Goal: Information Seeking & Learning: Learn about a topic

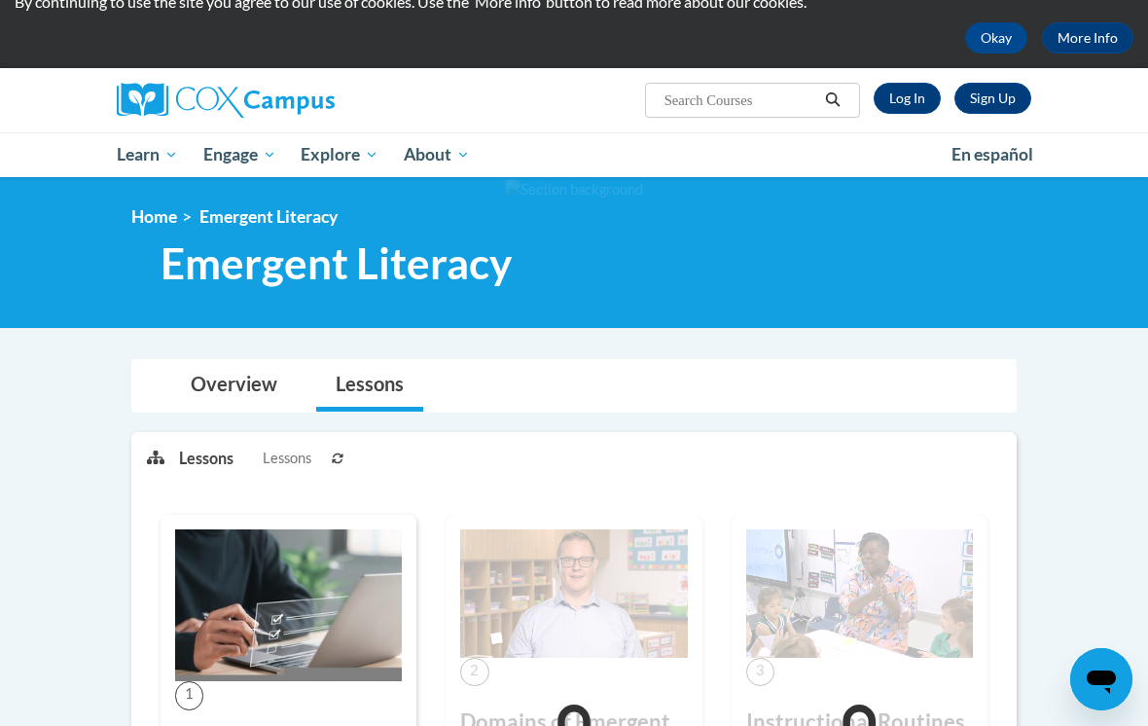
scroll to position [78, 0]
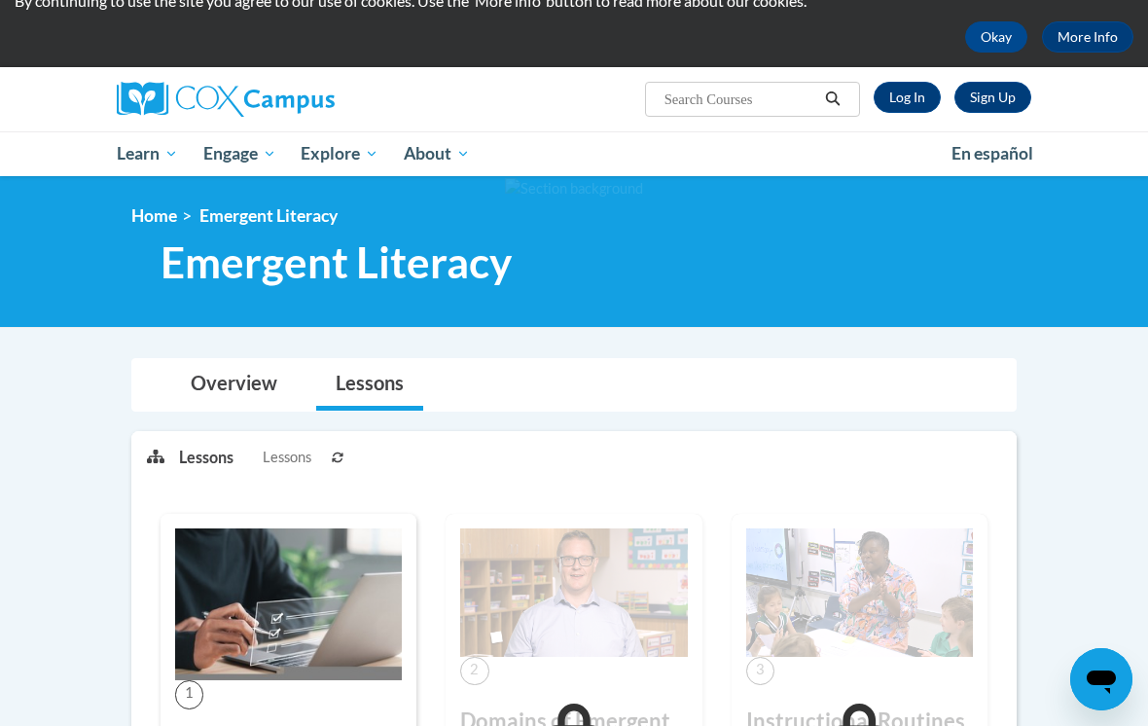
click at [910, 96] on link "Log In" at bounding box center [907, 97] width 67 height 31
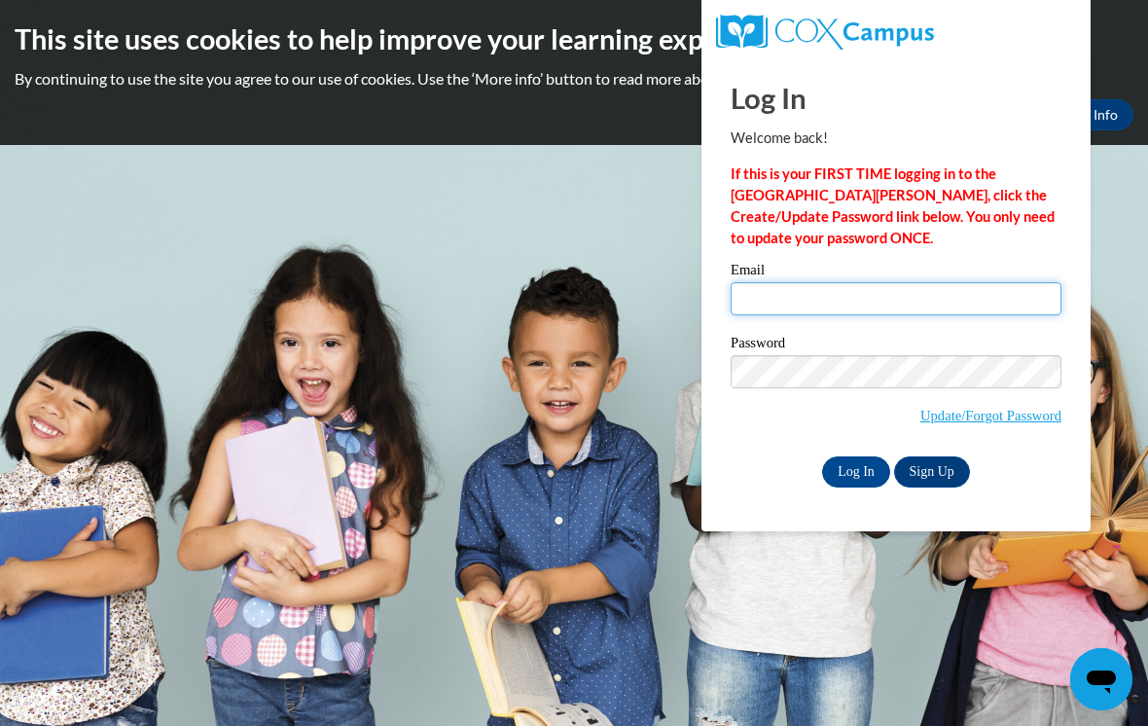
click at [892, 296] on input "Email" at bounding box center [896, 298] width 331 height 33
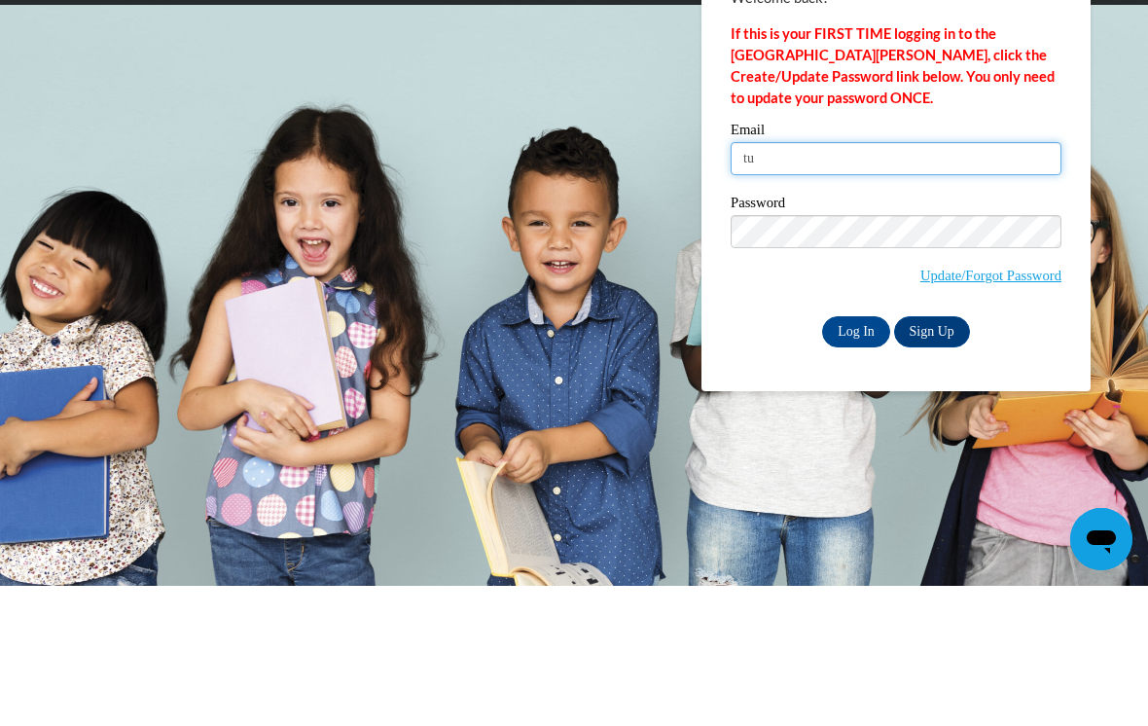
type input "t"
type input "scarr@ctcheadstart.com"
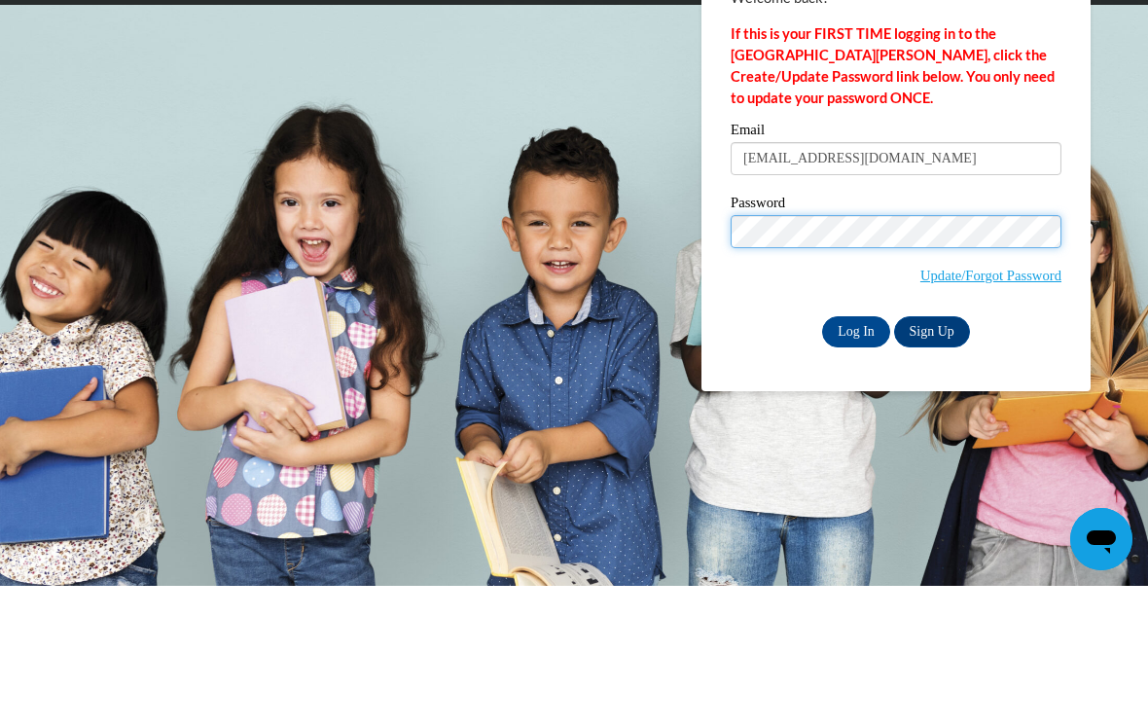
click at [856, 456] on input "Log In" at bounding box center [856, 471] width 68 height 31
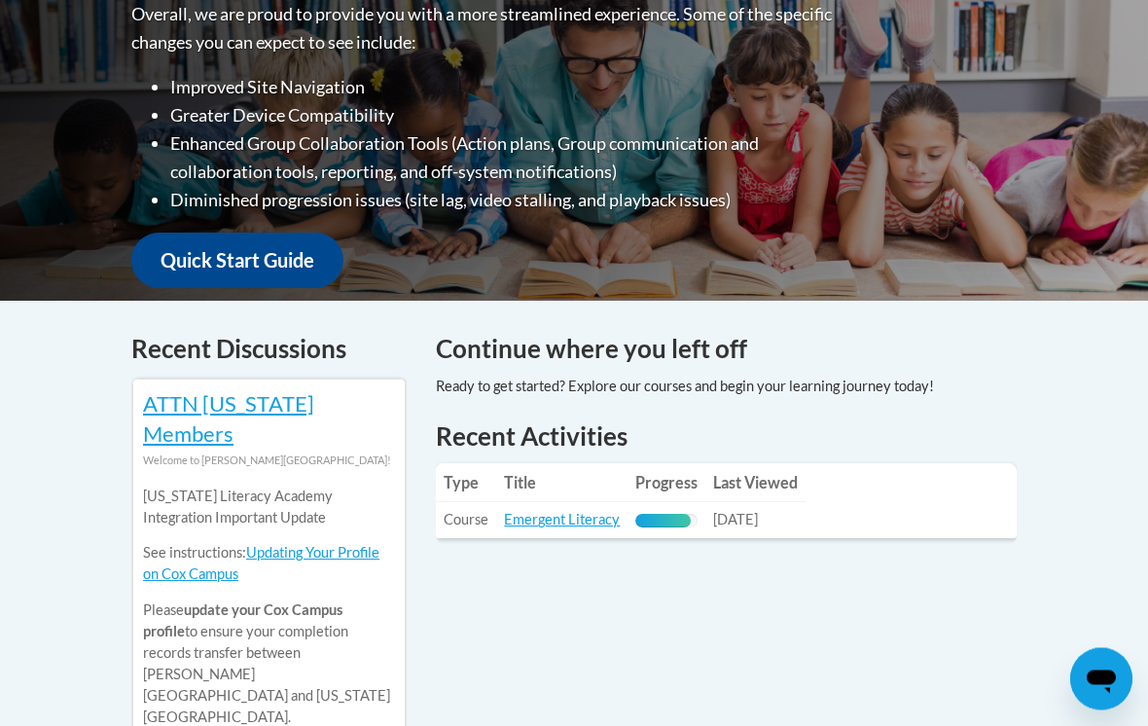
scroll to position [547, 0]
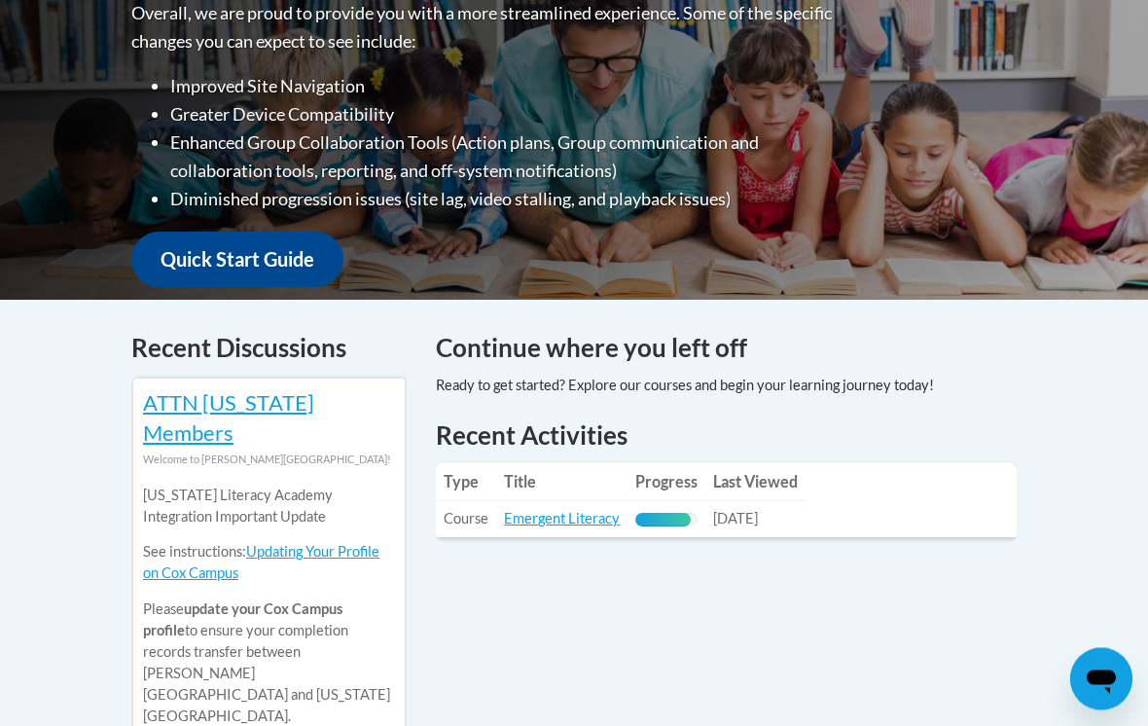
click at [570, 511] on link "Emergent Literacy" at bounding box center [562, 519] width 116 height 17
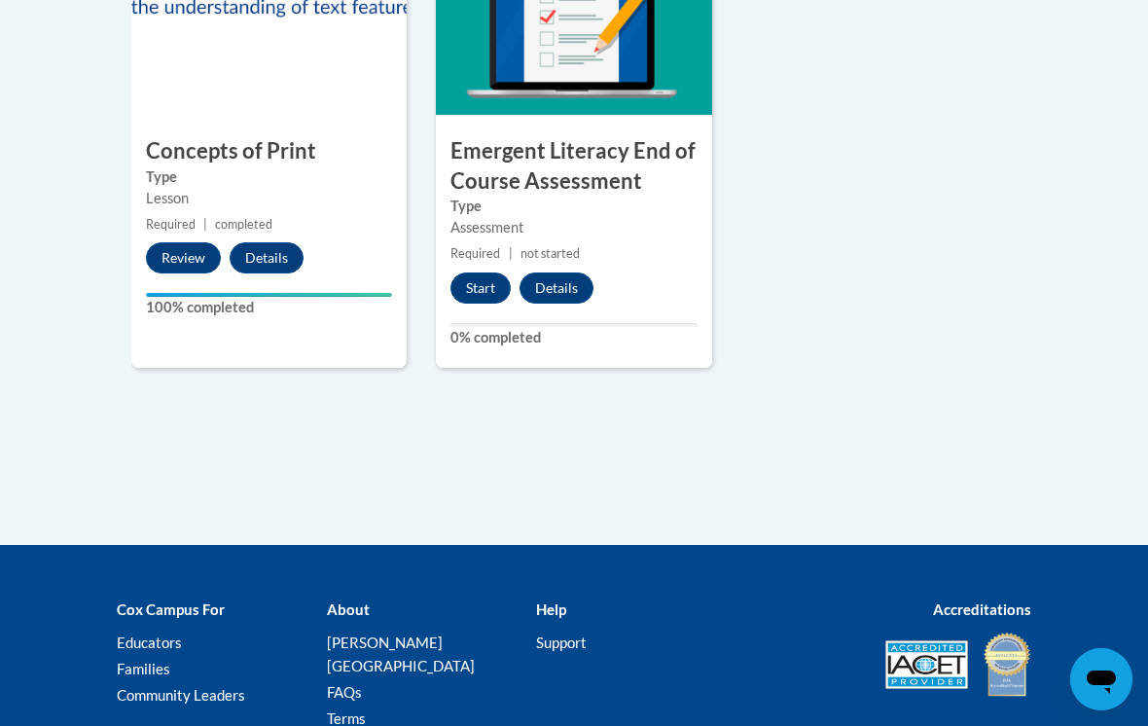
scroll to position [1661, 0]
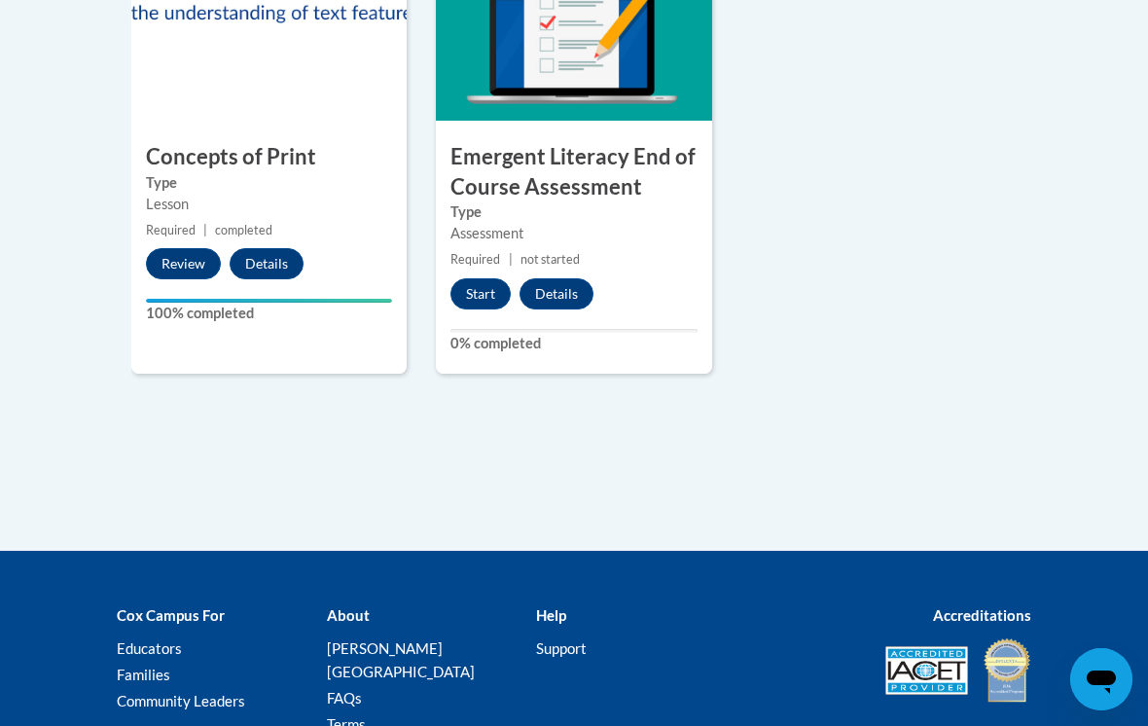
click at [480, 284] on button "Start" at bounding box center [481, 293] width 60 height 31
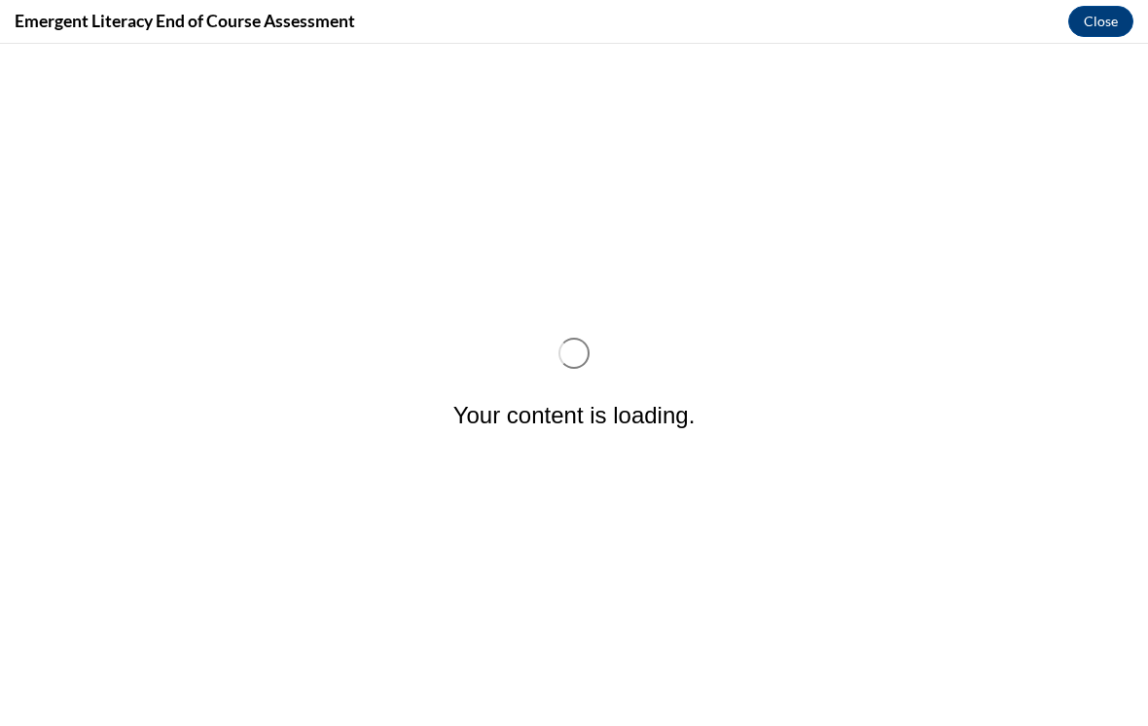
scroll to position [0, 0]
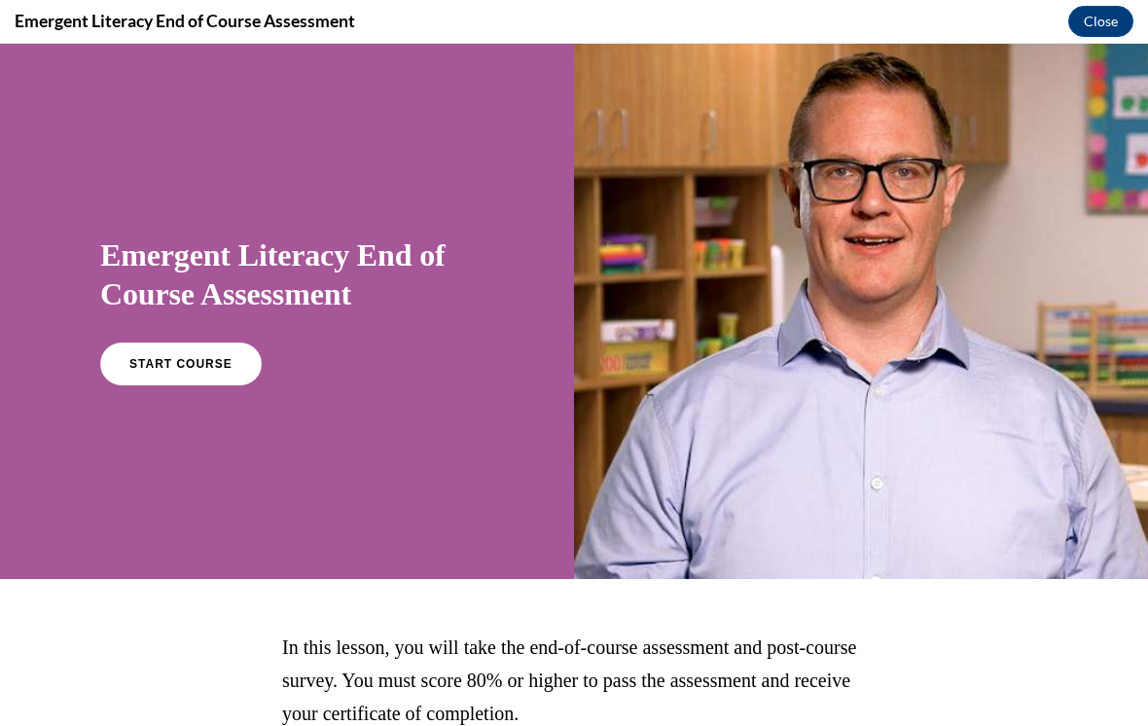
click at [191, 360] on span "START COURSE" at bounding box center [180, 364] width 103 height 14
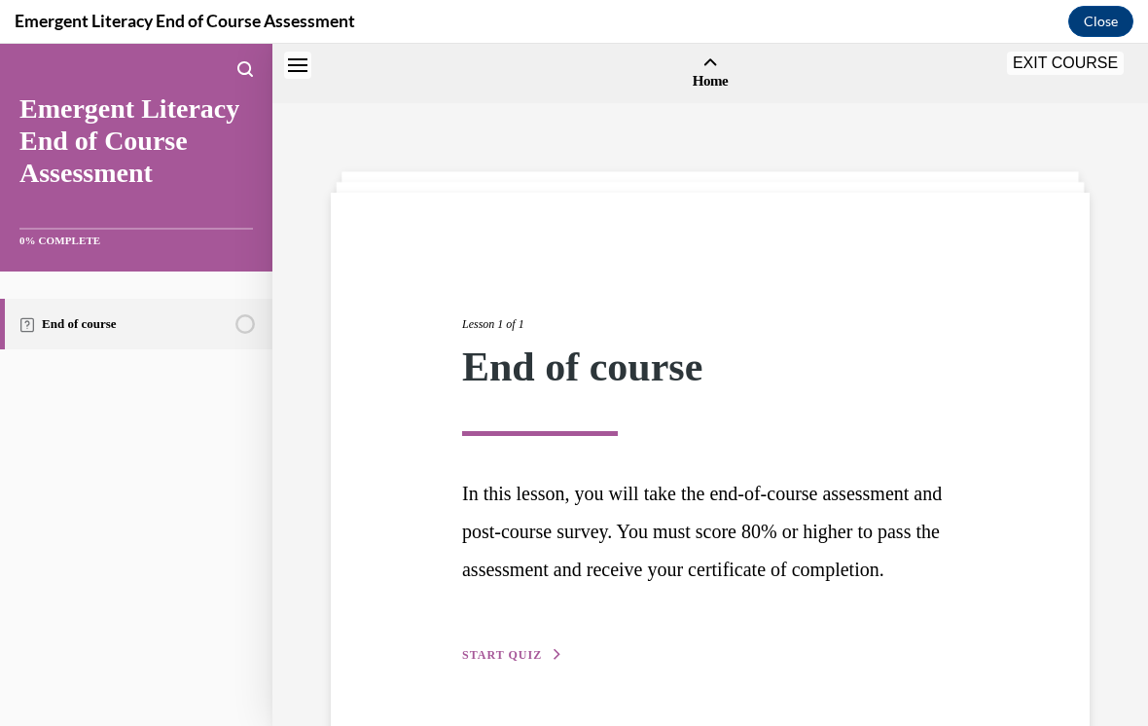
scroll to position [60, 0]
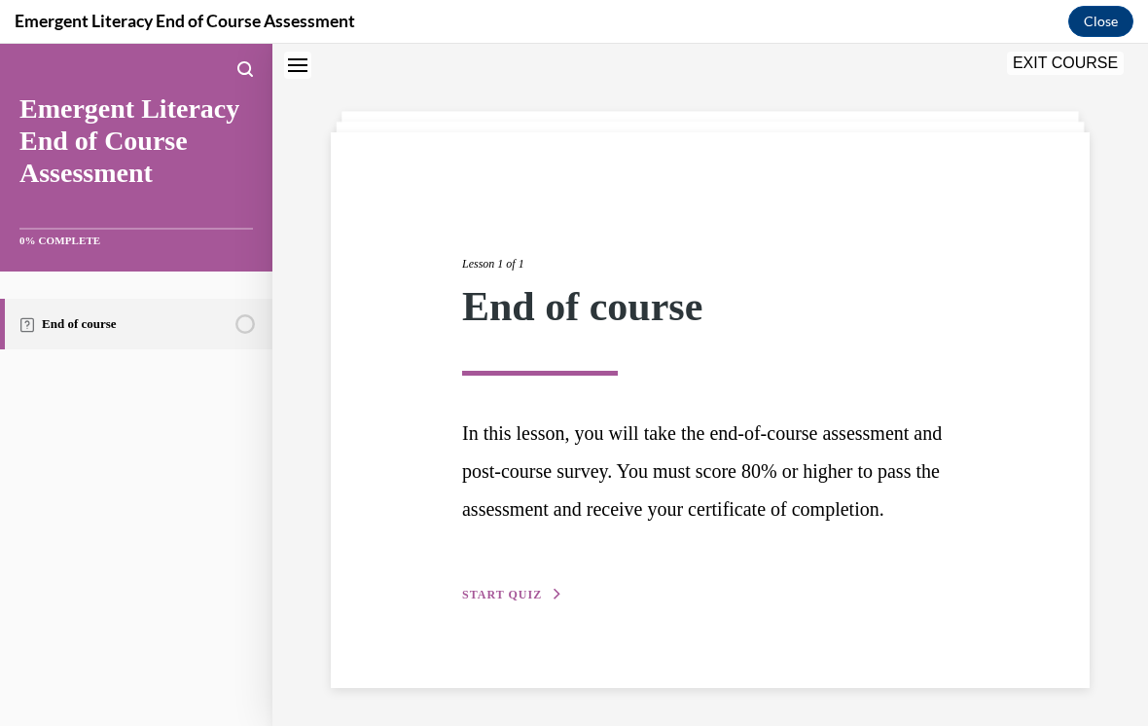
click at [524, 649] on div "Lesson 1 of 1 End of course In this lesson, you will take the end-of-course ass…" at bounding box center [710, 410] width 759 height 556
click at [537, 601] on span "START QUIZ" at bounding box center [502, 595] width 80 height 14
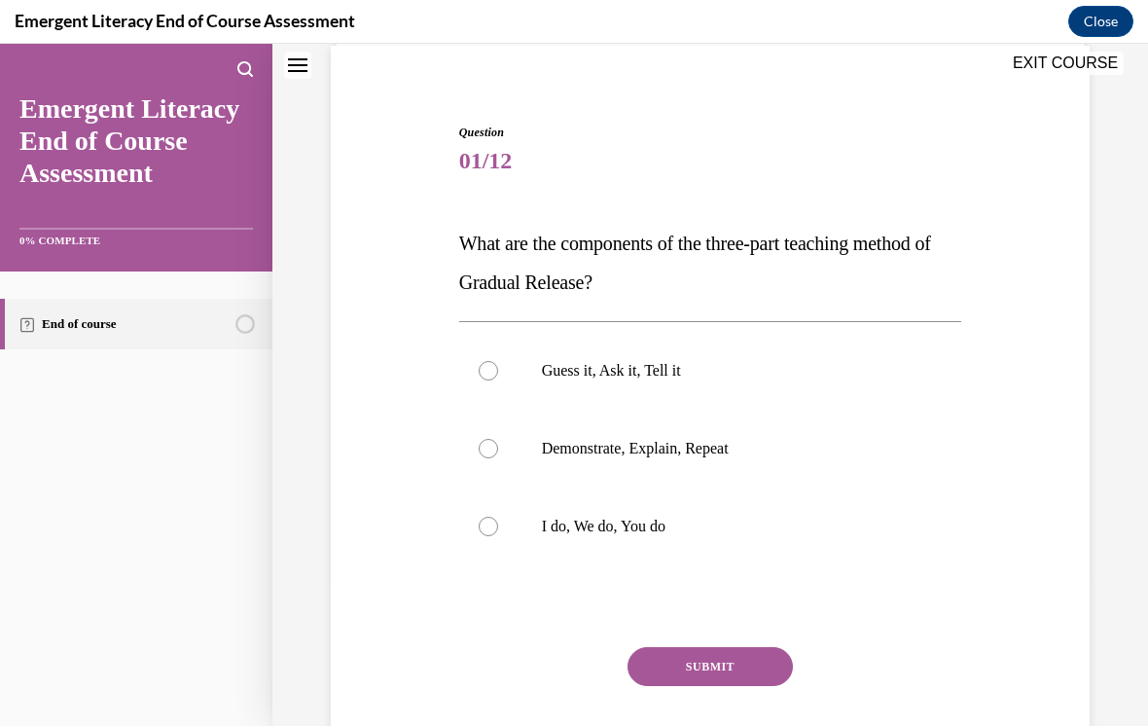
scroll to position [147, 0]
click at [495, 523] on div at bounding box center [488, 526] width 19 height 19
click at [495, 523] on input "I do, We do, You do" at bounding box center [488, 526] width 19 height 19
radio input "true"
click at [715, 661] on button "SUBMIT" at bounding box center [710, 666] width 165 height 39
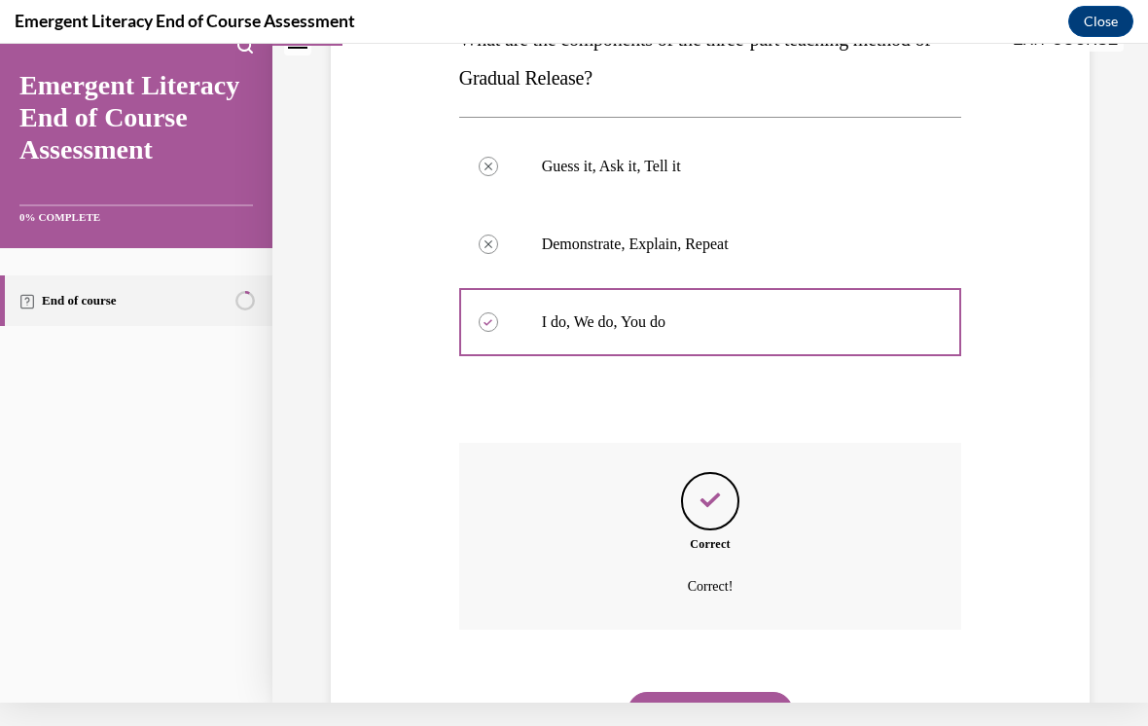
scroll to position [370, 0]
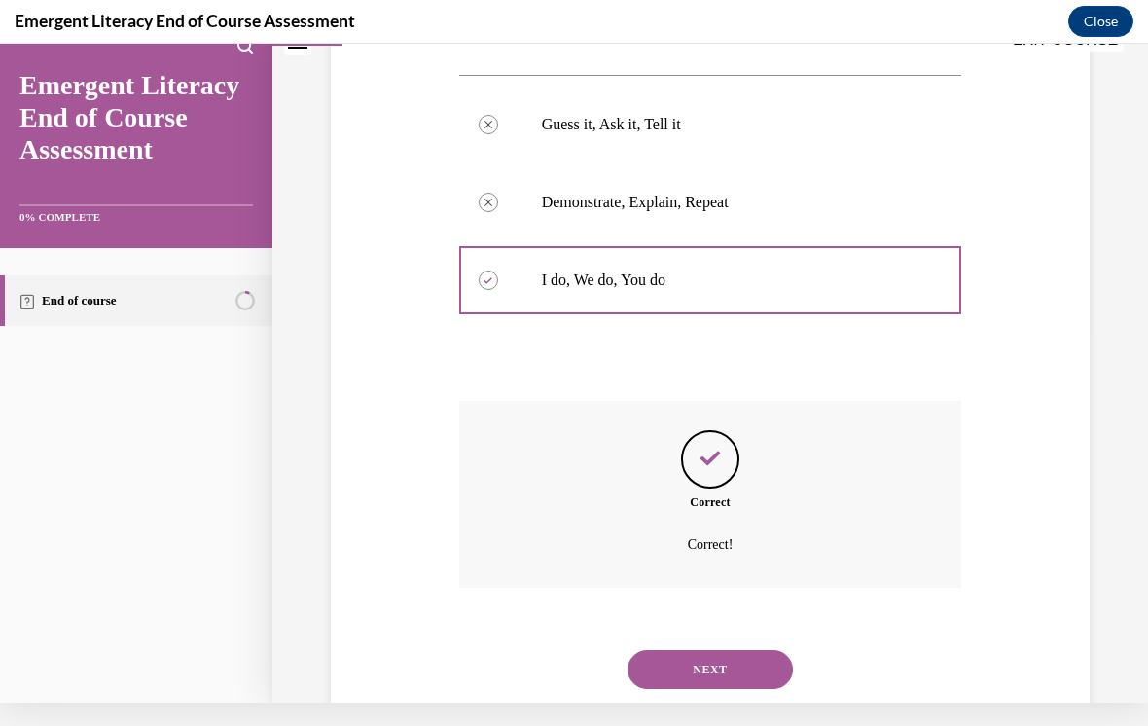
click at [750, 651] on button "NEXT" at bounding box center [710, 669] width 165 height 39
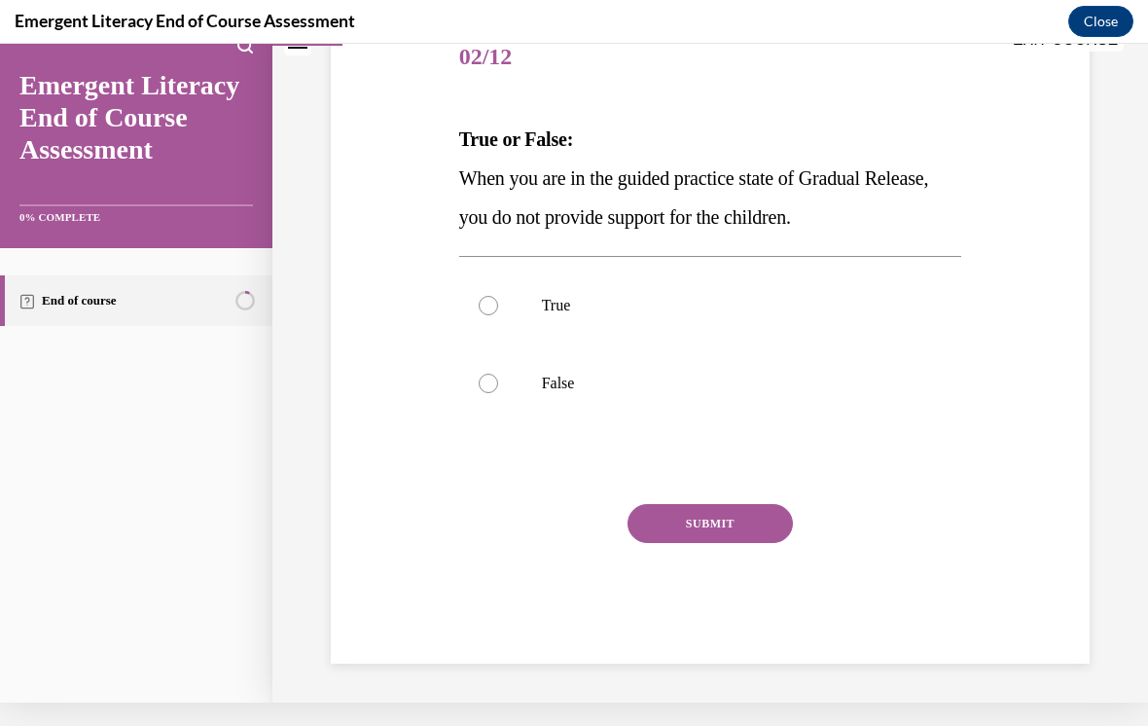
scroll to position [174, 0]
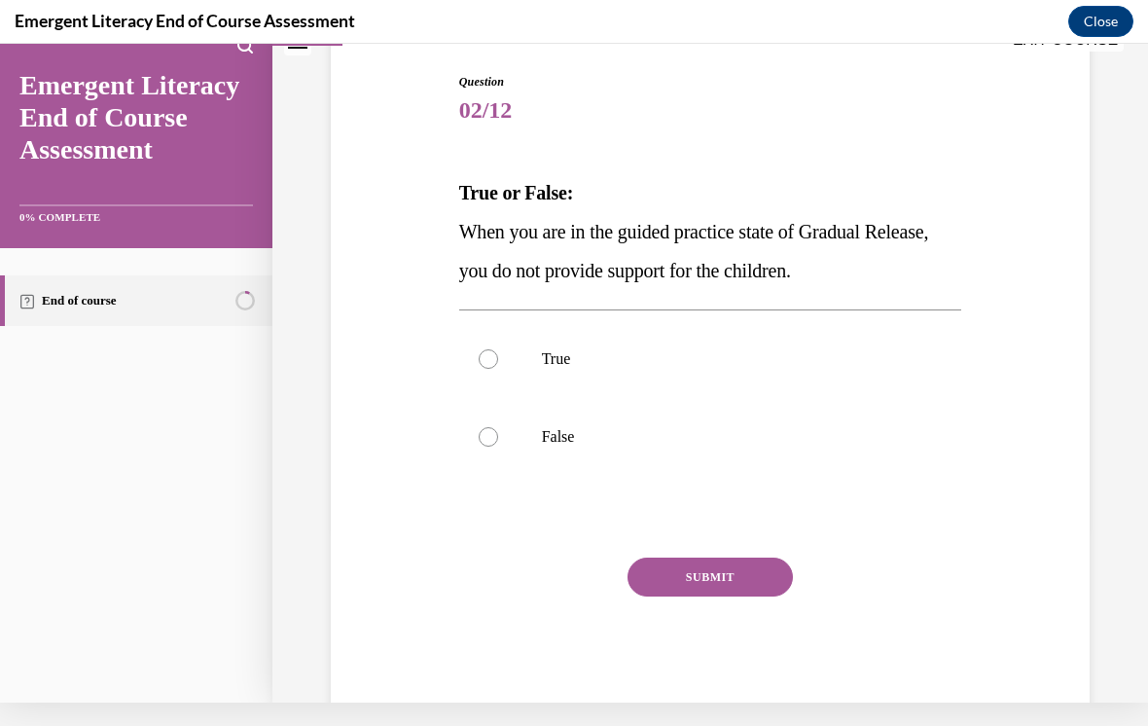
click at [488, 438] on div at bounding box center [488, 436] width 19 height 19
click at [488, 438] on input "False" at bounding box center [488, 436] width 19 height 19
radio input "true"
click at [720, 575] on button "SUBMIT" at bounding box center [710, 577] width 165 height 39
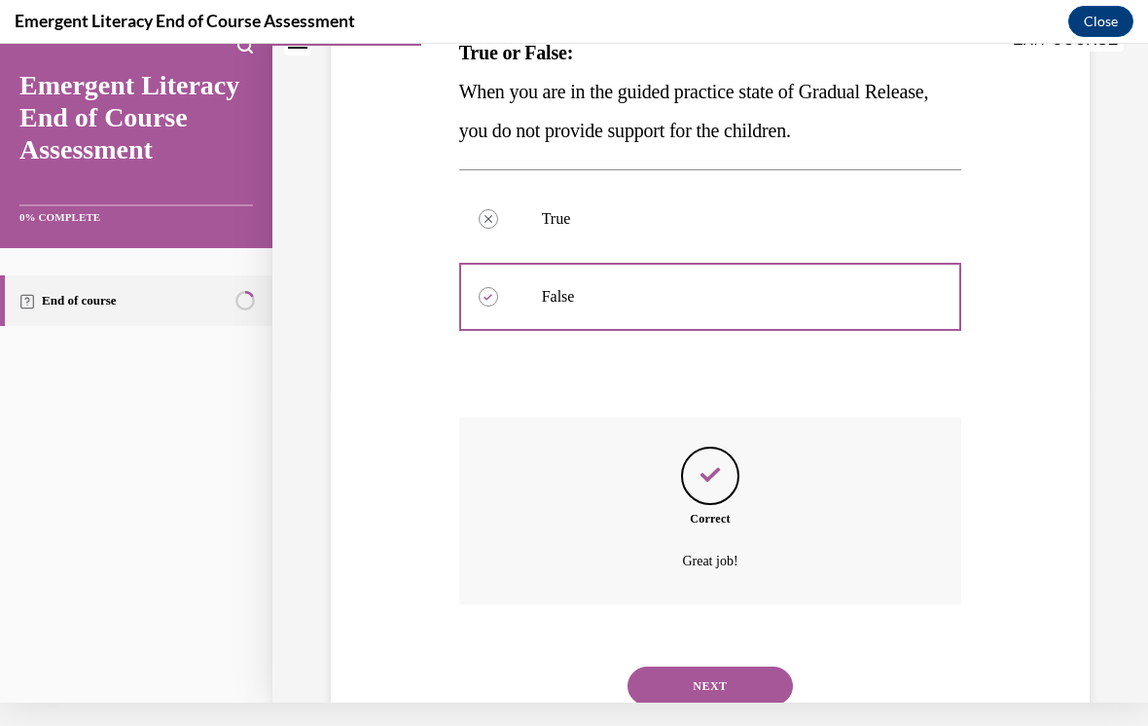
scroll to position [331, 0]
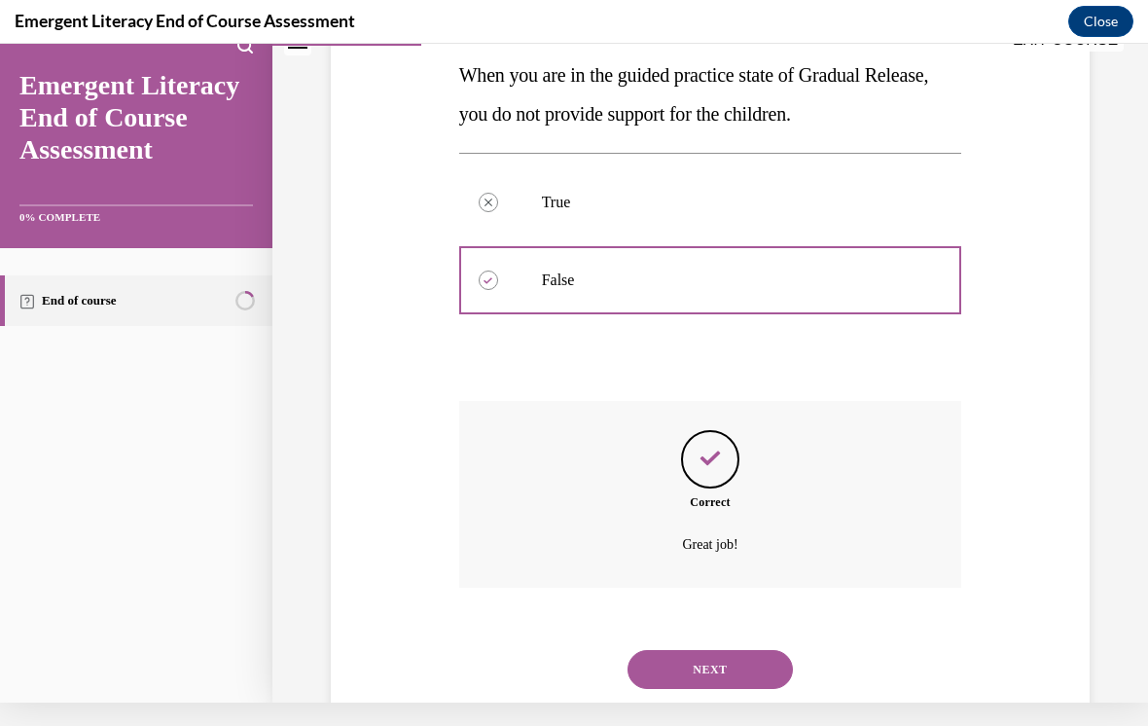
click at [716, 650] on button "NEXT" at bounding box center [710, 669] width 165 height 39
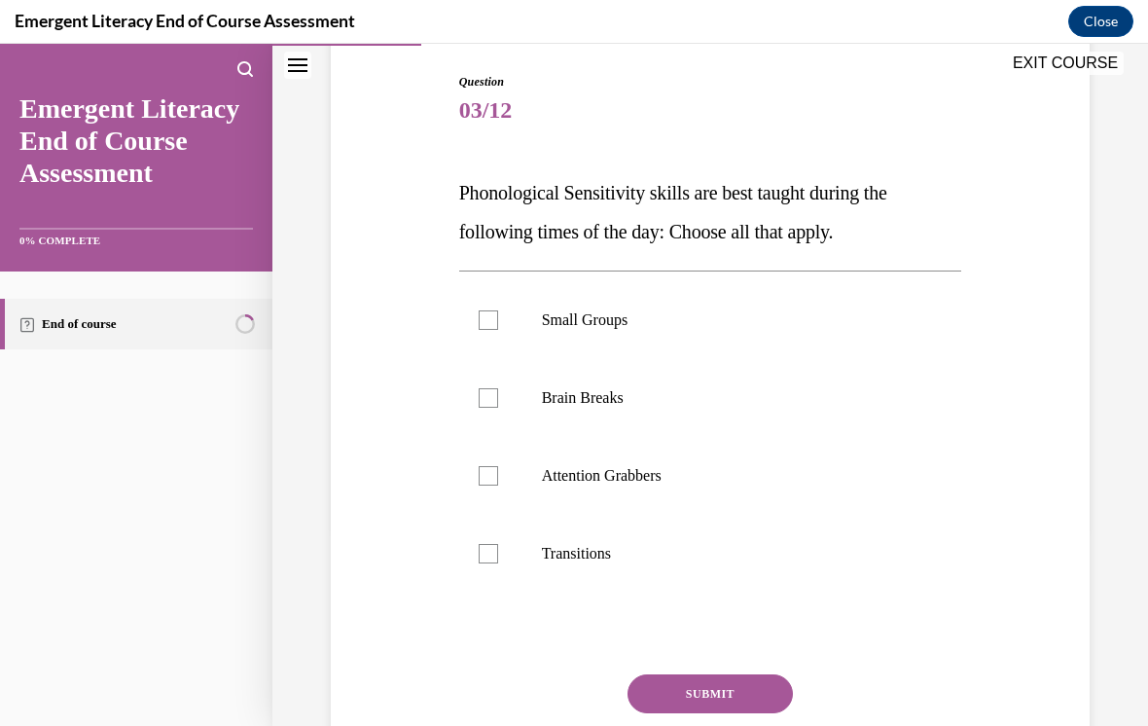
scroll to position [198, 0]
click at [504, 315] on label "Small Groups" at bounding box center [710, 320] width 503 height 78
click at [498, 315] on input "Small Groups" at bounding box center [488, 319] width 19 height 19
checkbox input "true"
click at [490, 412] on label "Brain Breaks" at bounding box center [710, 398] width 503 height 78
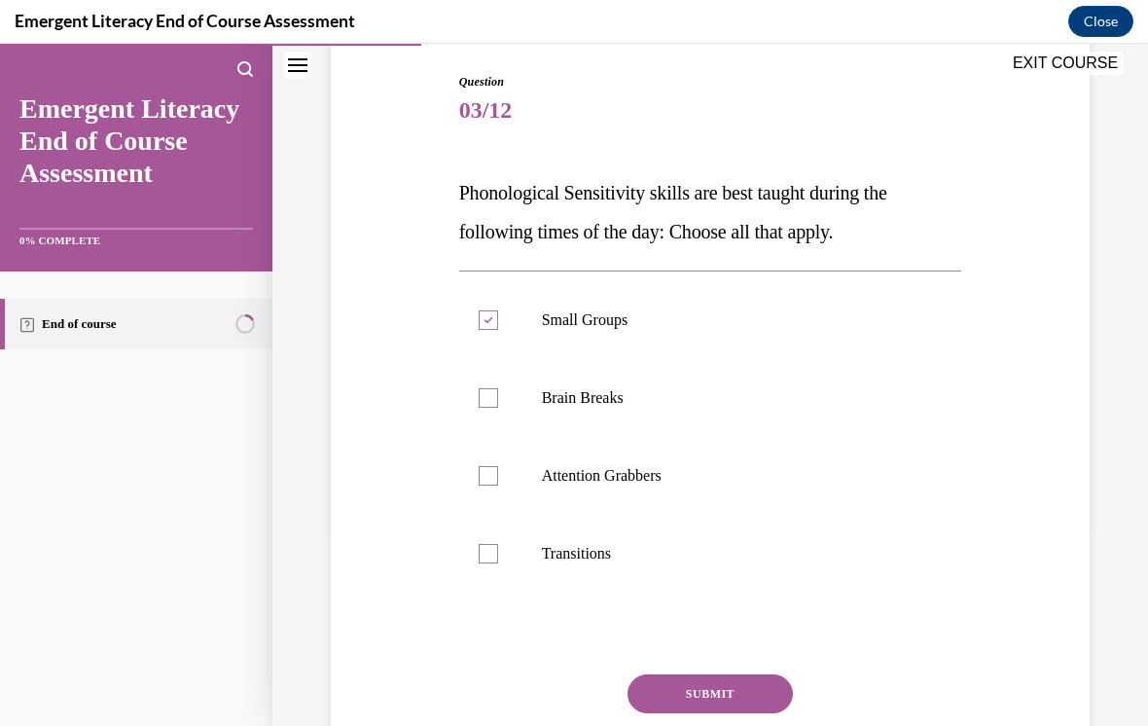
click at [490, 408] on input "Brain Breaks" at bounding box center [488, 397] width 19 height 19
checkbox input "true"
click at [490, 534] on label "Transitions" at bounding box center [710, 554] width 503 height 78
click at [490, 544] on input "Transitions" at bounding box center [488, 553] width 19 height 19
checkbox input "true"
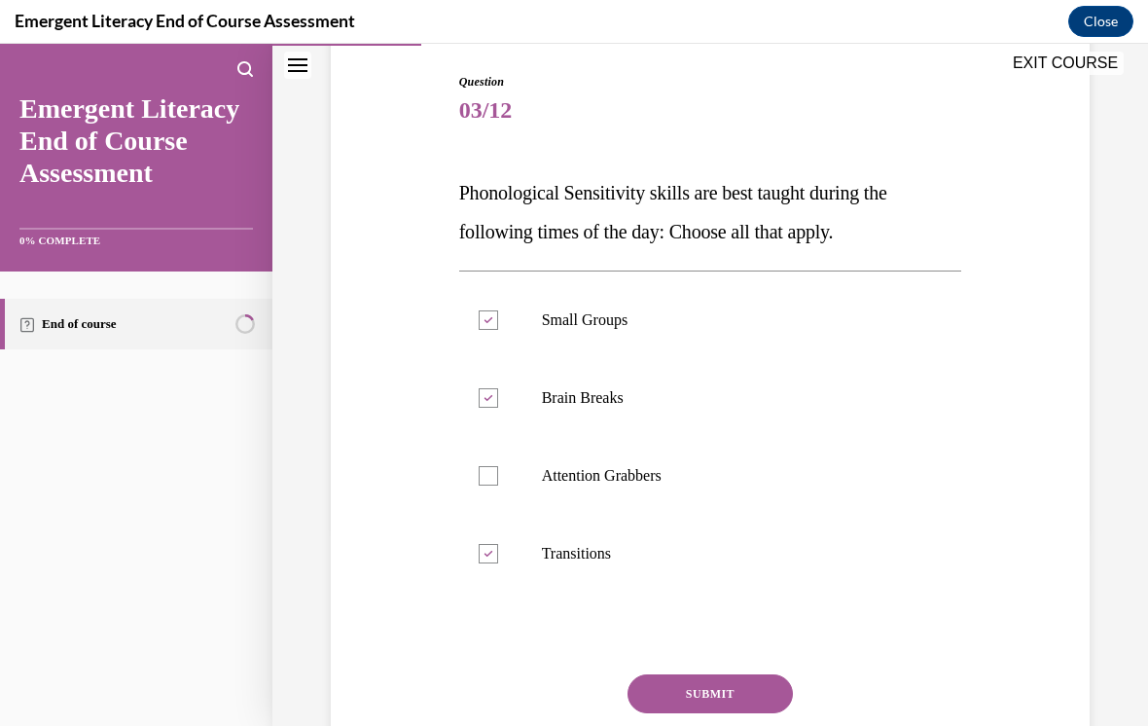
click at [493, 466] on div at bounding box center [488, 475] width 19 height 19
click at [493, 466] on input "Attention Grabbers" at bounding box center [488, 475] width 19 height 19
checkbox input "true"
click at [727, 691] on button "SUBMIT" at bounding box center [710, 693] width 165 height 39
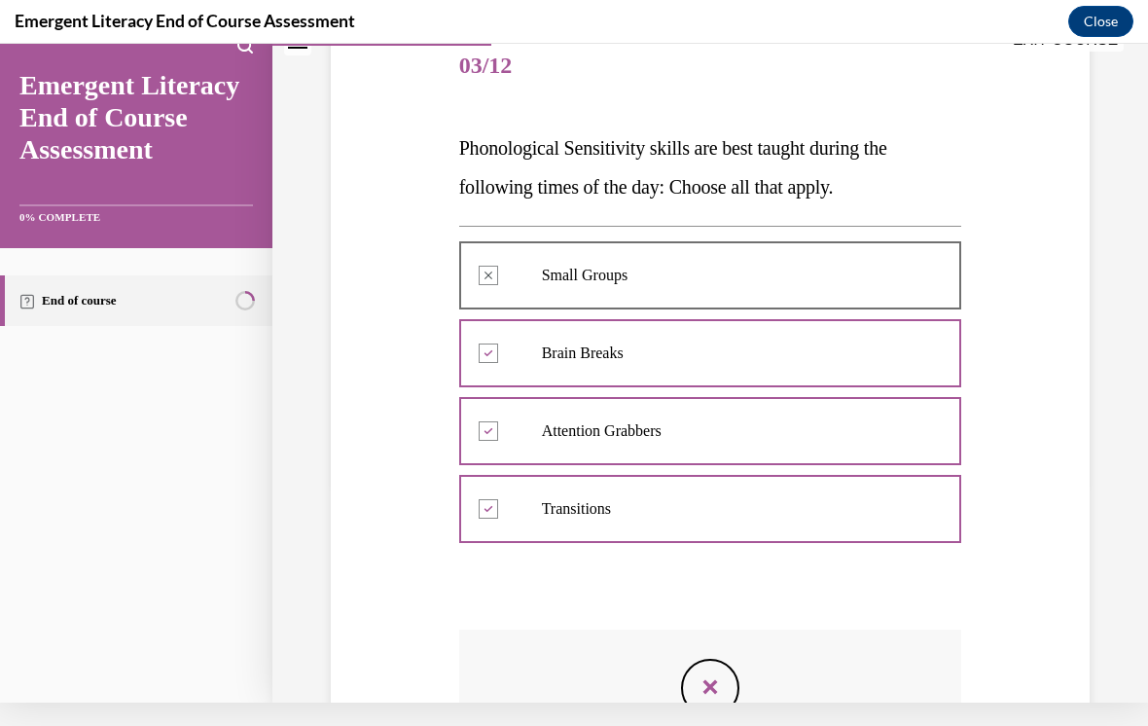
scroll to position [219, 0]
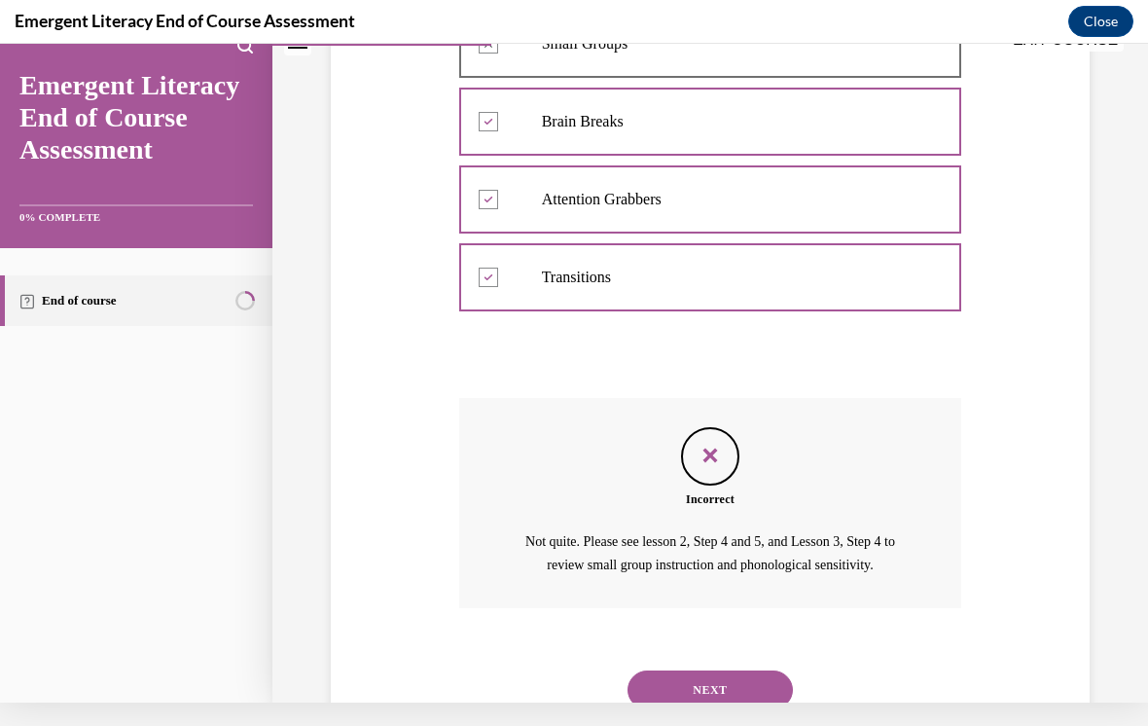
click at [735, 671] on button "NEXT" at bounding box center [710, 690] width 165 height 39
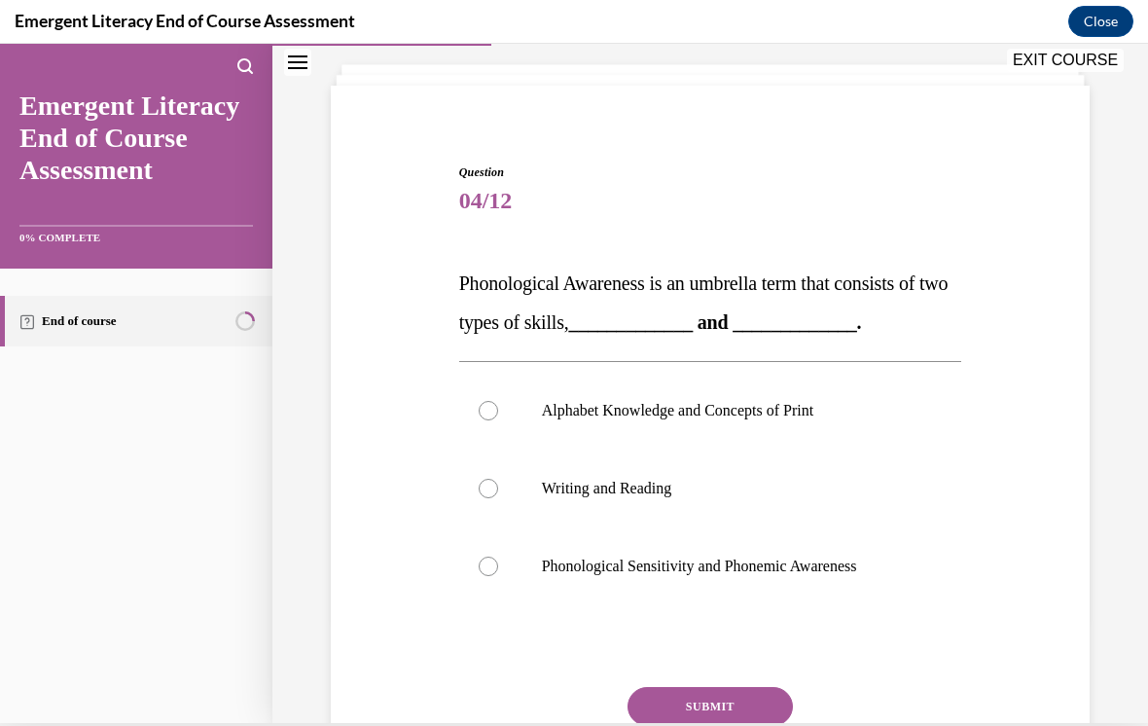
scroll to position [104, 0]
click at [478, 578] on label "Phonological Sensitivity and Phonemic Awareness" at bounding box center [710, 566] width 503 height 78
click at [479, 576] on input "Phonological Sensitivity and Phonemic Awareness" at bounding box center [488, 566] width 19 height 19
radio input "true"
click at [709, 716] on button "SUBMIT" at bounding box center [710, 706] width 165 height 39
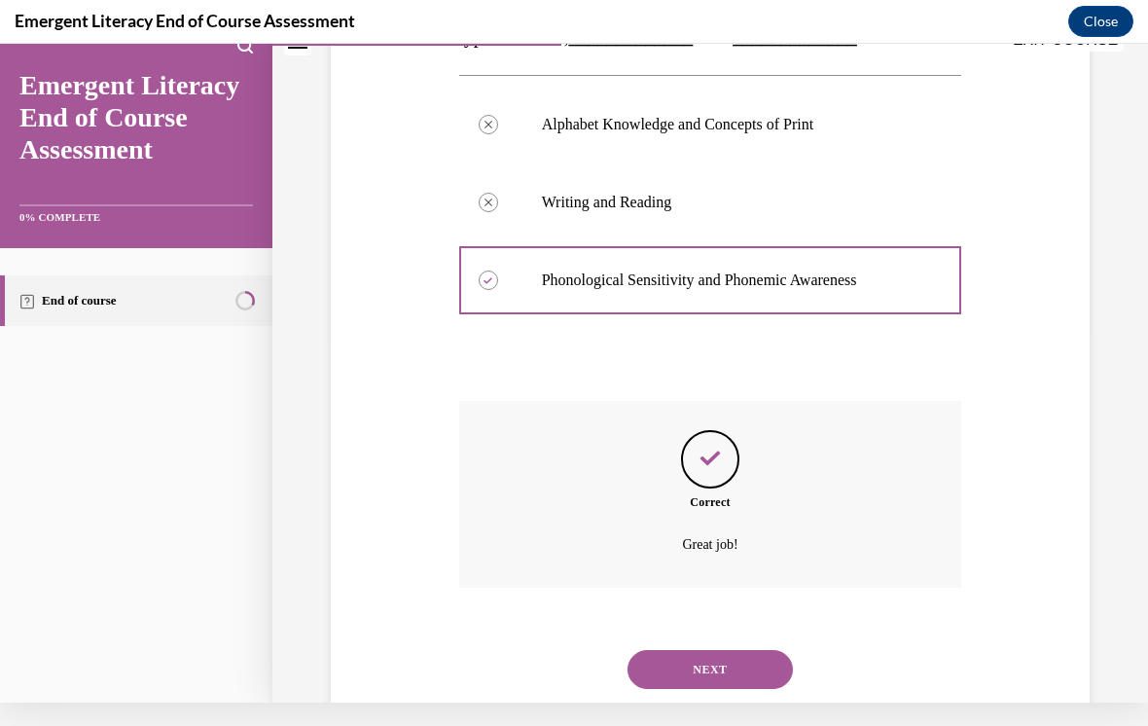
scroll to position [370, 0]
click at [761, 650] on button "NEXT" at bounding box center [710, 669] width 165 height 39
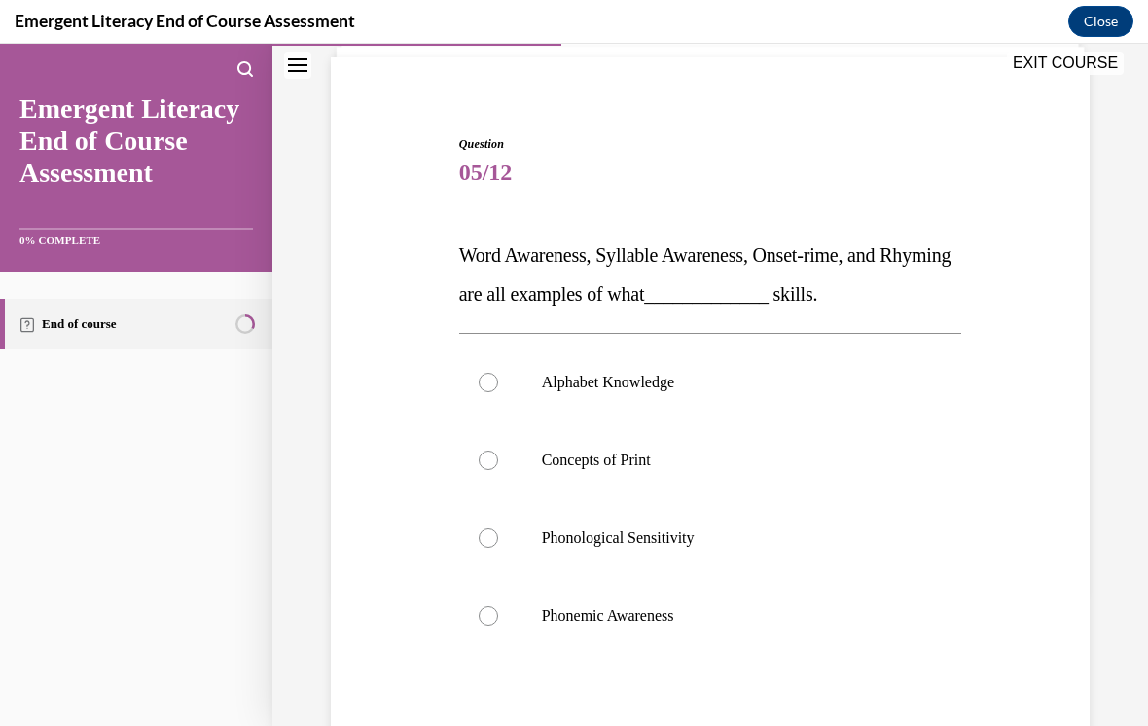
scroll to position [146, 0]
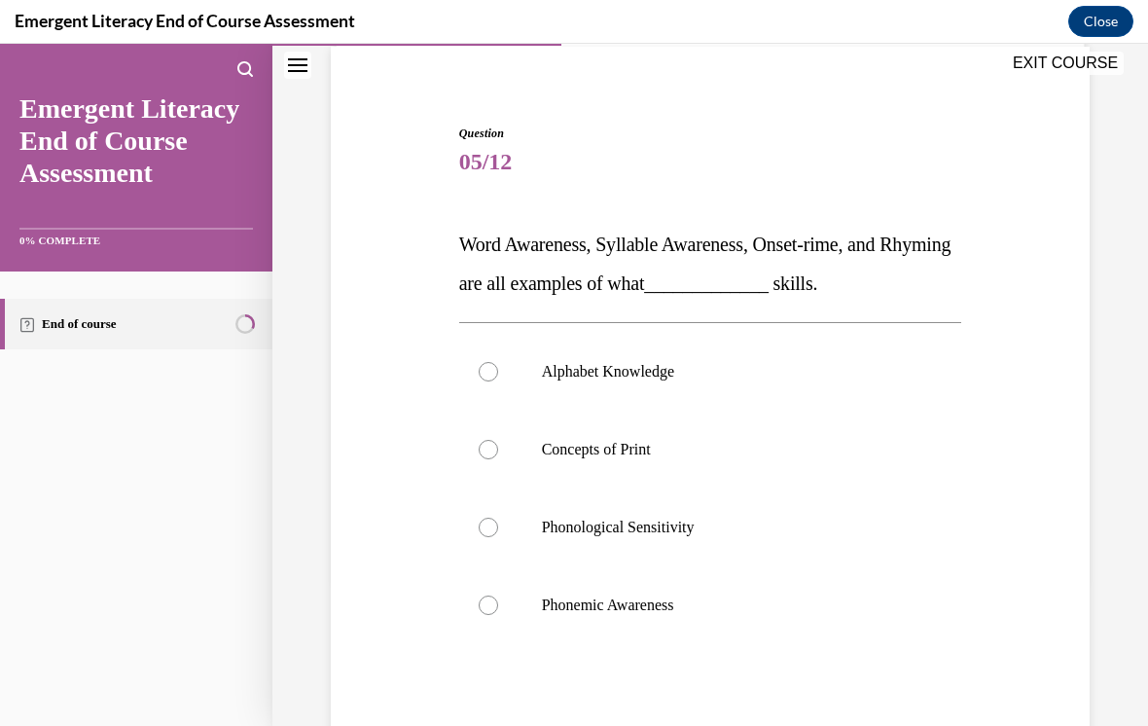
click at [503, 599] on label "Phonemic Awareness" at bounding box center [710, 605] width 503 height 78
click at [498, 599] on input "Phonemic Awareness" at bounding box center [488, 605] width 19 height 19
radio input "true"
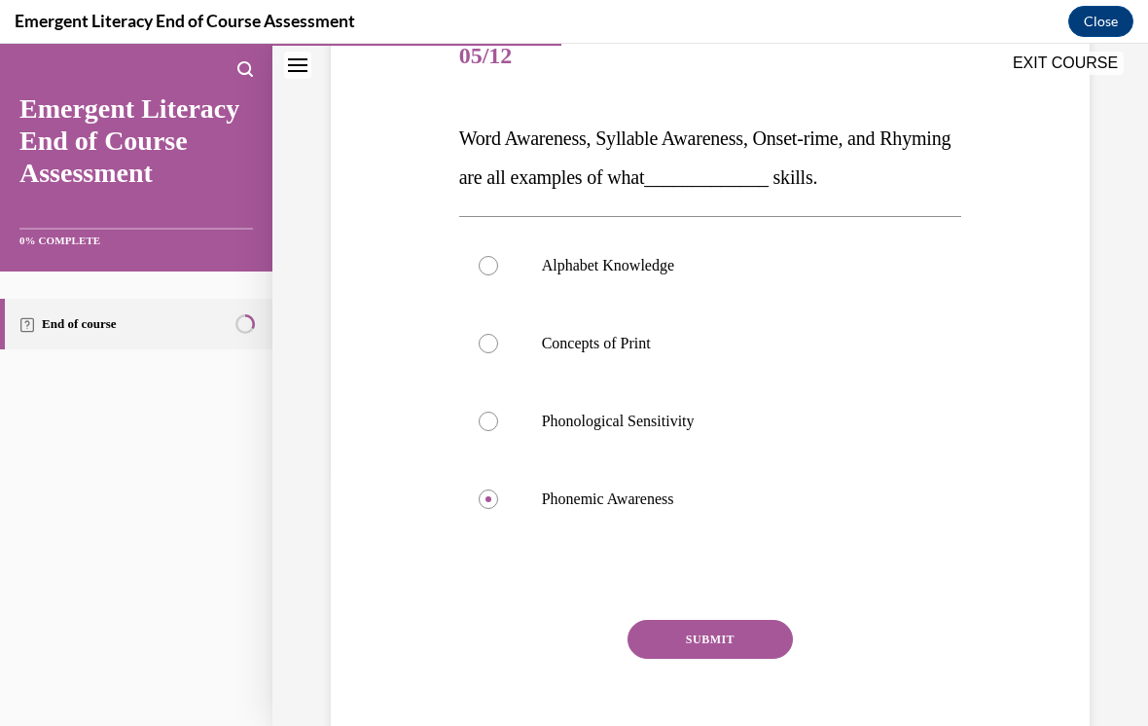
scroll to position [252, 0]
click at [746, 642] on button "SUBMIT" at bounding box center [710, 639] width 165 height 39
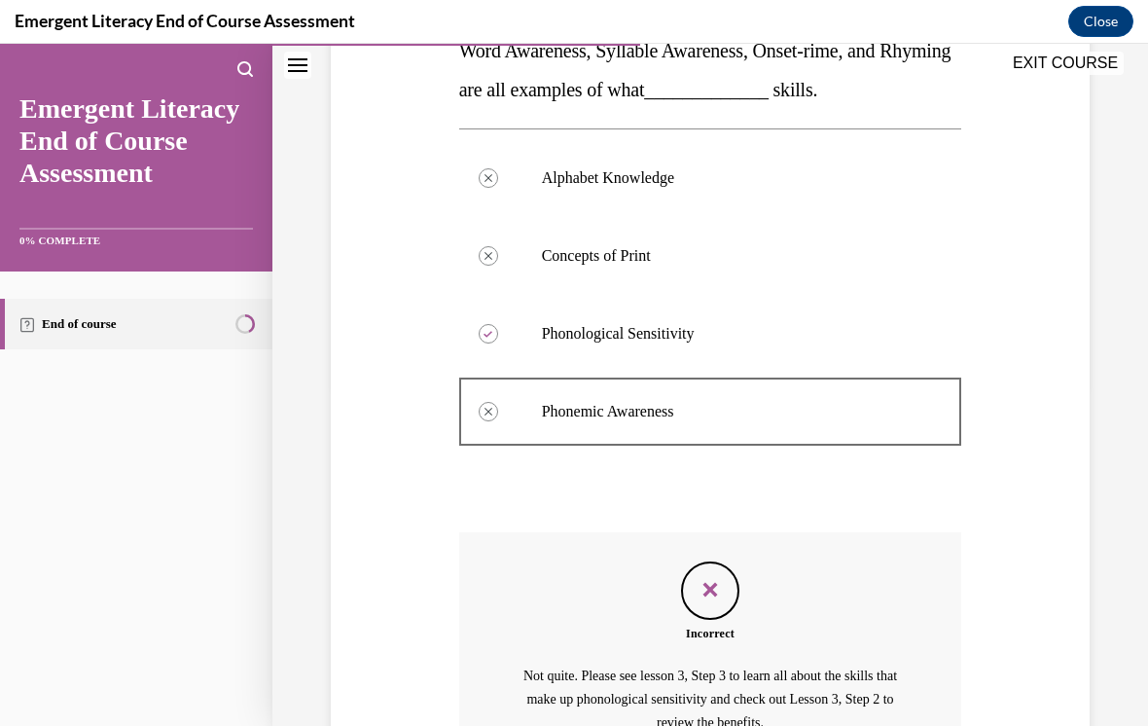
scroll to position [348, 0]
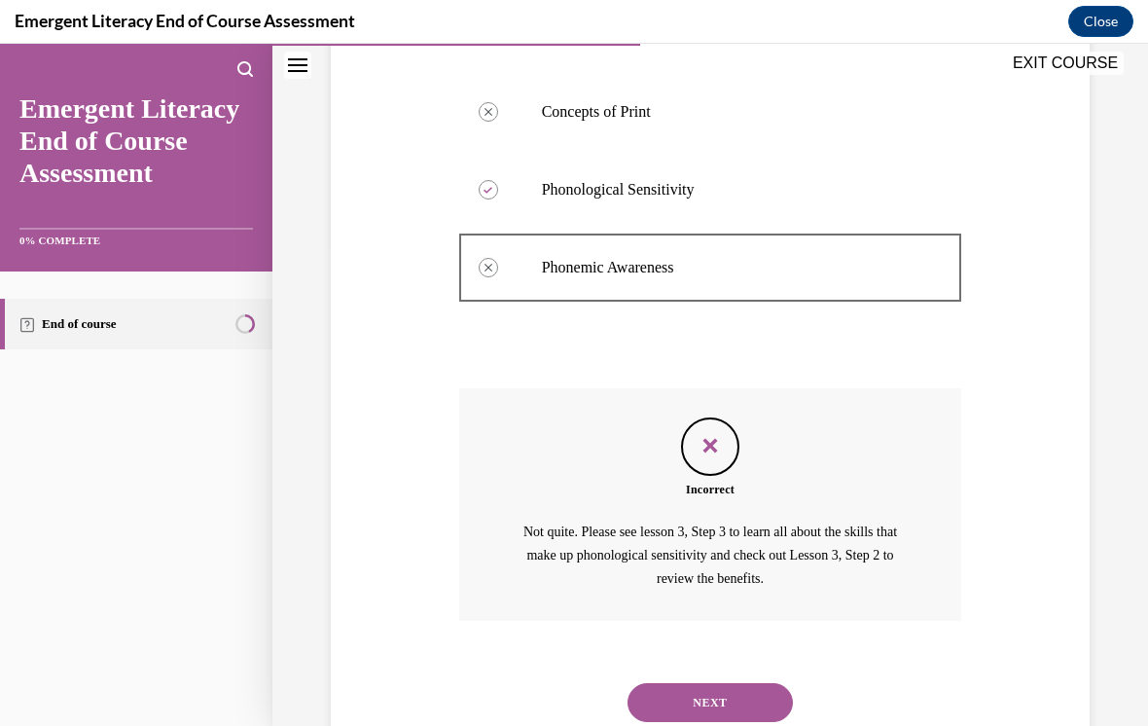
click at [735, 683] on button "NEXT" at bounding box center [710, 702] width 165 height 39
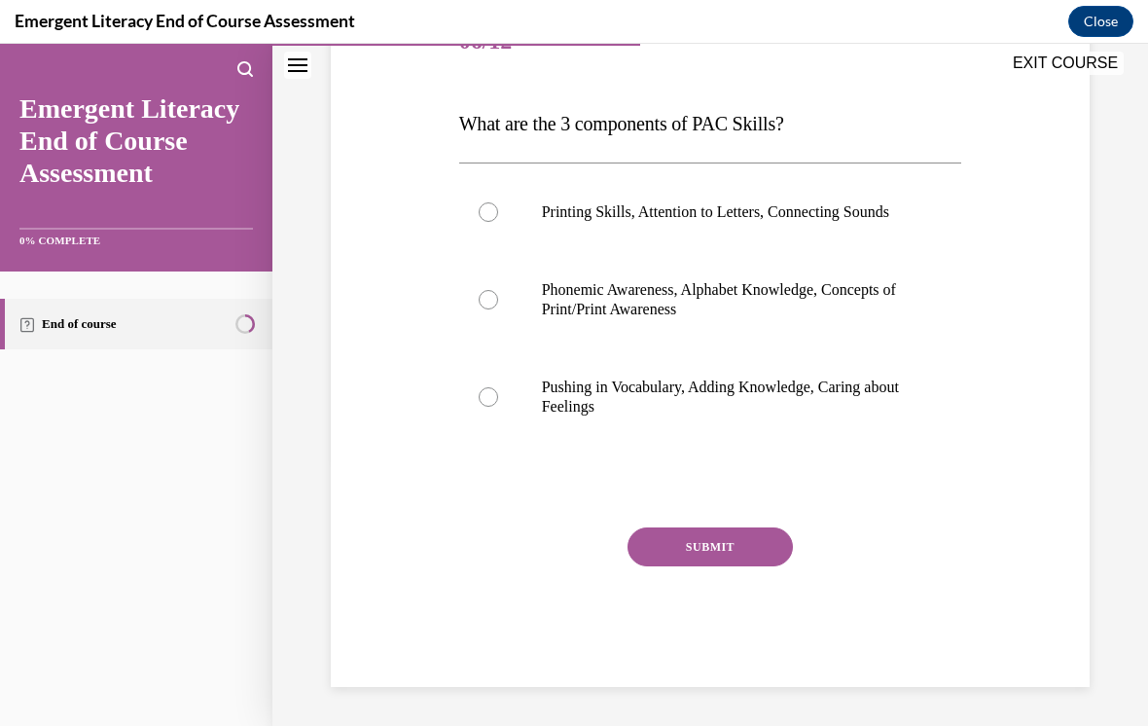
scroll to position [216, 0]
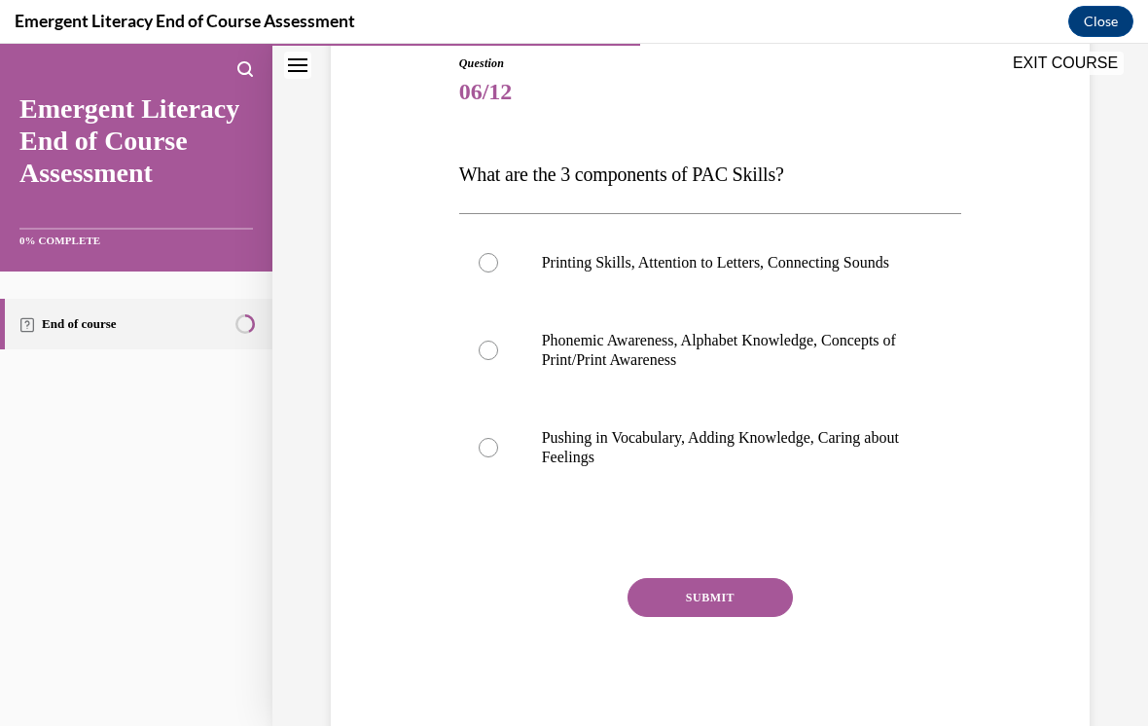
click at [470, 375] on label "Phonemic Awareness, Alphabet Knowledge, Concepts of Print/Print Awareness" at bounding box center [710, 350] width 503 height 97
click at [479, 360] on input "Phonemic Awareness, Alphabet Knowledge, Concepts of Print/Print Awareness" at bounding box center [488, 350] width 19 height 19
radio input "true"
click at [734, 617] on button "SUBMIT" at bounding box center [710, 597] width 165 height 39
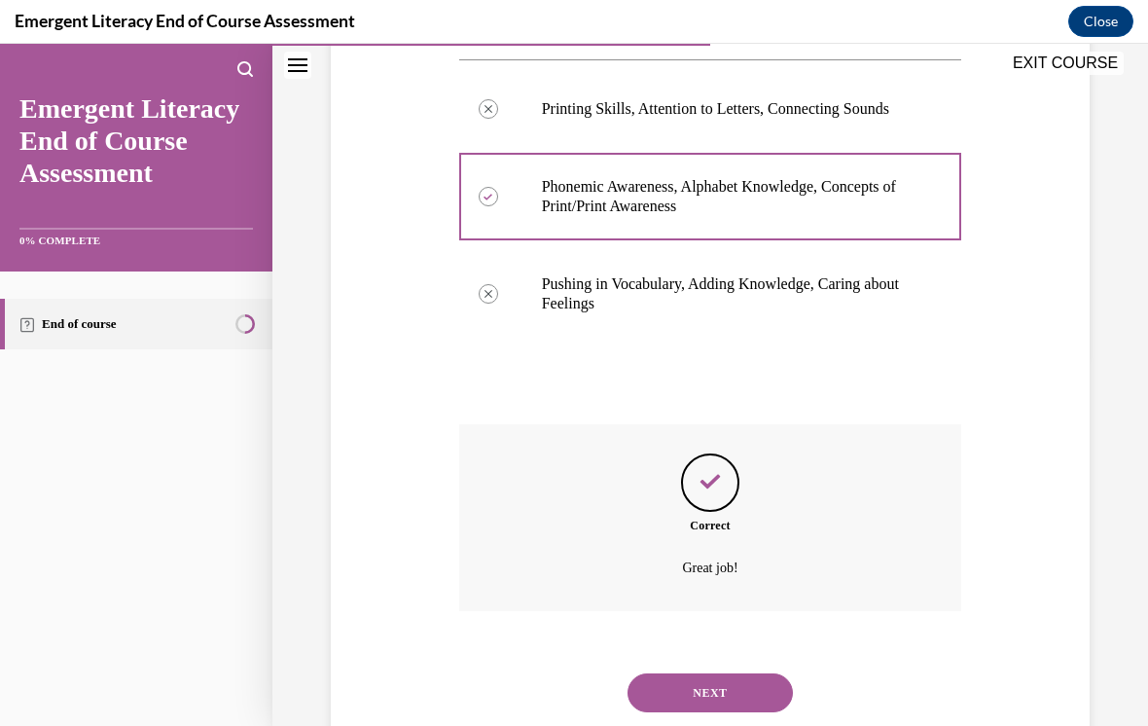
scroll to position [389, 0]
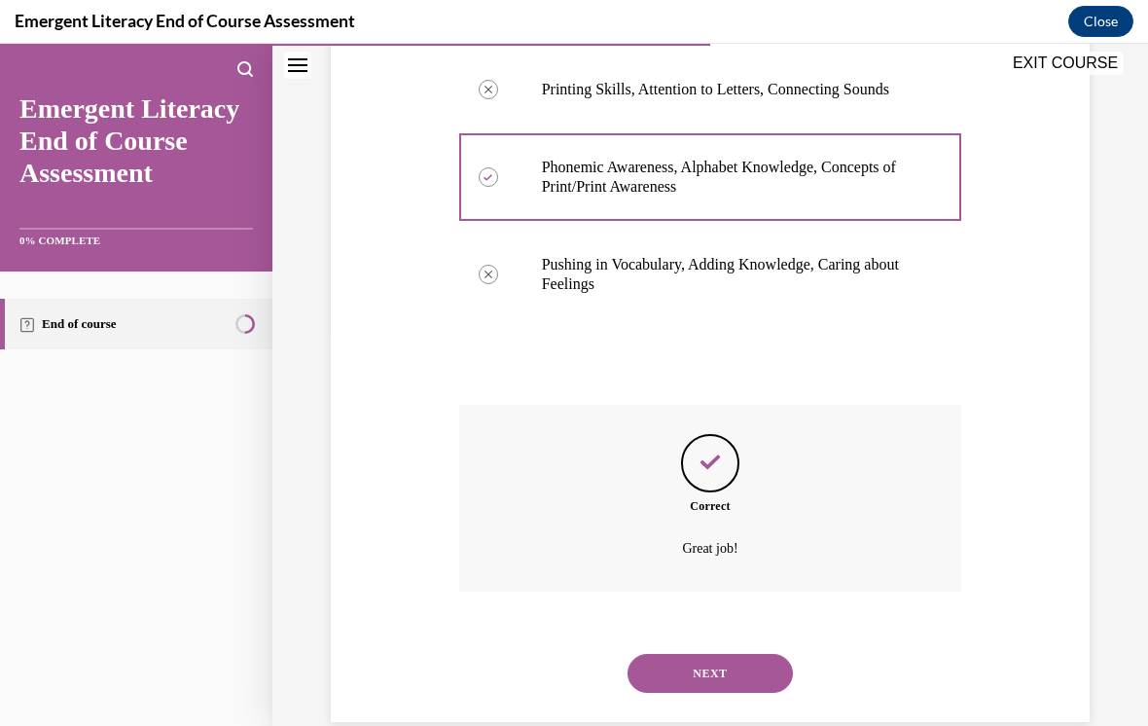
click at [740, 672] on button "NEXT" at bounding box center [710, 673] width 165 height 39
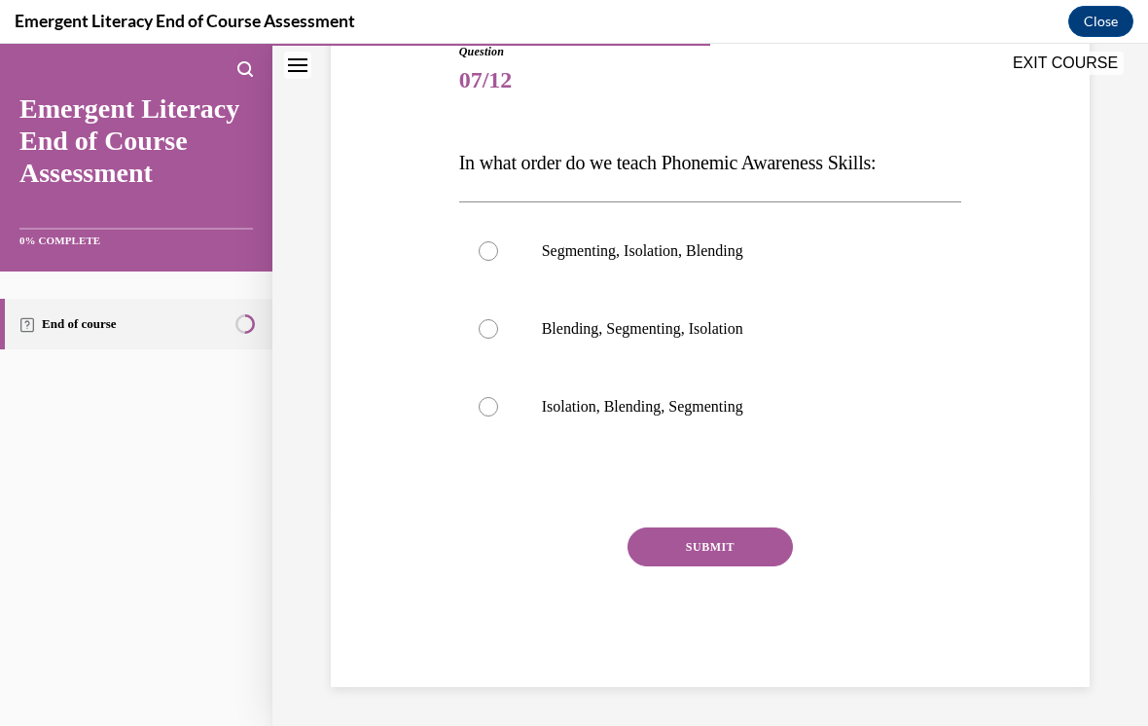
scroll to position [174, 0]
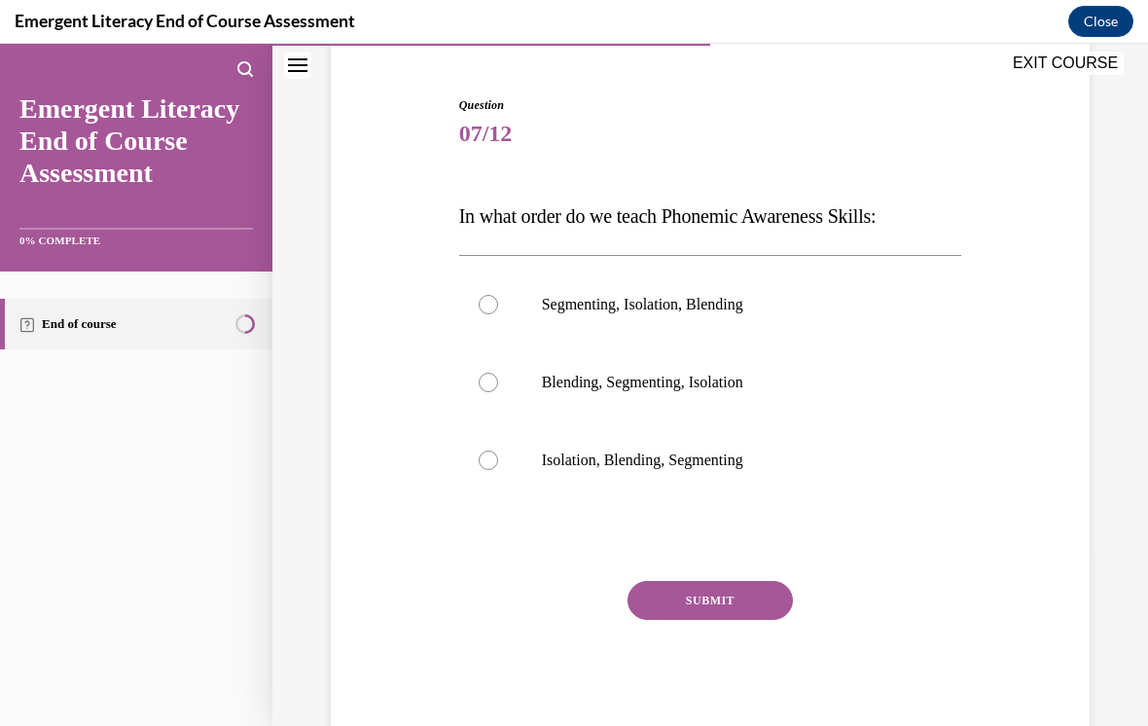
click at [490, 299] on div at bounding box center [488, 304] width 19 height 19
click at [490, 299] on input "Segmenting, Isolation, Blending" at bounding box center [488, 304] width 19 height 19
radio input "true"
click at [711, 606] on button "SUBMIT" at bounding box center [710, 600] width 165 height 39
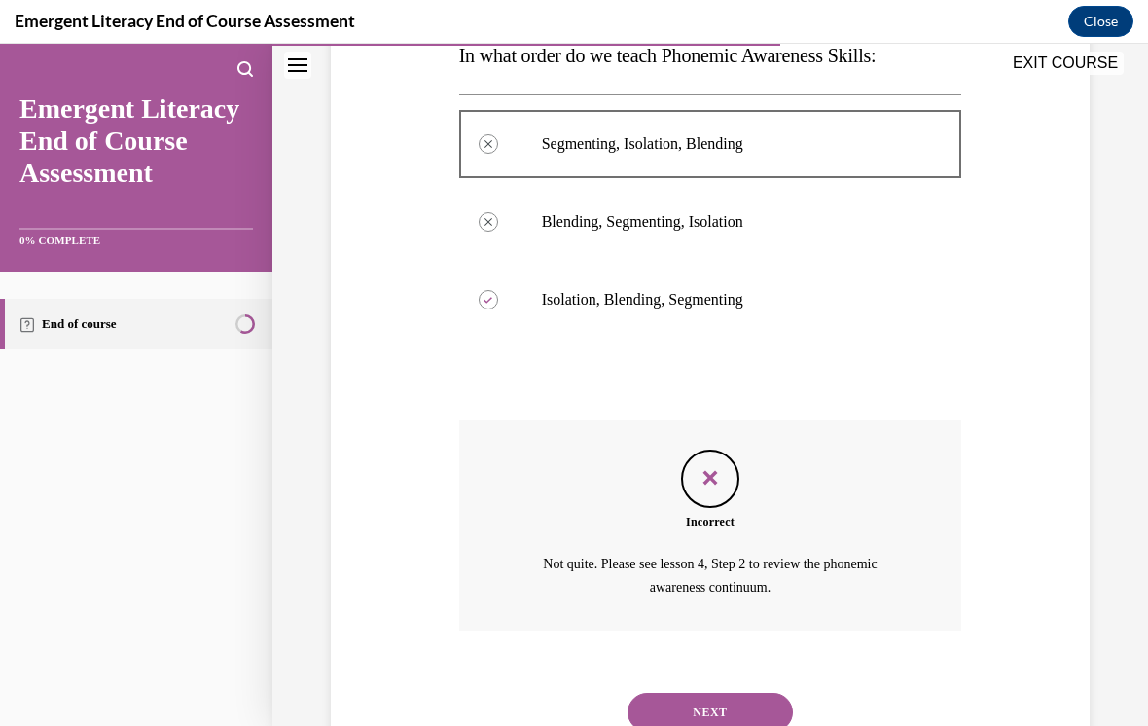
scroll to position [353, 0]
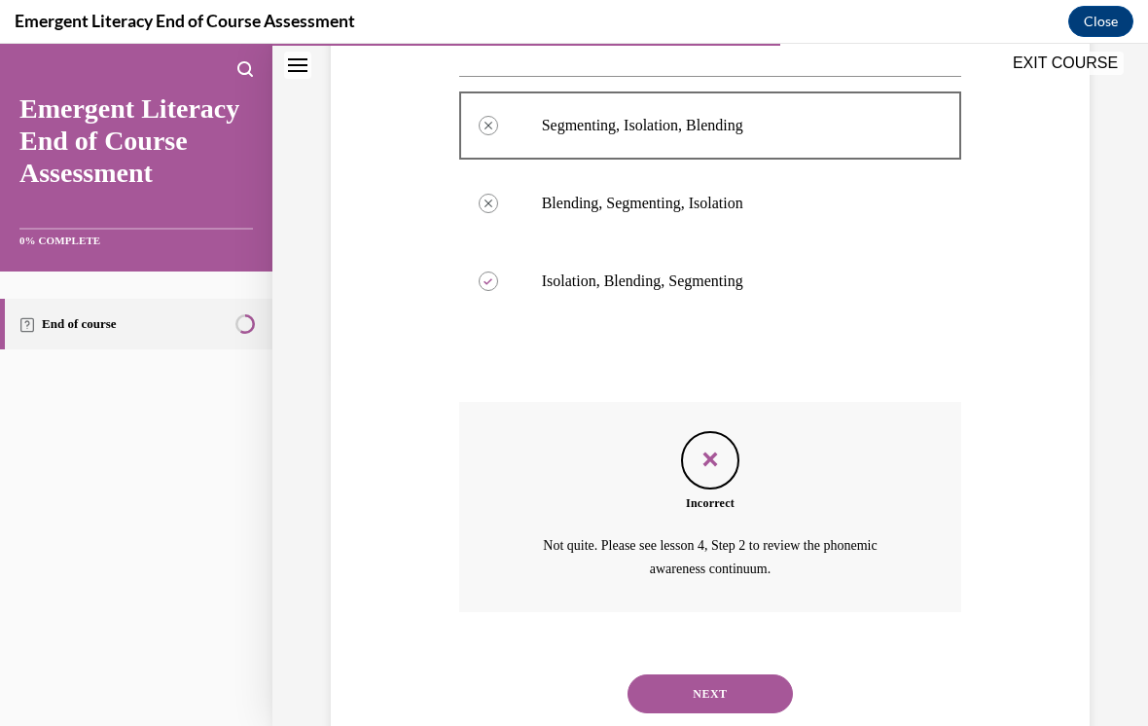
click at [755, 674] on button "NEXT" at bounding box center [710, 693] width 165 height 39
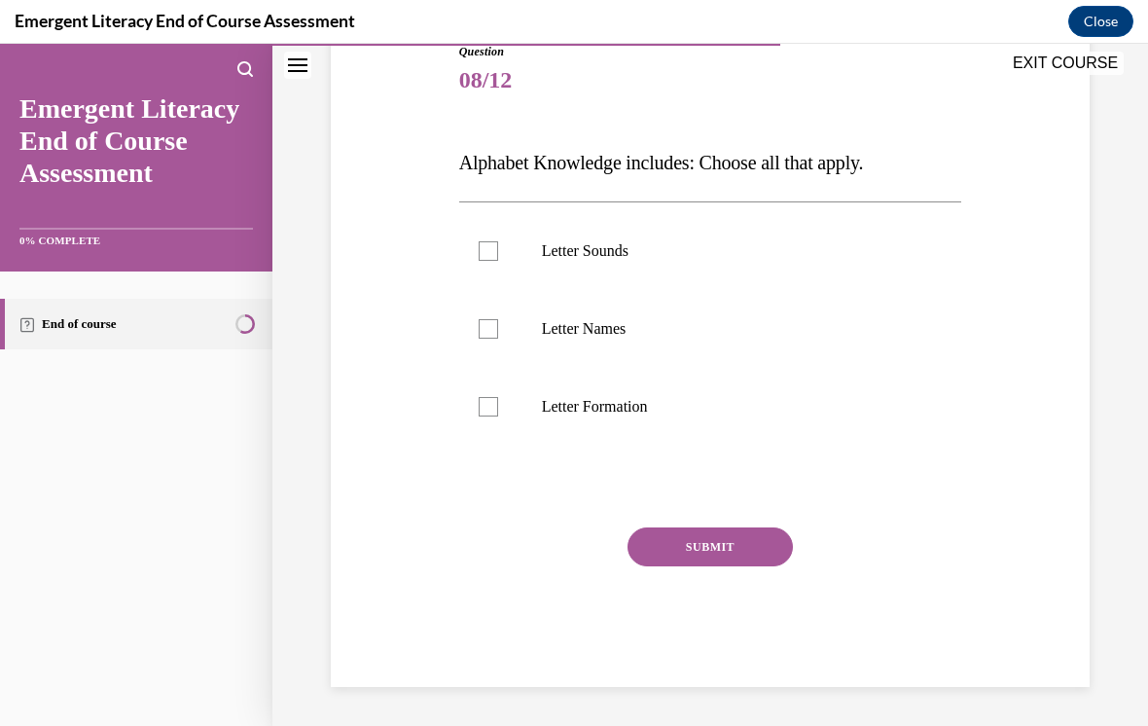
scroll to position [174, 0]
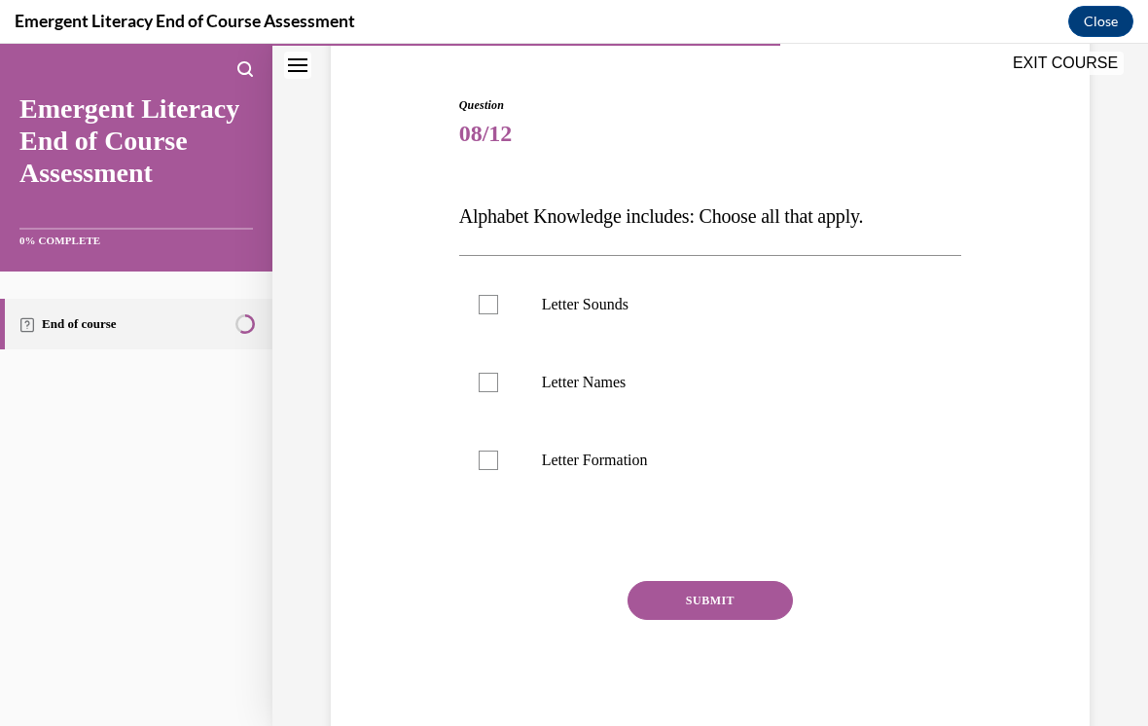
click at [486, 297] on div at bounding box center [488, 304] width 19 height 19
click at [486, 297] on input "Letter Sounds" at bounding box center [488, 304] width 19 height 19
checkbox input "true"
click at [503, 379] on label "Letter Names" at bounding box center [710, 383] width 503 height 78
click at [498, 379] on input "Letter Names" at bounding box center [488, 382] width 19 height 19
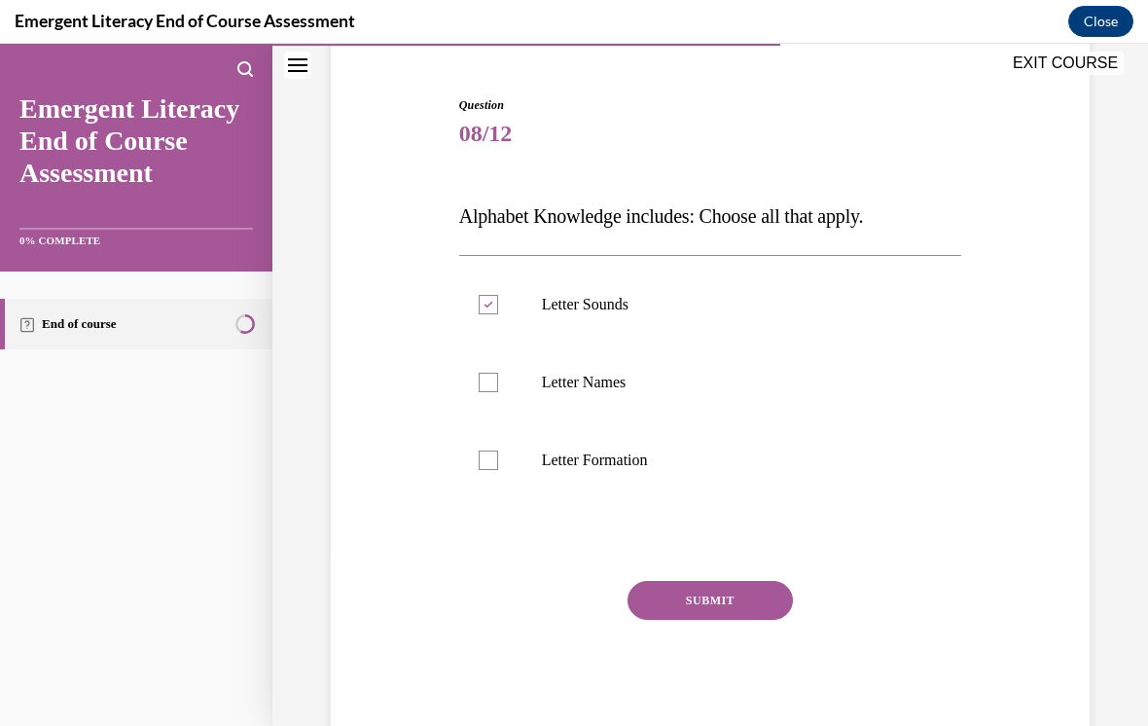
checkbox input "true"
click at [497, 466] on div at bounding box center [488, 460] width 19 height 19
click at [497, 466] on input "Letter Formation" at bounding box center [488, 460] width 19 height 19
checkbox input "true"
click at [732, 600] on button "SUBMIT" at bounding box center [710, 600] width 165 height 39
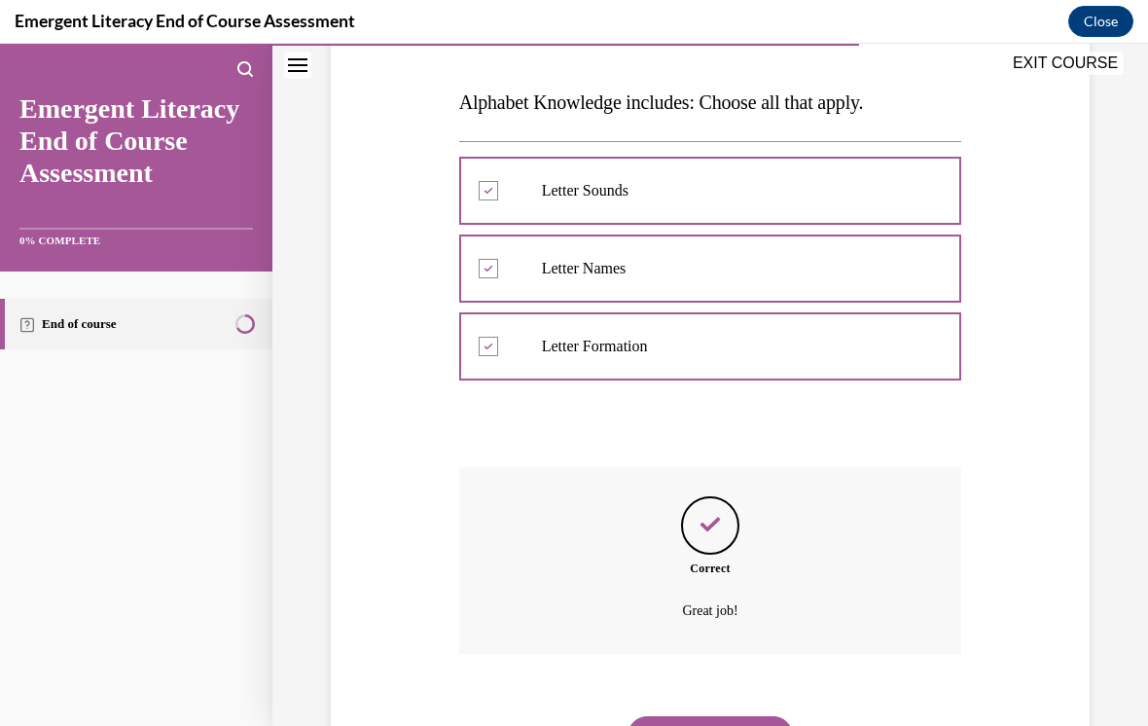
scroll to position [331, 0]
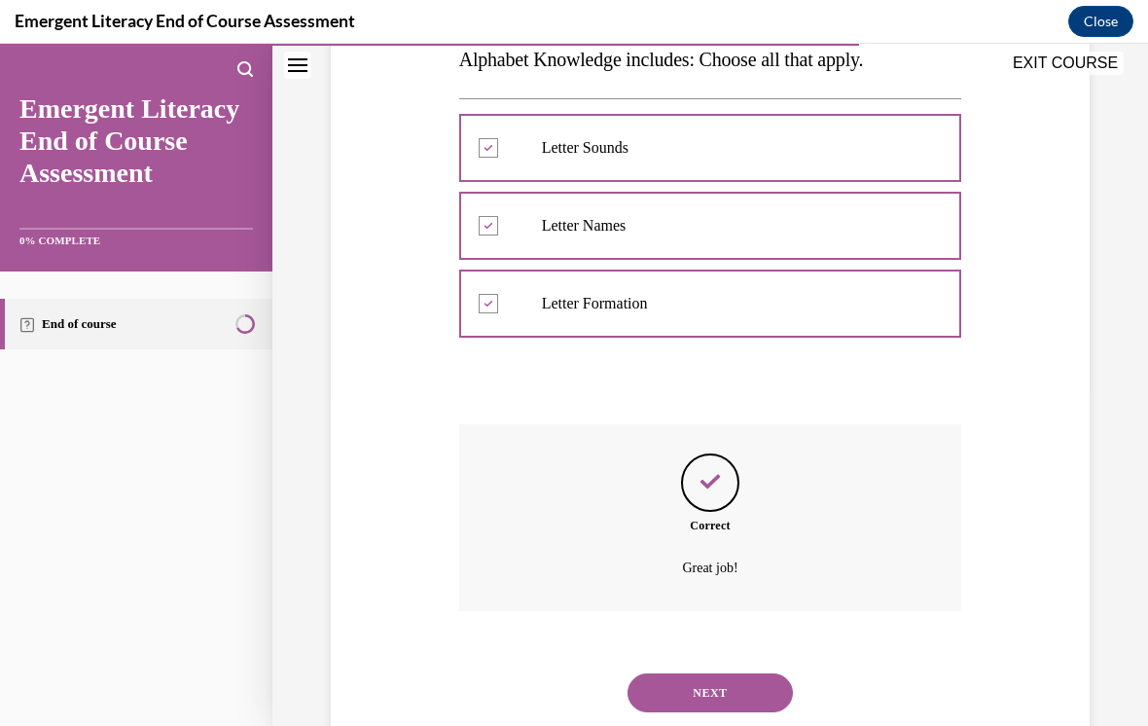
click at [735, 673] on button "NEXT" at bounding box center [710, 692] width 165 height 39
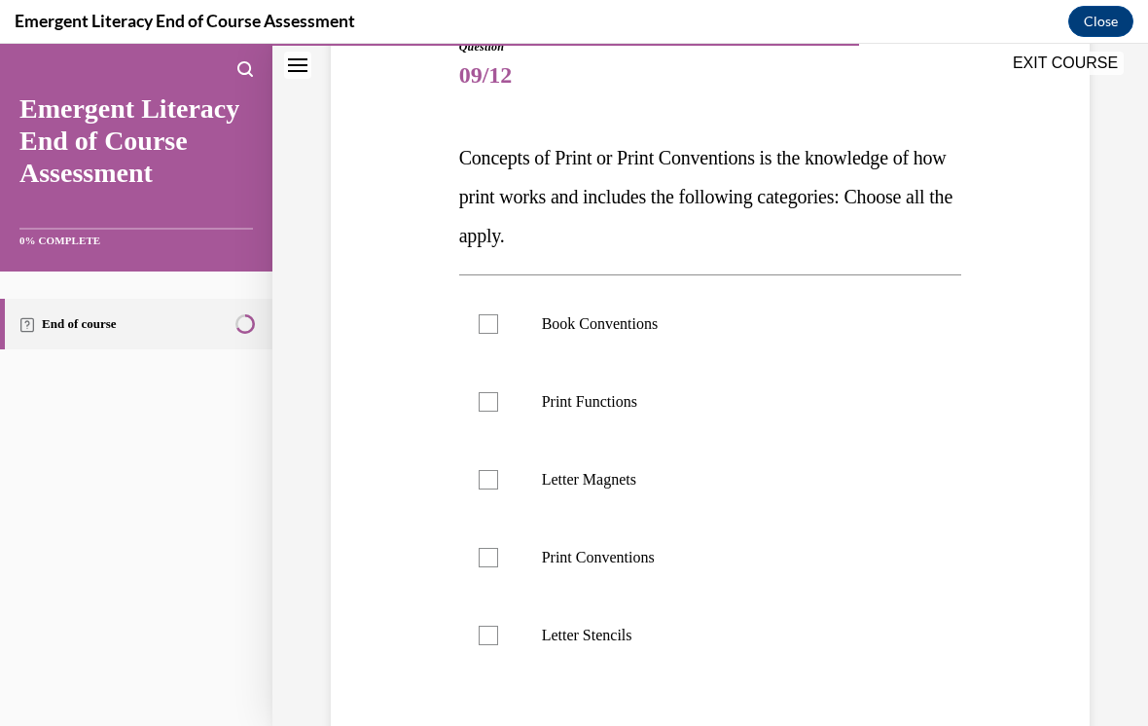
scroll to position [234, 0]
click at [487, 306] on label "Book Conventions" at bounding box center [710, 323] width 503 height 78
click at [487, 313] on input "Book Conventions" at bounding box center [488, 322] width 19 height 19
checkbox input "true"
click at [487, 405] on div at bounding box center [488, 400] width 19 height 19
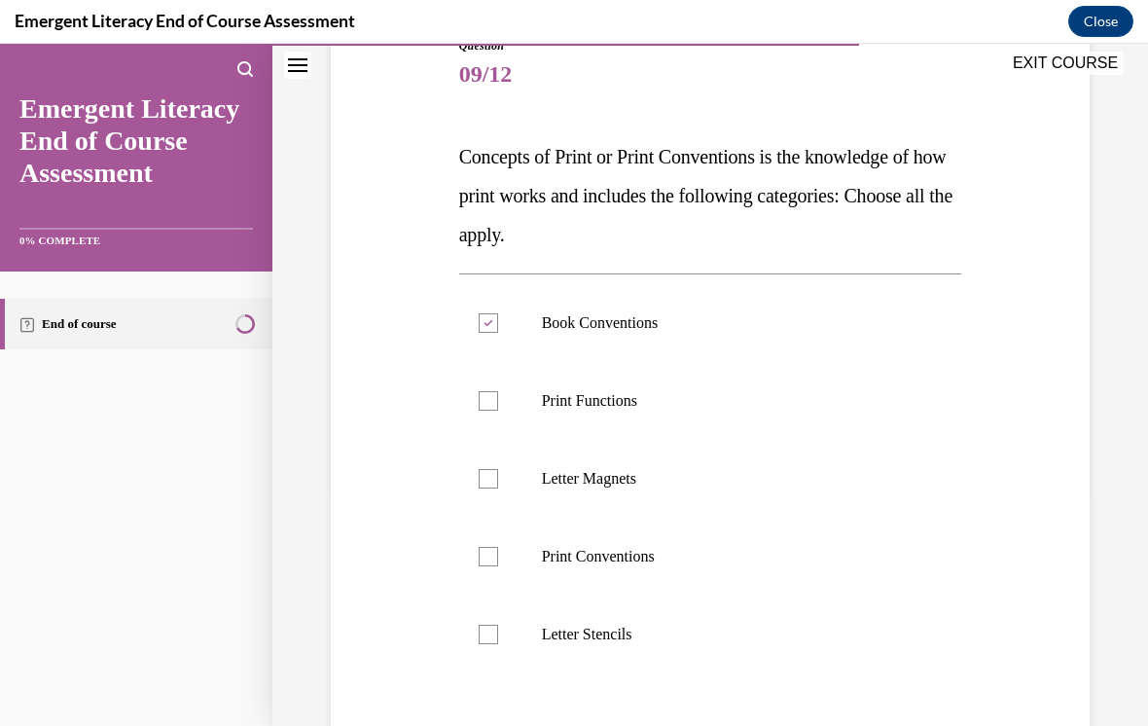
click at [487, 405] on input "Print Functions" at bounding box center [488, 400] width 19 height 19
checkbox input "true"
click at [493, 476] on div at bounding box center [488, 478] width 19 height 19
click at [493, 476] on input "Letter Magnets" at bounding box center [488, 478] width 19 height 19
checkbox input "true"
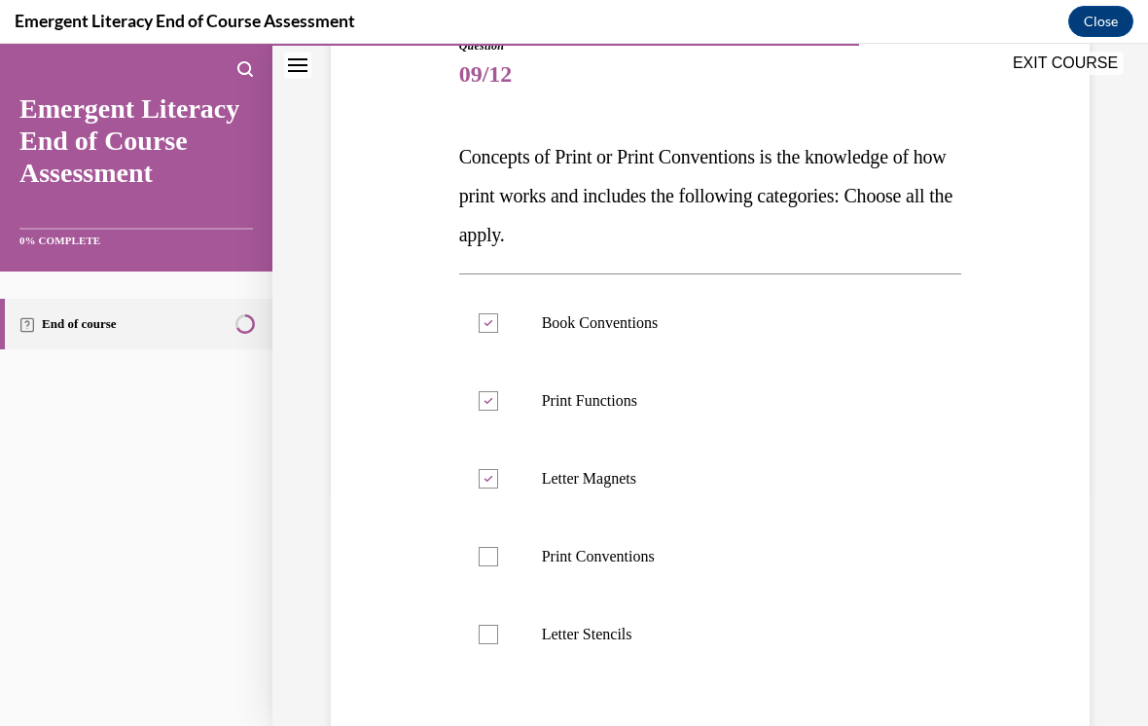
click at [485, 563] on div at bounding box center [488, 556] width 19 height 19
click at [485, 563] on input "Print Conventions" at bounding box center [488, 556] width 19 height 19
checkbox input "true"
click at [491, 634] on div at bounding box center [488, 634] width 19 height 19
click at [491, 634] on input "Letter Stencils" at bounding box center [488, 634] width 19 height 19
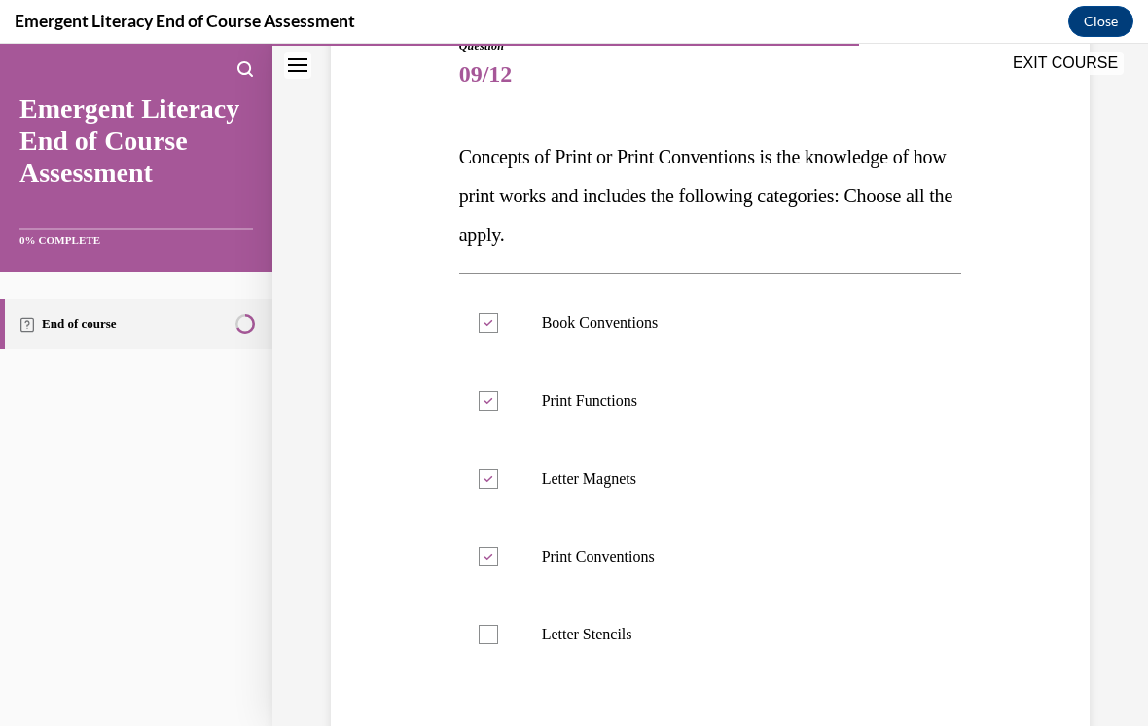
checkbox input "true"
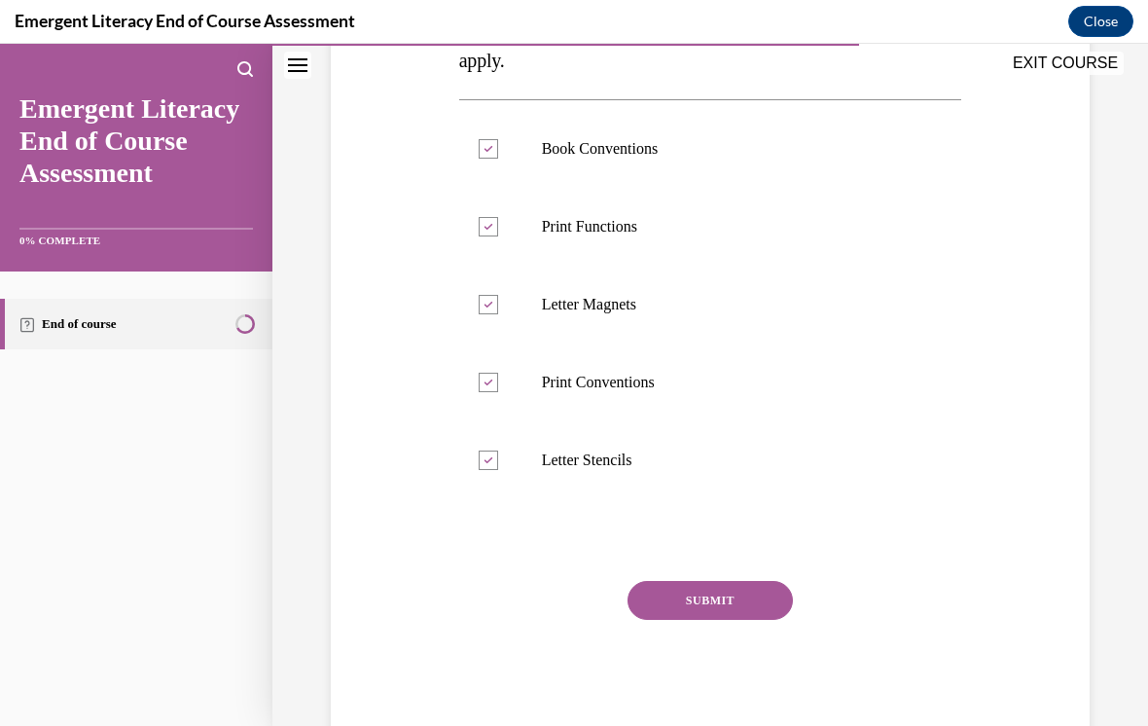
click at [756, 595] on button "SUBMIT" at bounding box center [710, 600] width 165 height 39
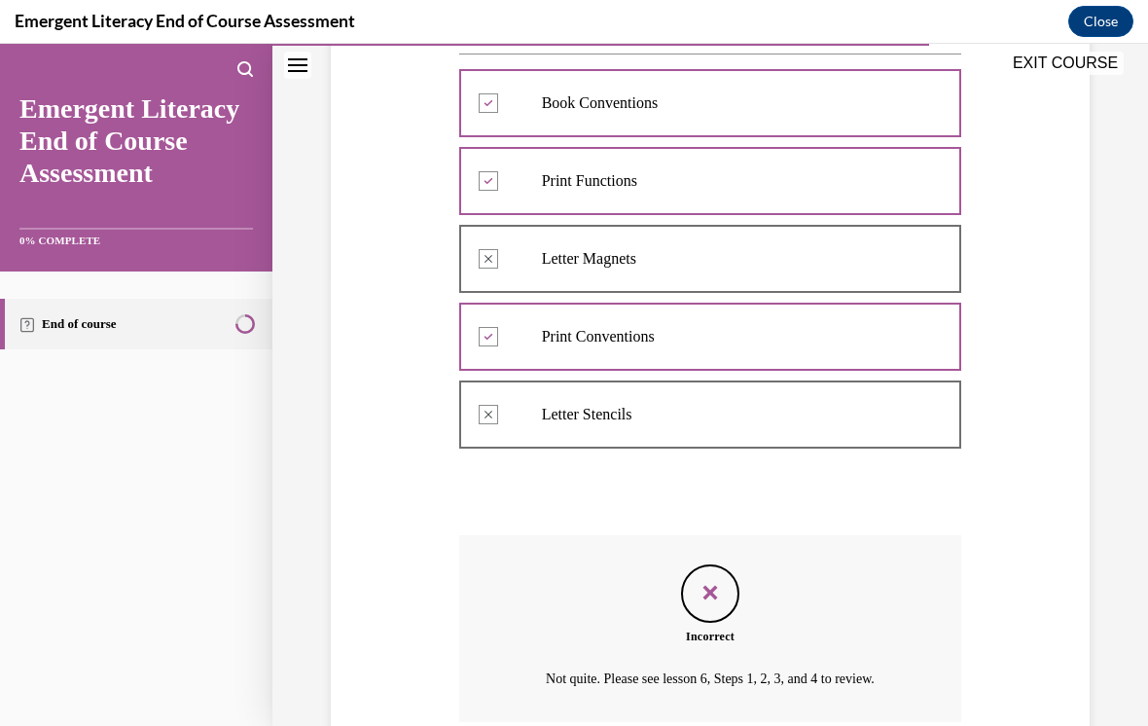
scroll to position [454, 0]
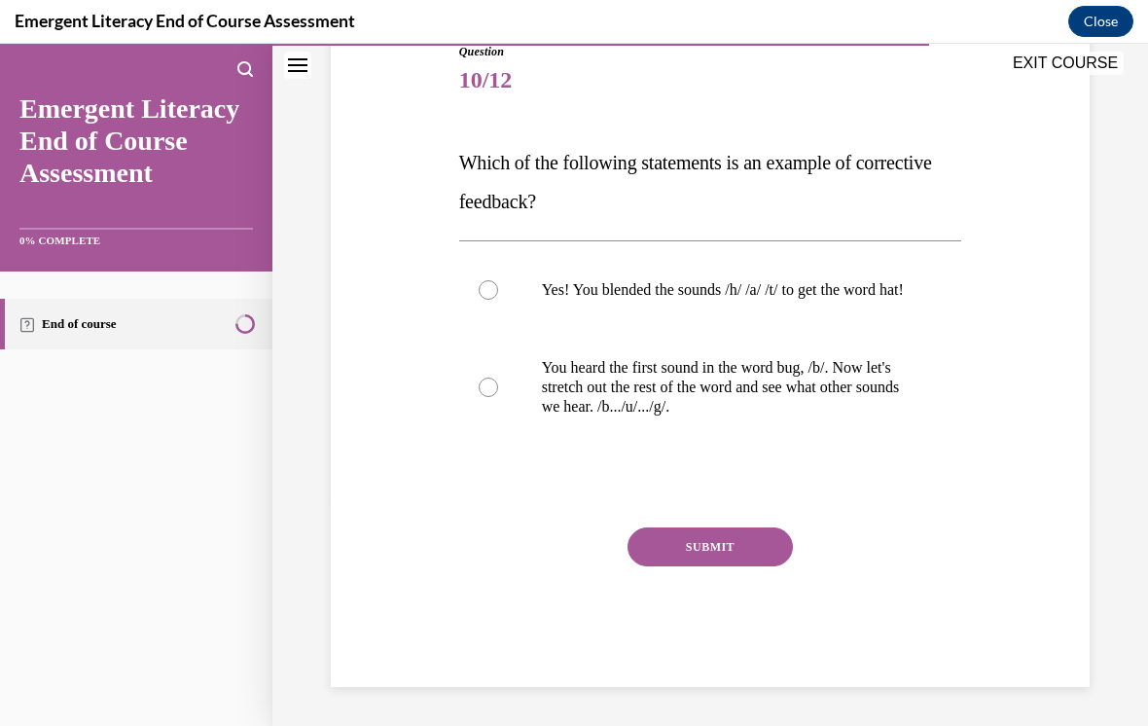
scroll to position [194, 0]
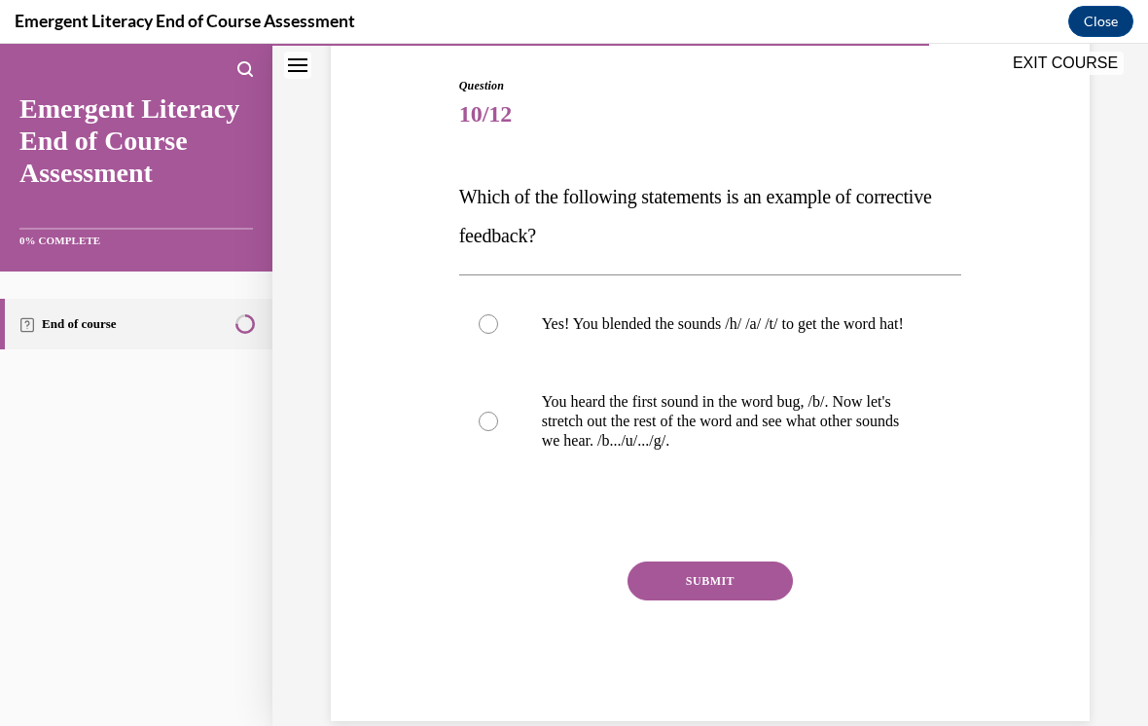
click at [472, 449] on label "You heard the first sound in the word bug, /b/. Now let's stretch out the rest …" at bounding box center [710, 421] width 503 height 117
click at [479, 431] on input "You heard the first sound in the word bug, /b/. Now let's stretch out the rest …" at bounding box center [488, 421] width 19 height 19
radio input "true"
click at [706, 600] on button "SUBMIT" at bounding box center [710, 581] width 165 height 39
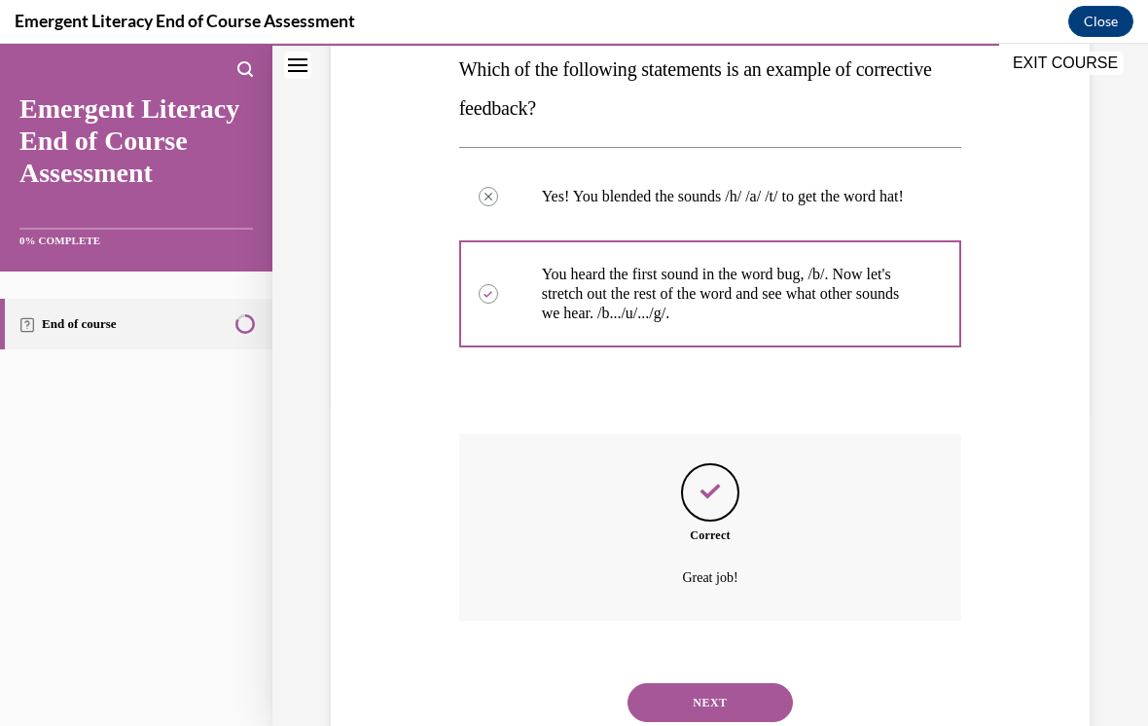
scroll to position [350, 0]
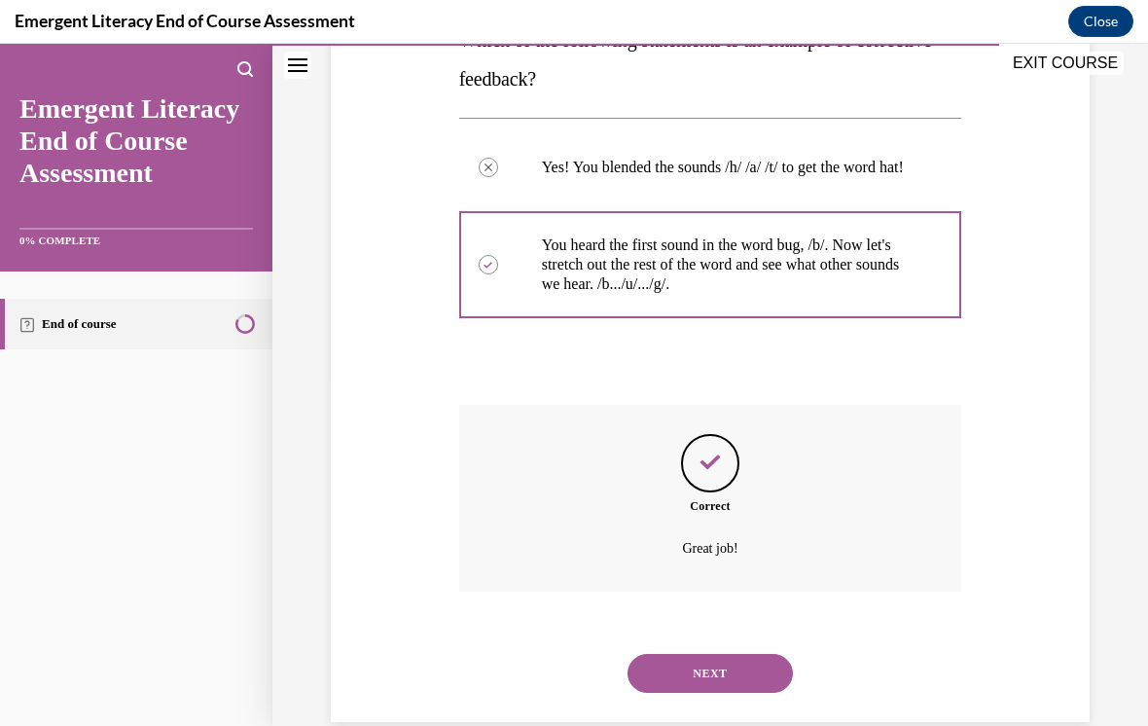
click at [713, 662] on button "NEXT" at bounding box center [710, 673] width 165 height 39
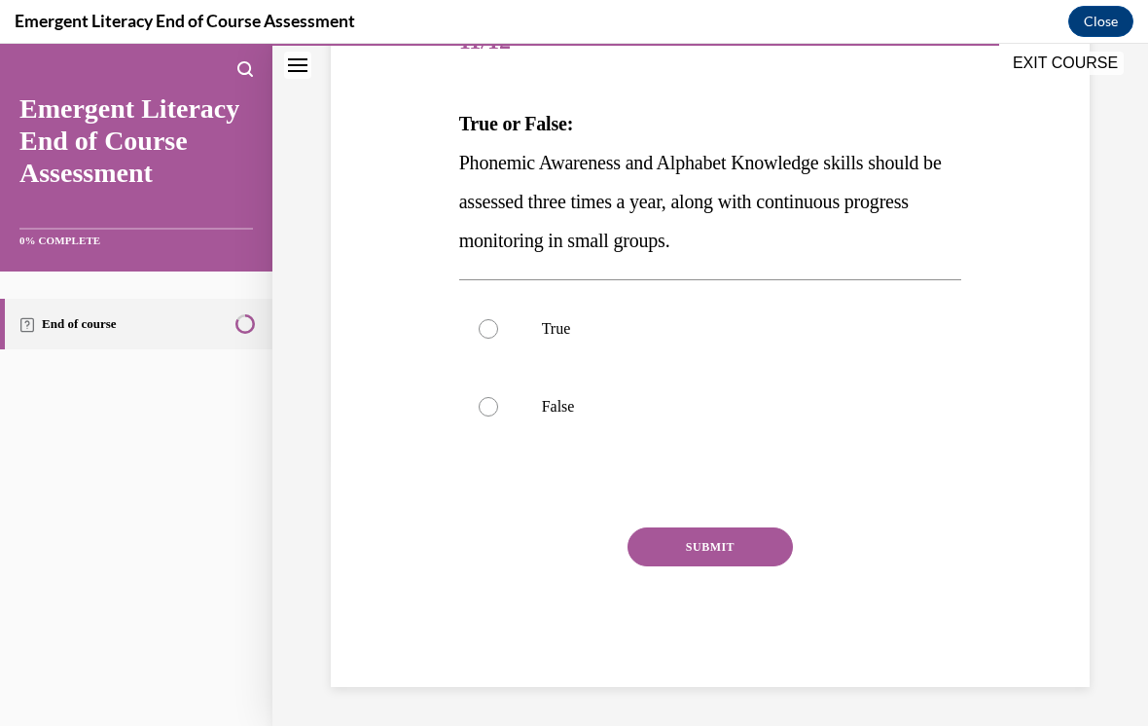
scroll to position [213, 0]
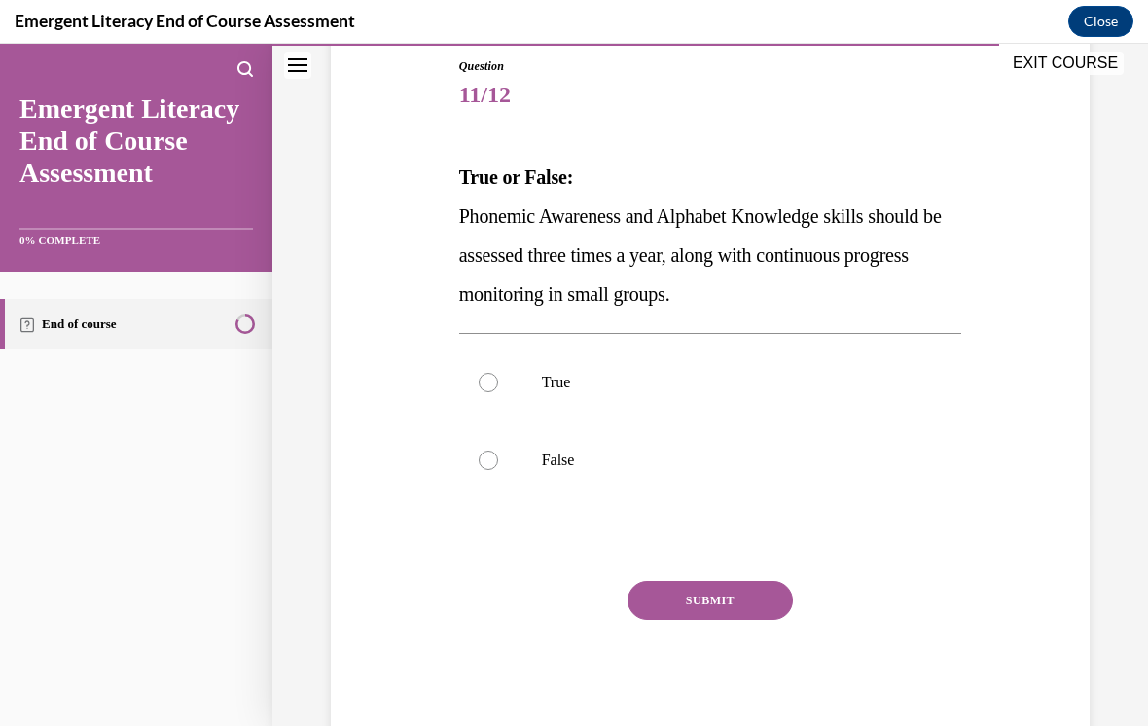
click at [478, 389] on label "True" at bounding box center [710, 383] width 503 height 78
click at [479, 389] on input "True" at bounding box center [488, 382] width 19 height 19
radio input "true"
click at [751, 594] on button "SUBMIT" at bounding box center [710, 600] width 165 height 39
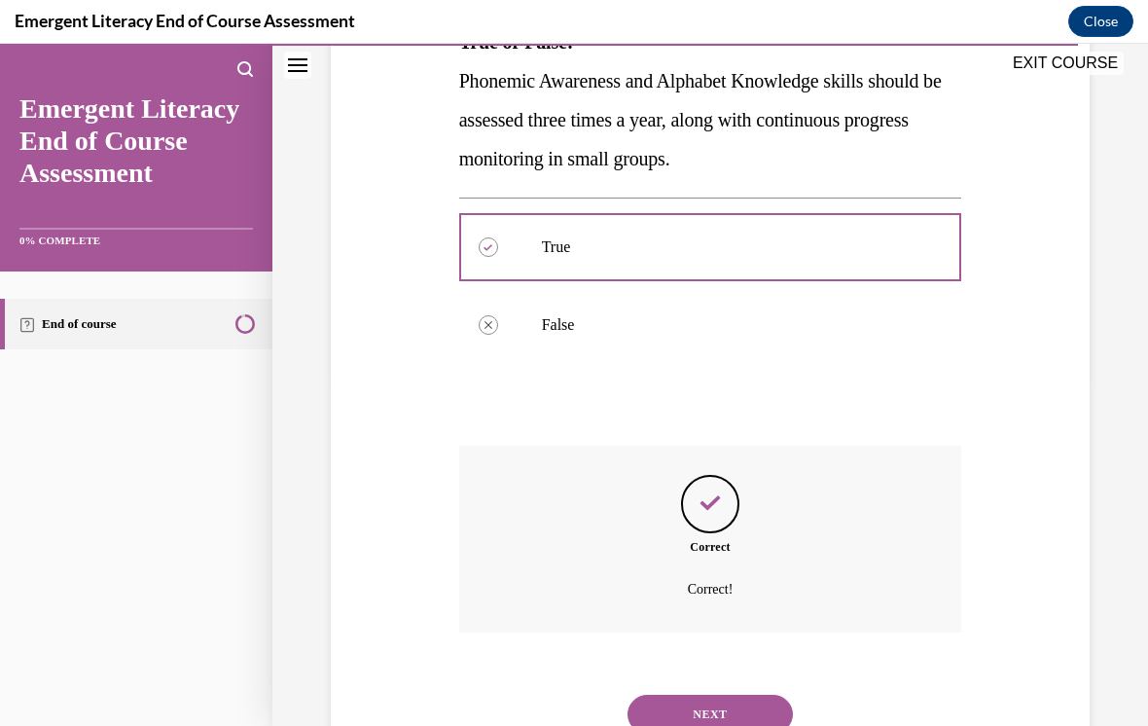
scroll to position [370, 0]
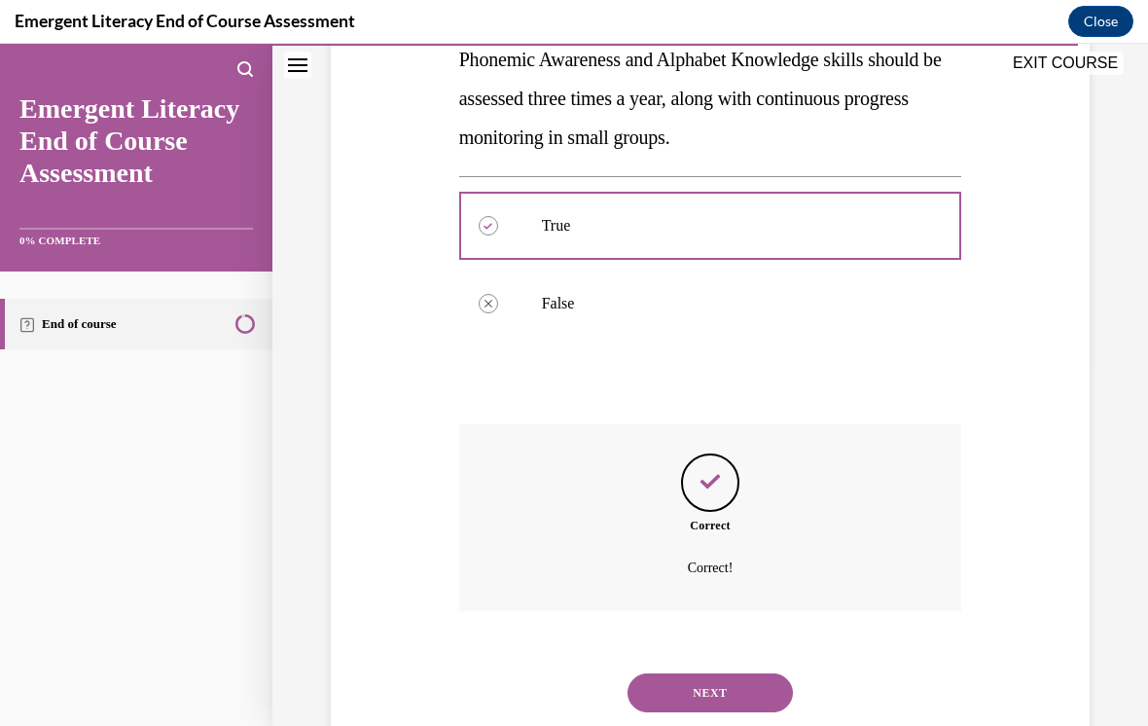
click at [760, 673] on button "NEXT" at bounding box center [710, 692] width 165 height 39
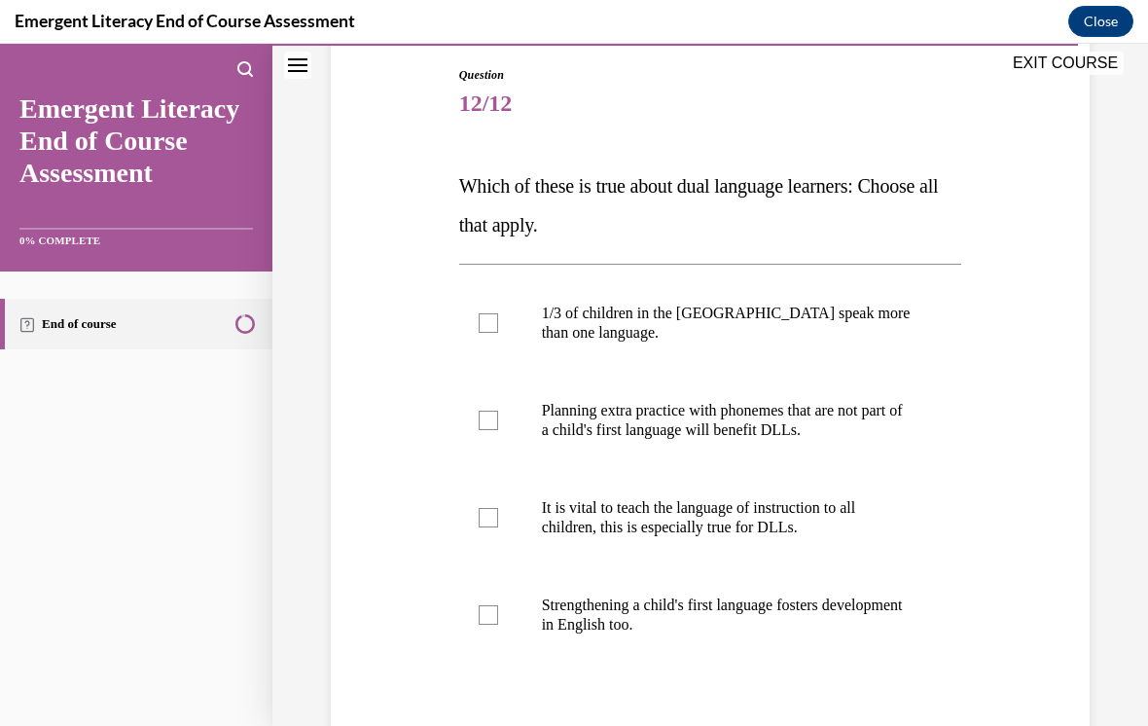
scroll to position [204, 0]
click at [491, 328] on div at bounding box center [488, 322] width 19 height 19
click at [491, 328] on input "1/3 of children in the US speak more than one language." at bounding box center [488, 322] width 19 height 19
checkbox input "true"
click at [491, 421] on div at bounding box center [488, 420] width 19 height 19
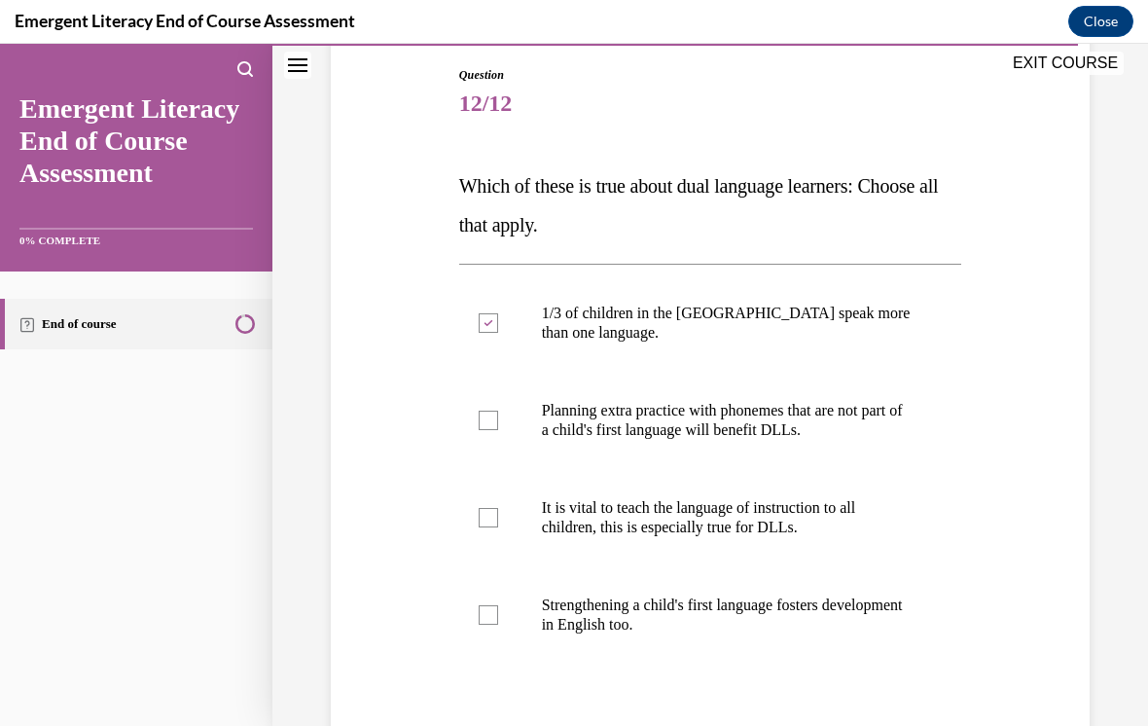
click at [491, 421] on input "Planning extra practice with phonemes that are not part of a child's first lang…" at bounding box center [488, 420] width 19 height 19
checkbox input "true"
click at [493, 520] on div at bounding box center [488, 517] width 19 height 19
click at [493, 520] on input "It is vital to teach the language of instruction to all children, this is espec…" at bounding box center [488, 517] width 19 height 19
checkbox input "true"
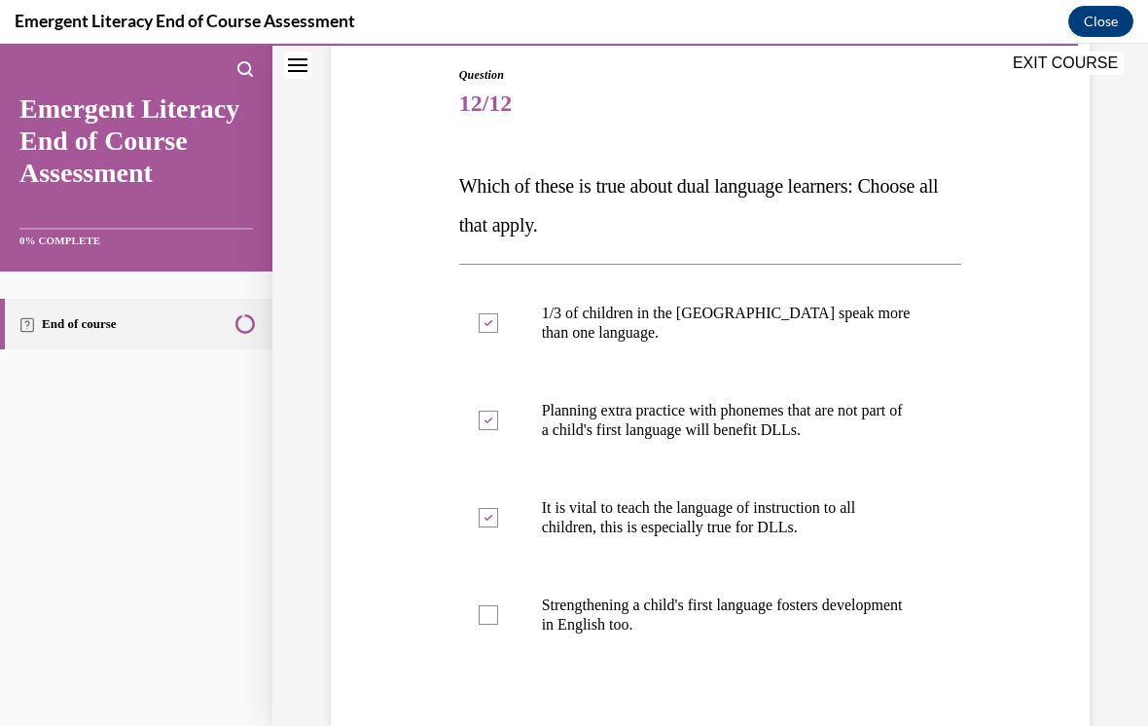
click at [495, 617] on div at bounding box center [488, 614] width 19 height 19
click at [495, 617] on input "Strengthening a child's first language fosters development in English too." at bounding box center [488, 614] width 19 height 19
checkbox input "true"
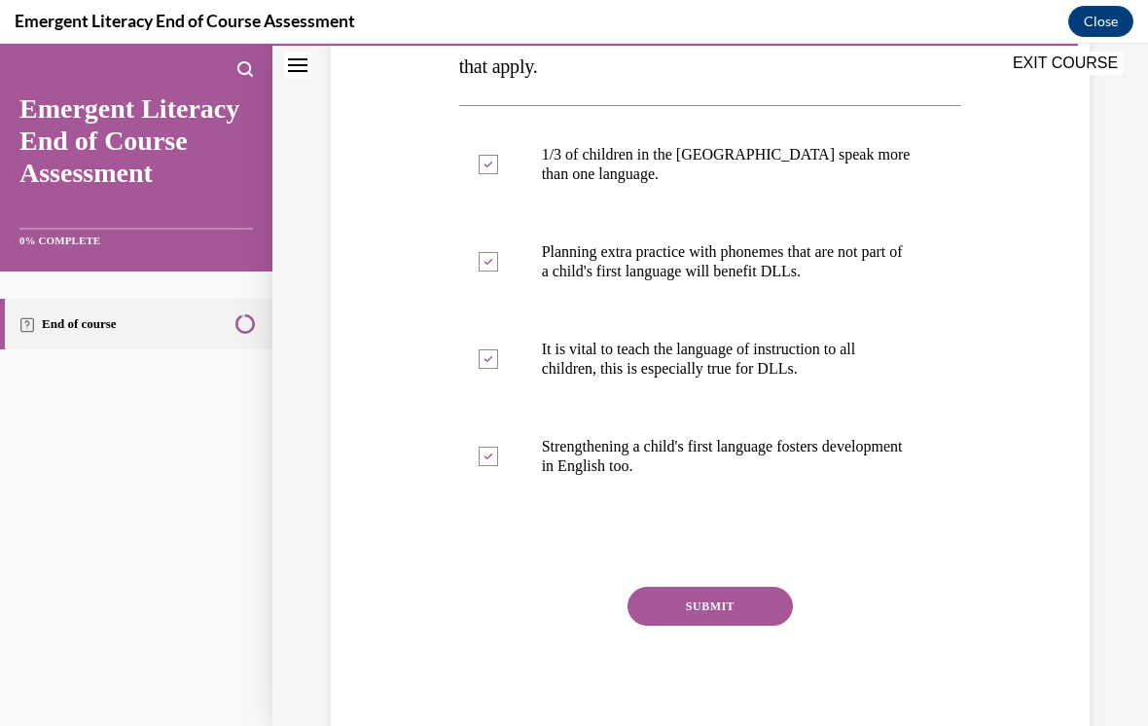
click at [736, 612] on button "SUBMIT" at bounding box center [710, 606] width 165 height 39
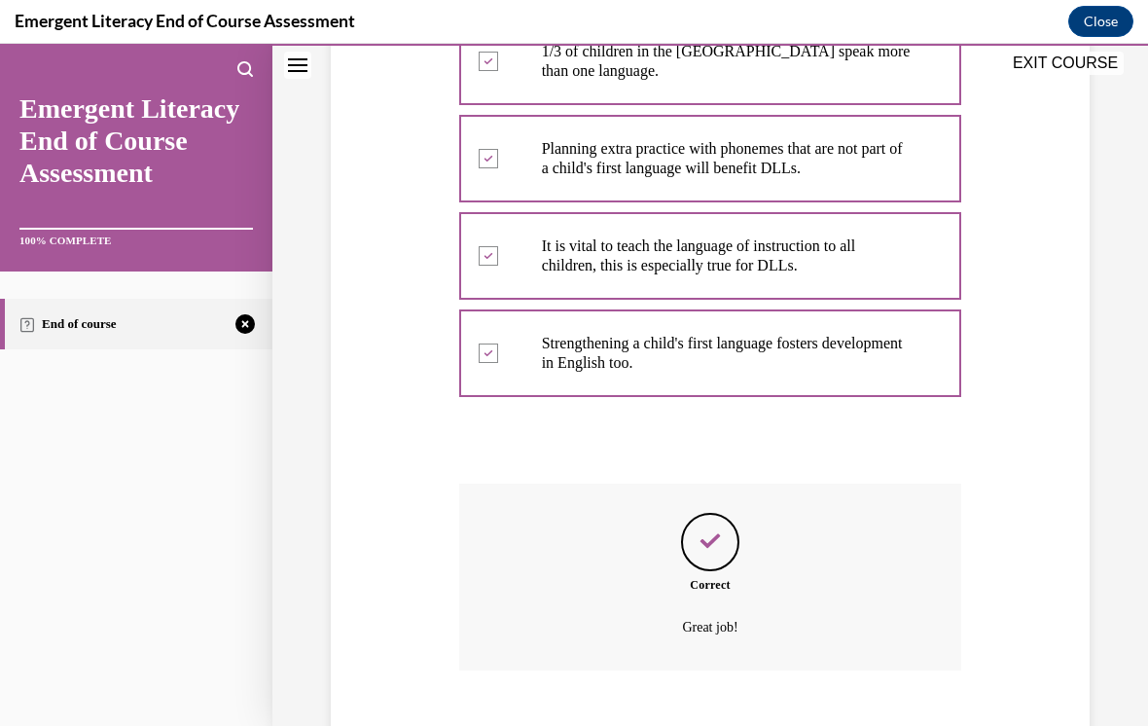
scroll to position [526, 0]
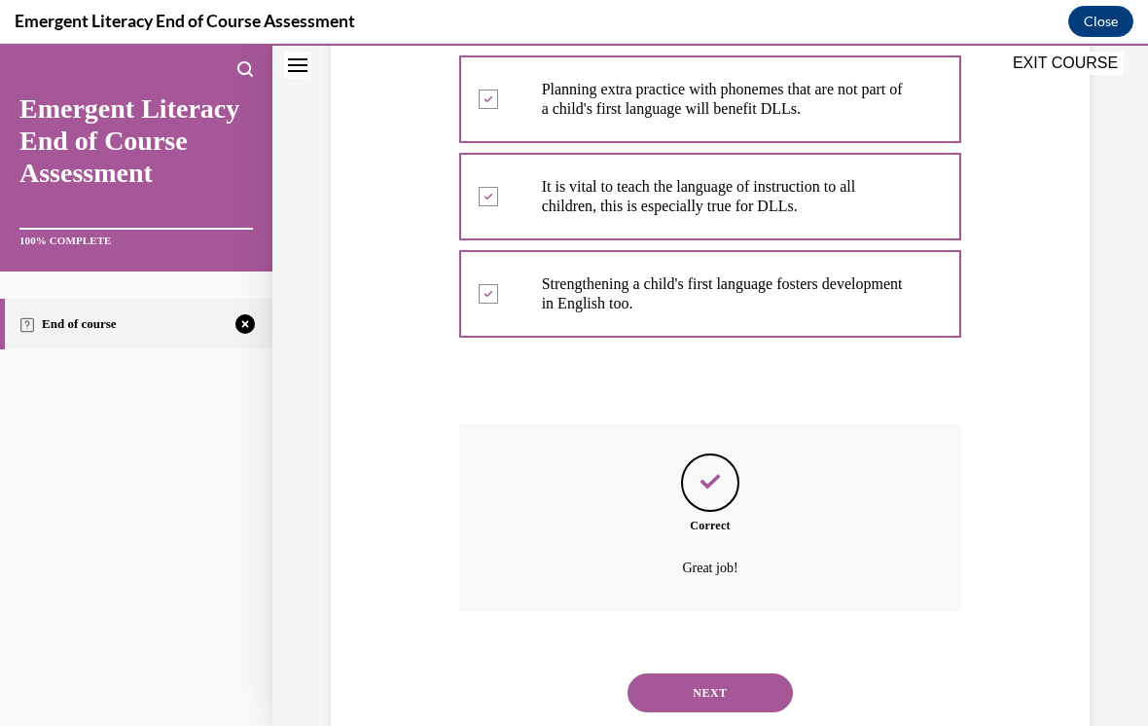
click at [745, 682] on button "NEXT" at bounding box center [710, 692] width 165 height 39
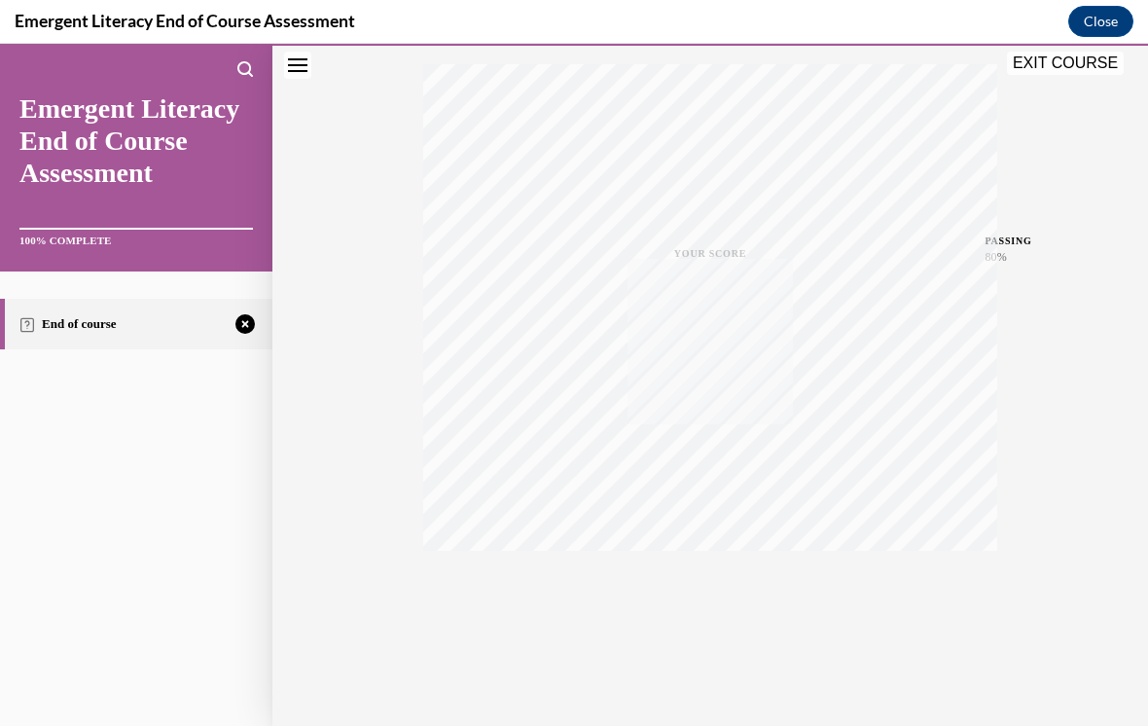
scroll to position [0, 0]
click at [717, 629] on icon "button" at bounding box center [710, 637] width 69 height 21
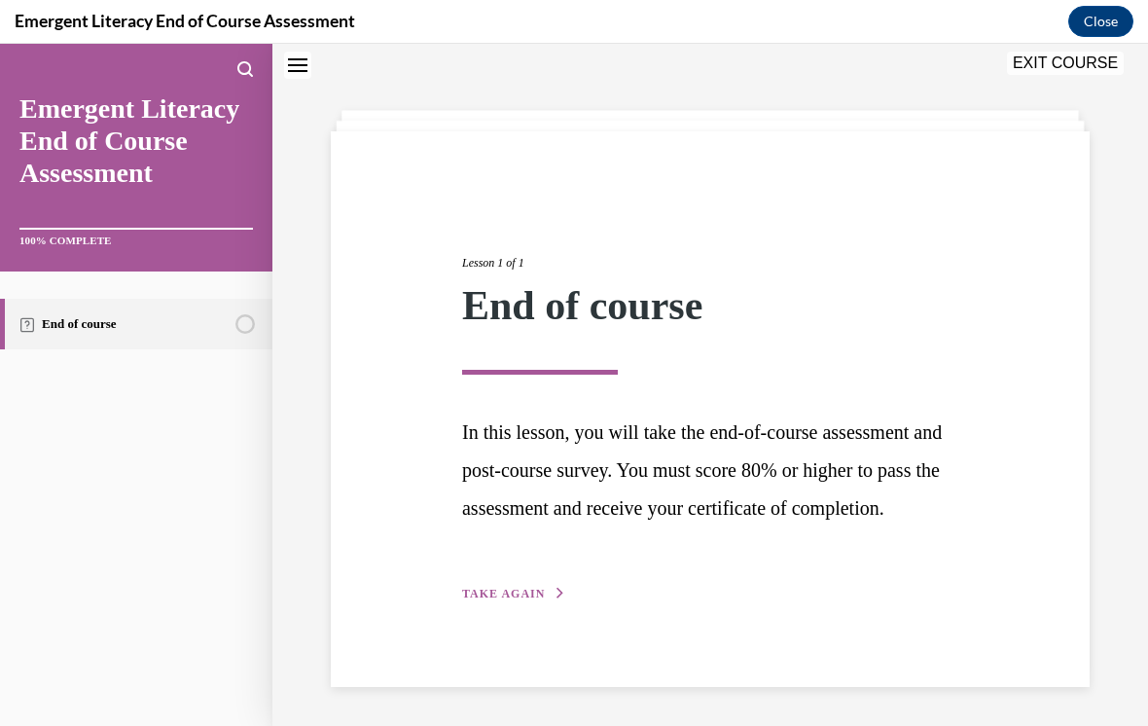
click at [509, 602] on button "TAKE AGAIN" at bounding box center [514, 594] width 104 height 18
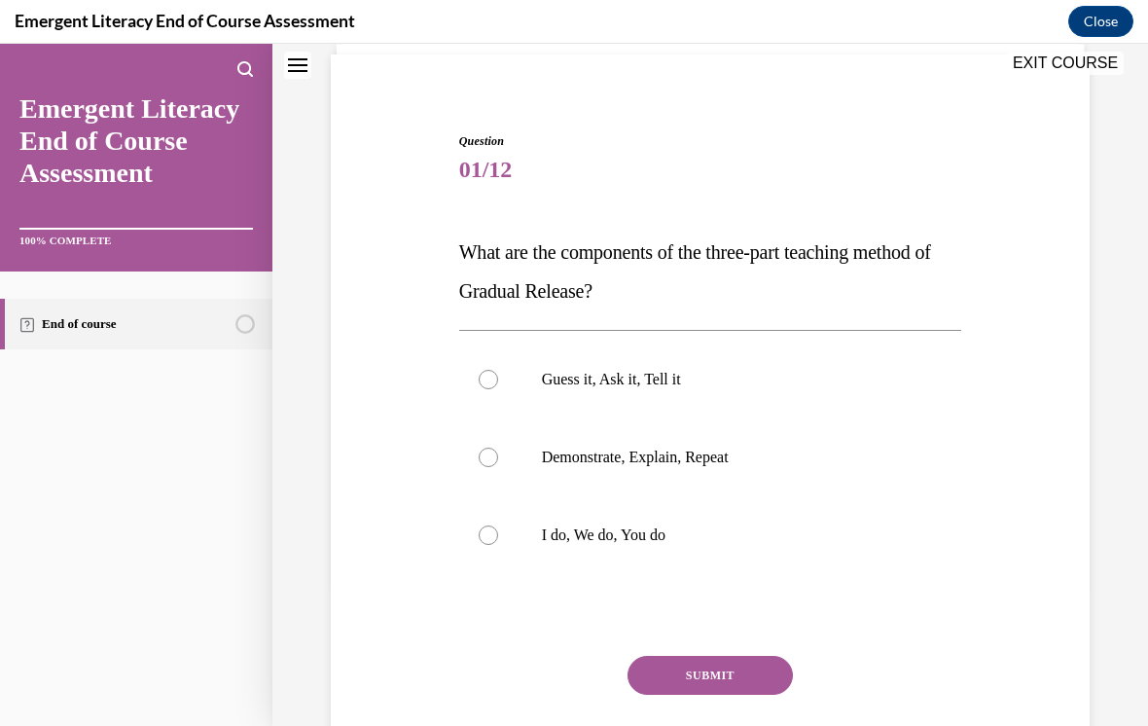
scroll to position [138, 0]
click at [492, 543] on div at bounding box center [488, 535] width 19 height 19
click at [492, 543] on input "I do, We do, You do" at bounding box center [488, 535] width 19 height 19
radio input "true"
click at [705, 679] on button "SUBMIT" at bounding box center [710, 675] width 165 height 39
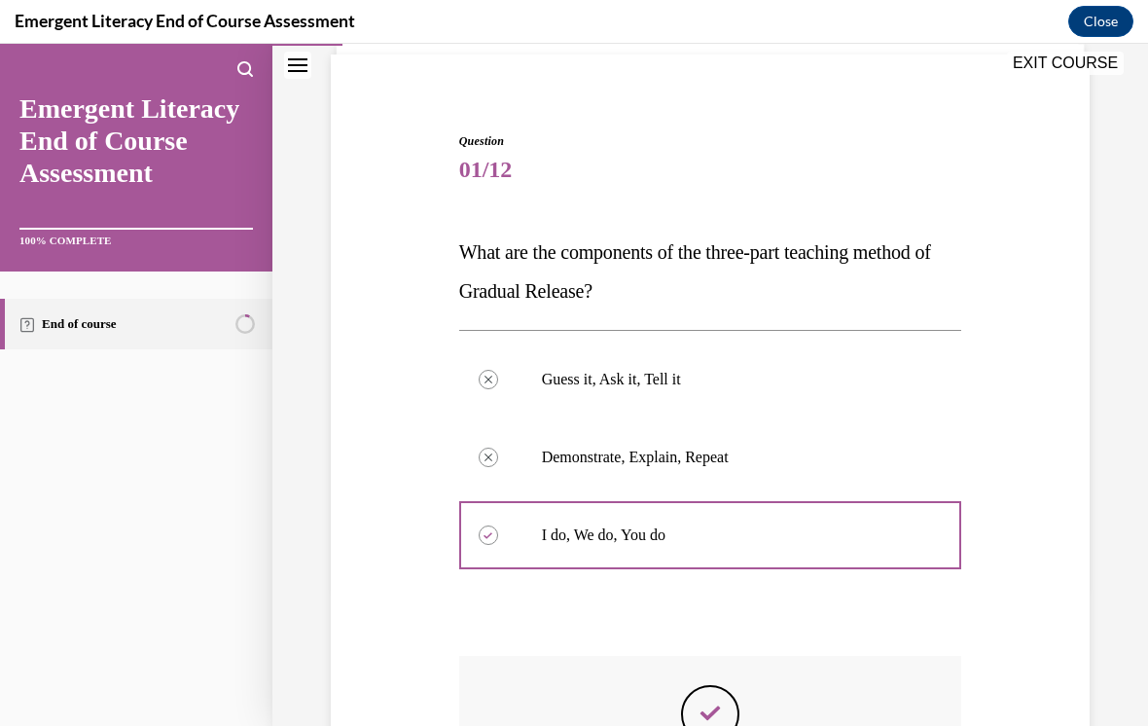
scroll to position [23, 0]
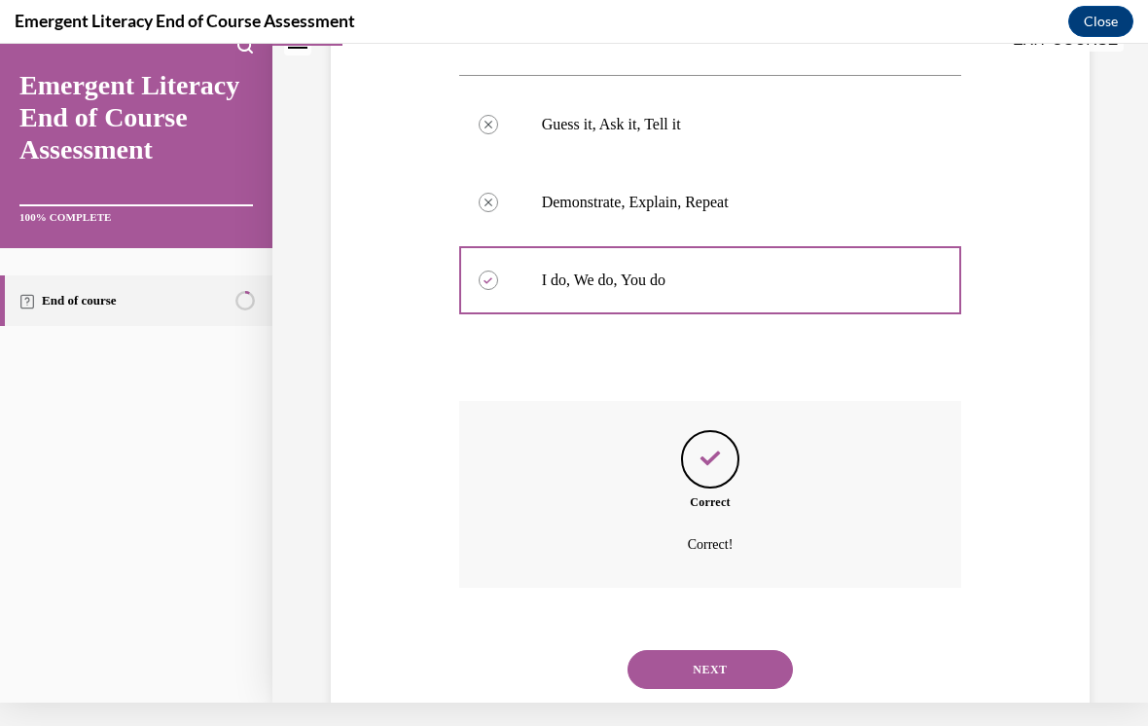
click at [749, 650] on button "NEXT" at bounding box center [710, 669] width 165 height 39
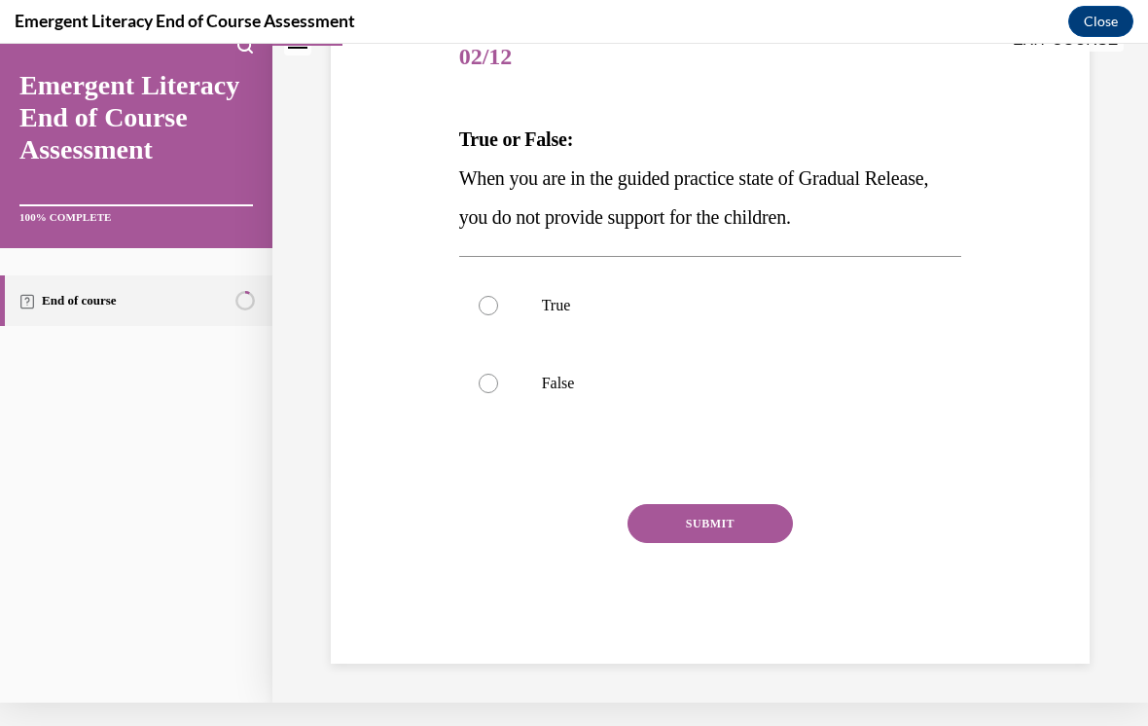
scroll to position [174, 0]
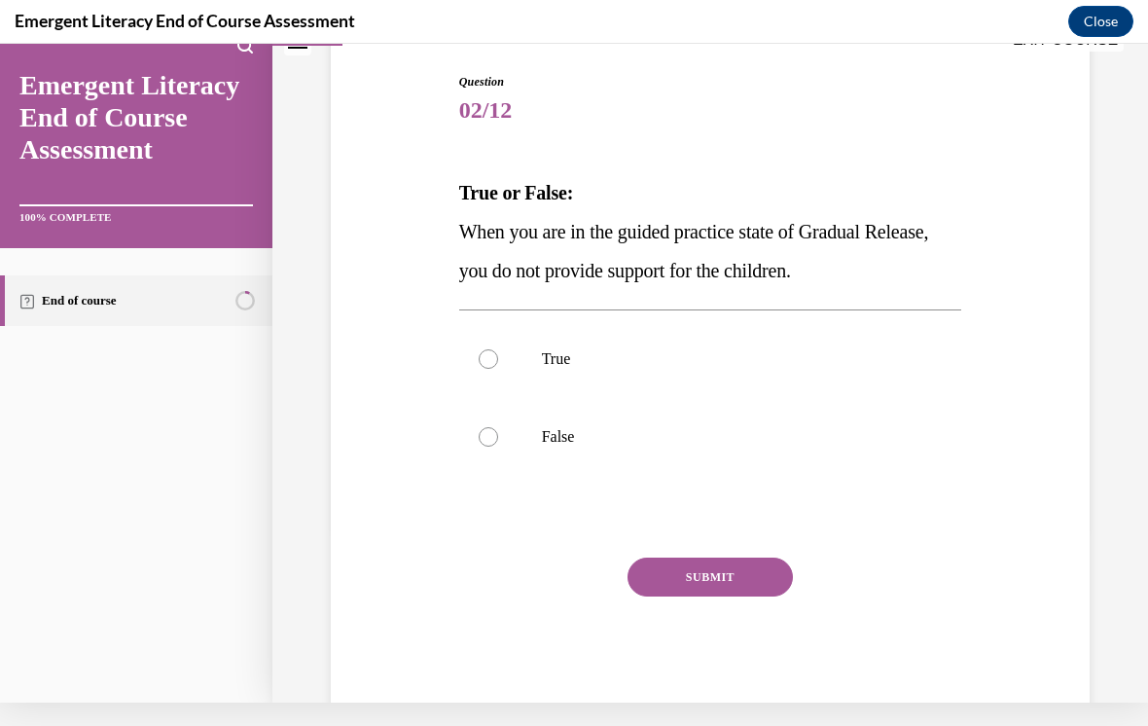
click at [482, 442] on div at bounding box center [488, 436] width 19 height 19
click at [482, 442] on input "False" at bounding box center [488, 436] width 19 height 19
radio input "true"
click at [737, 575] on button "SUBMIT" at bounding box center [710, 577] width 165 height 39
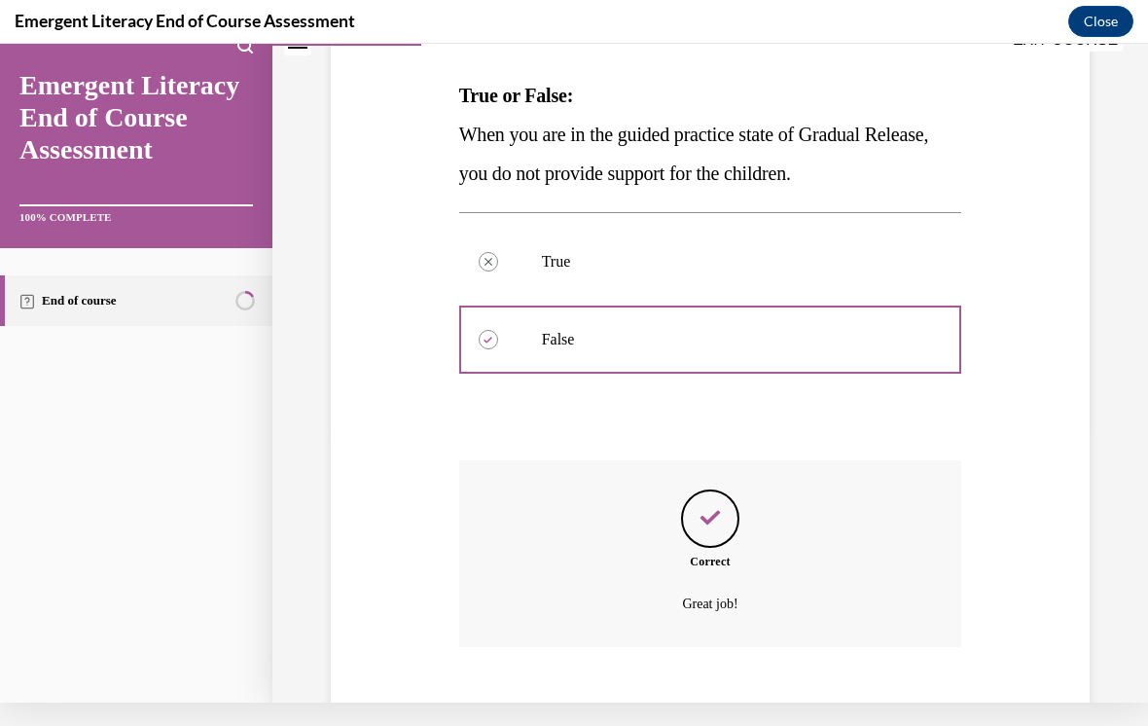
scroll to position [331, 0]
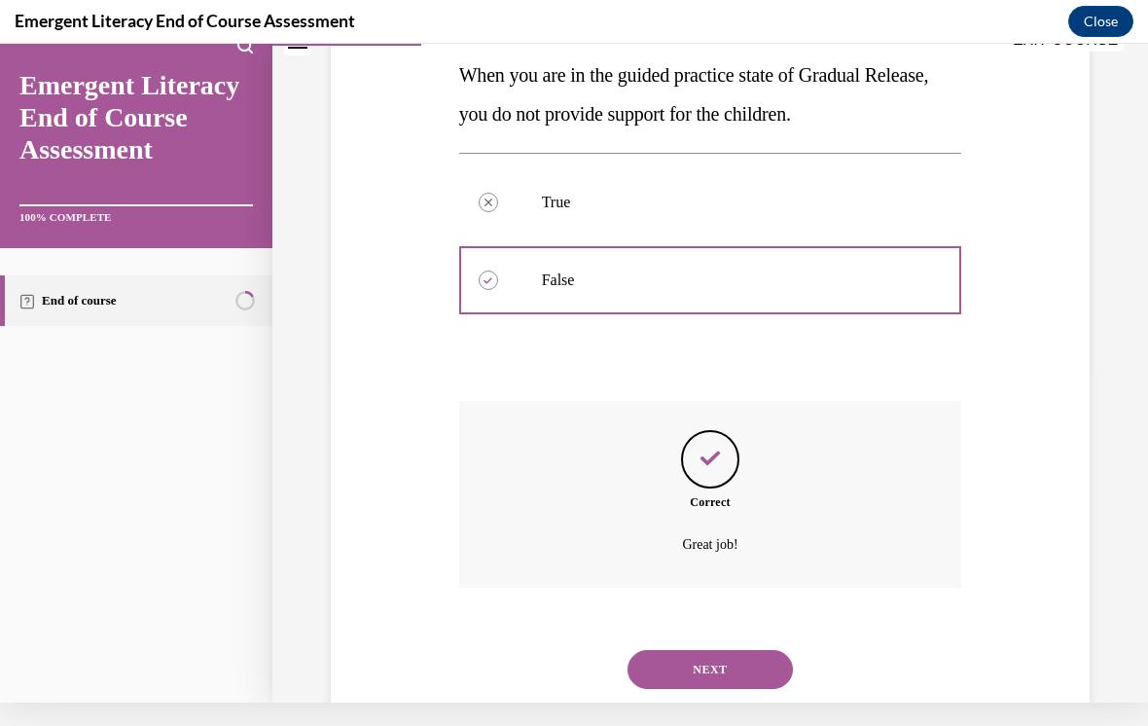
click at [750, 650] on button "NEXT" at bounding box center [710, 669] width 165 height 39
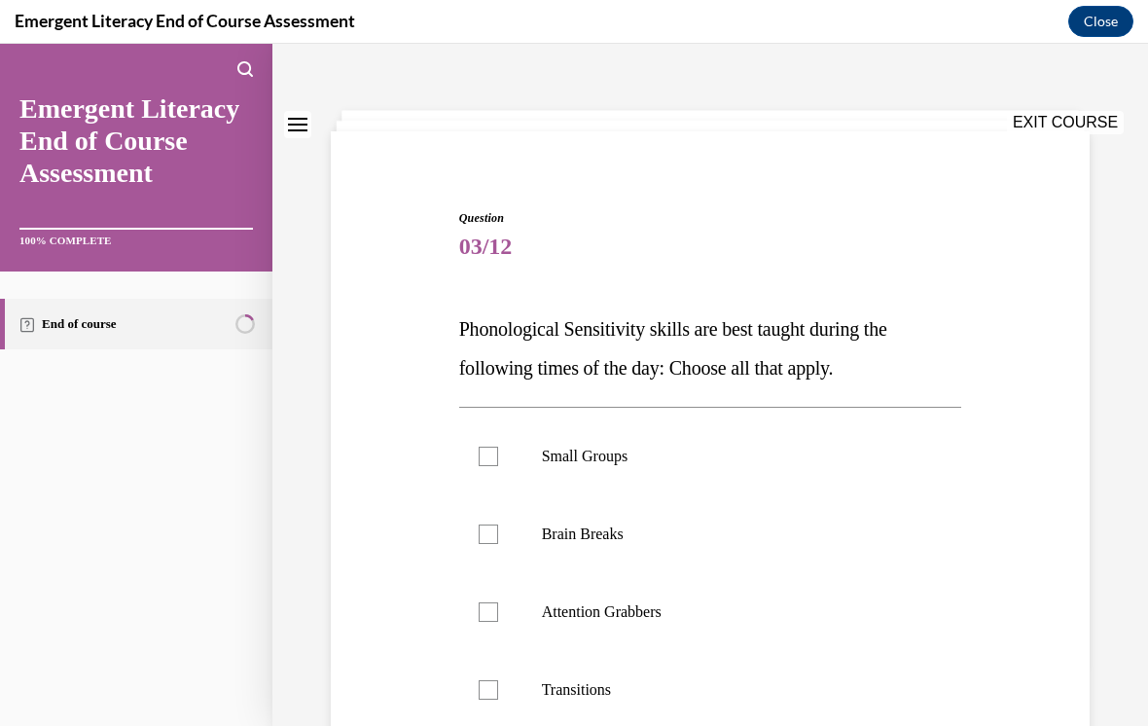
scroll to position [67, 0]
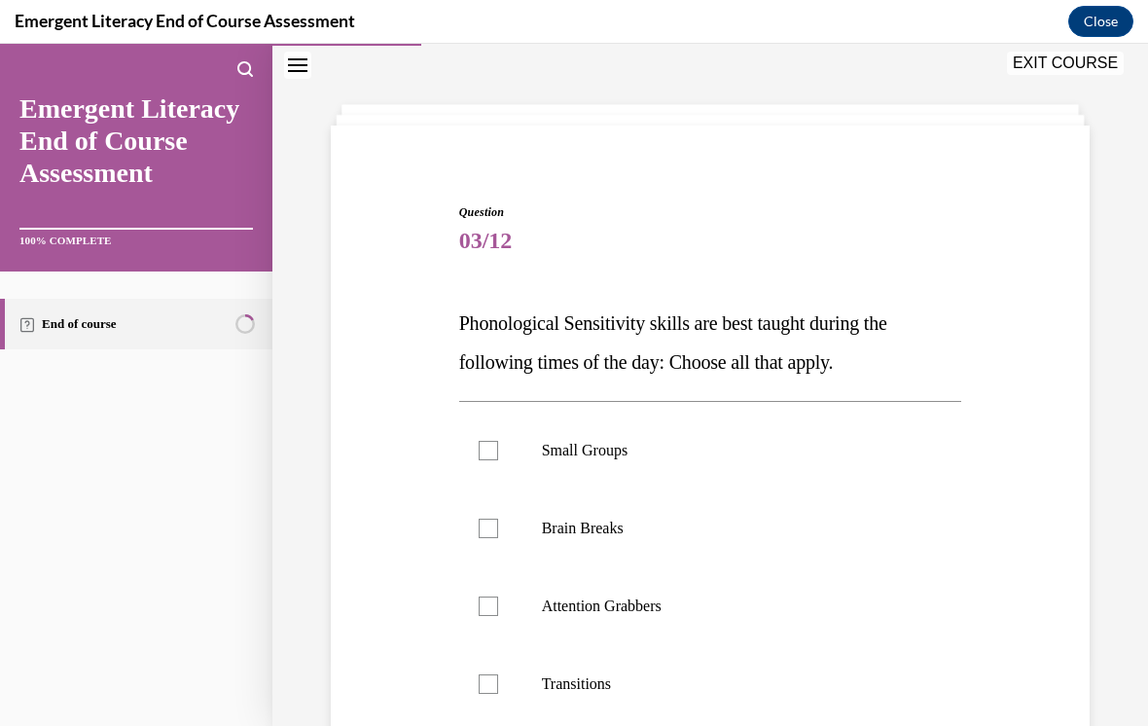
click at [480, 527] on div at bounding box center [488, 528] width 19 height 19
click at [480, 527] on input "Brain Breaks" at bounding box center [488, 528] width 19 height 19
checkbox input "true"
click at [498, 589] on label "Attention Grabbers" at bounding box center [710, 606] width 503 height 78
click at [498, 597] on input "Attention Grabbers" at bounding box center [488, 606] width 19 height 19
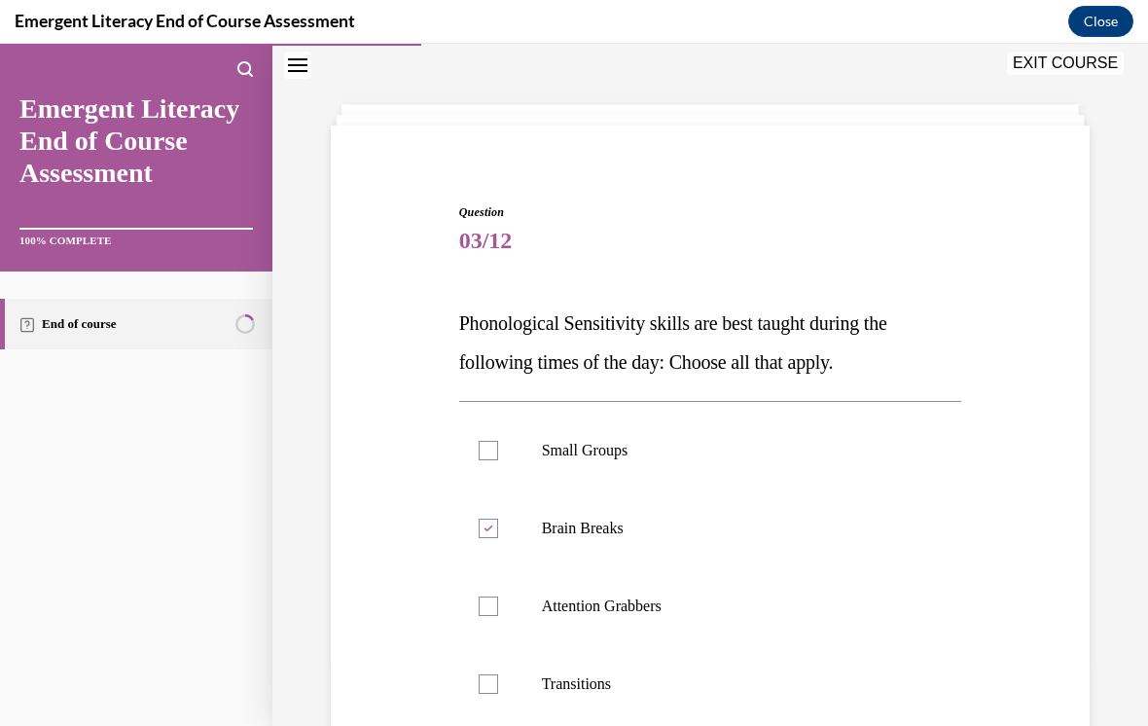
checkbox input "true"
click at [495, 693] on div at bounding box center [488, 683] width 19 height 19
click at [495, 693] on input "Transitions" at bounding box center [488, 683] width 19 height 19
checkbox input "true"
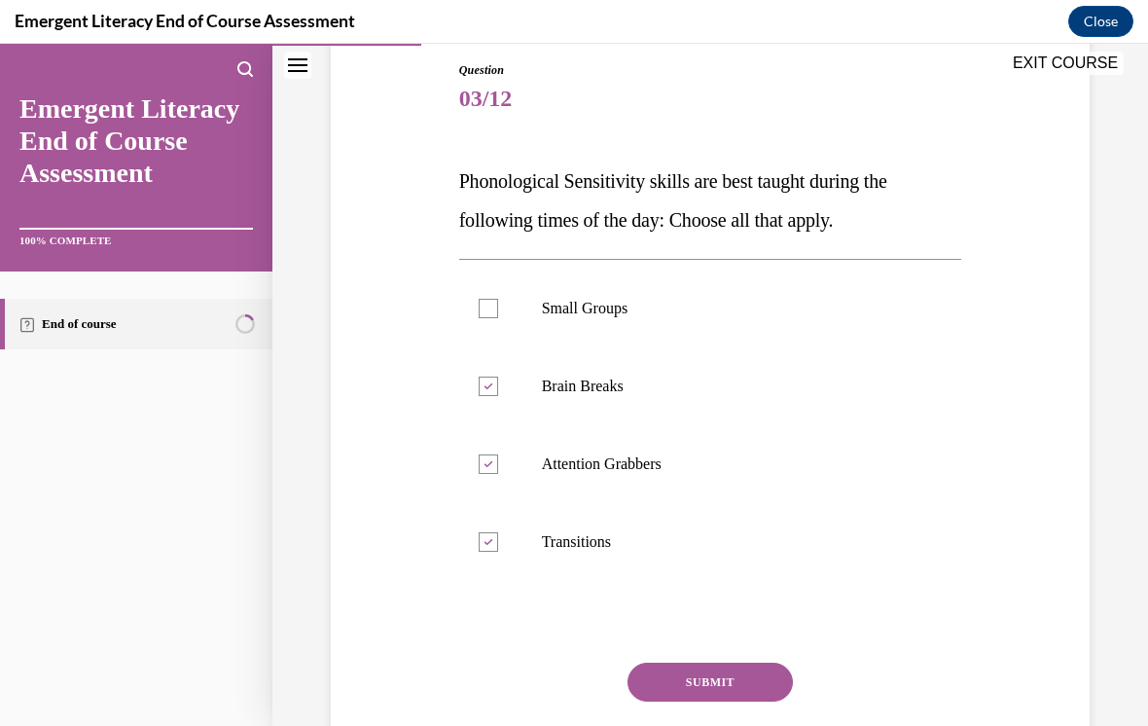
click at [728, 678] on button "SUBMIT" at bounding box center [710, 682] width 165 height 39
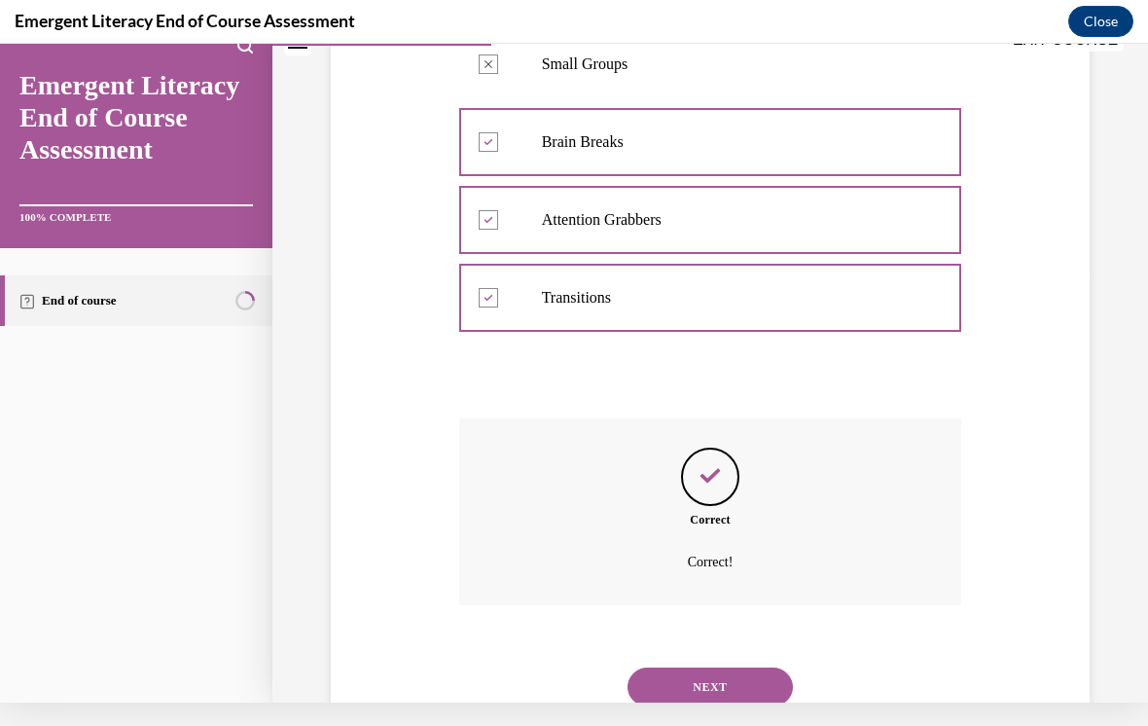
scroll to position [448, 0]
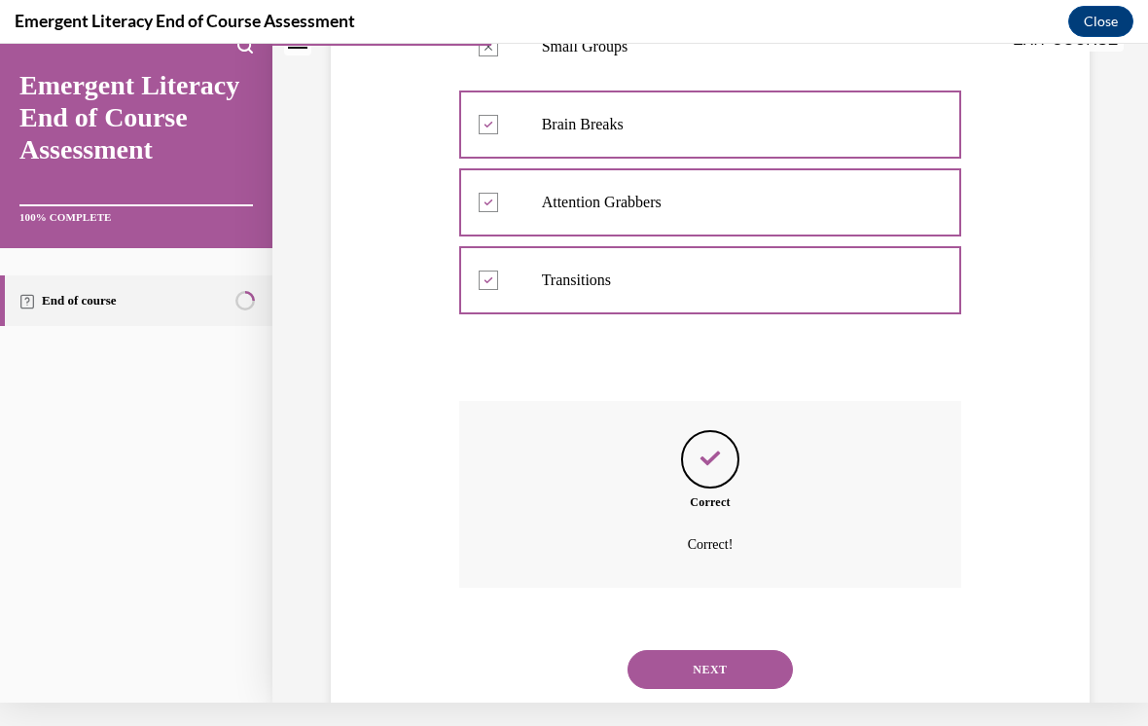
click at [727, 650] on button "NEXT" at bounding box center [710, 669] width 165 height 39
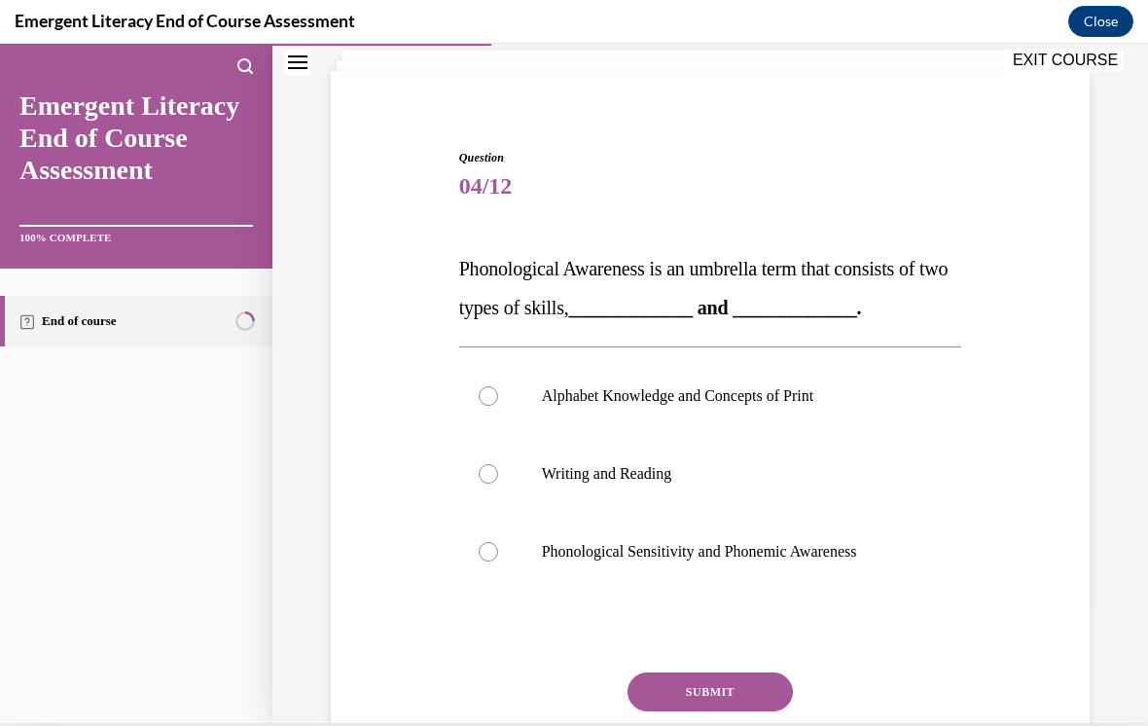
scroll to position [119, 0]
click at [486, 562] on label "Phonological Sensitivity and Phonemic Awareness" at bounding box center [710, 552] width 503 height 78
click at [486, 562] on input "Phonological Sensitivity and Phonemic Awareness" at bounding box center [488, 551] width 19 height 19
radio input "true"
click at [719, 693] on button "SUBMIT" at bounding box center [710, 691] width 165 height 39
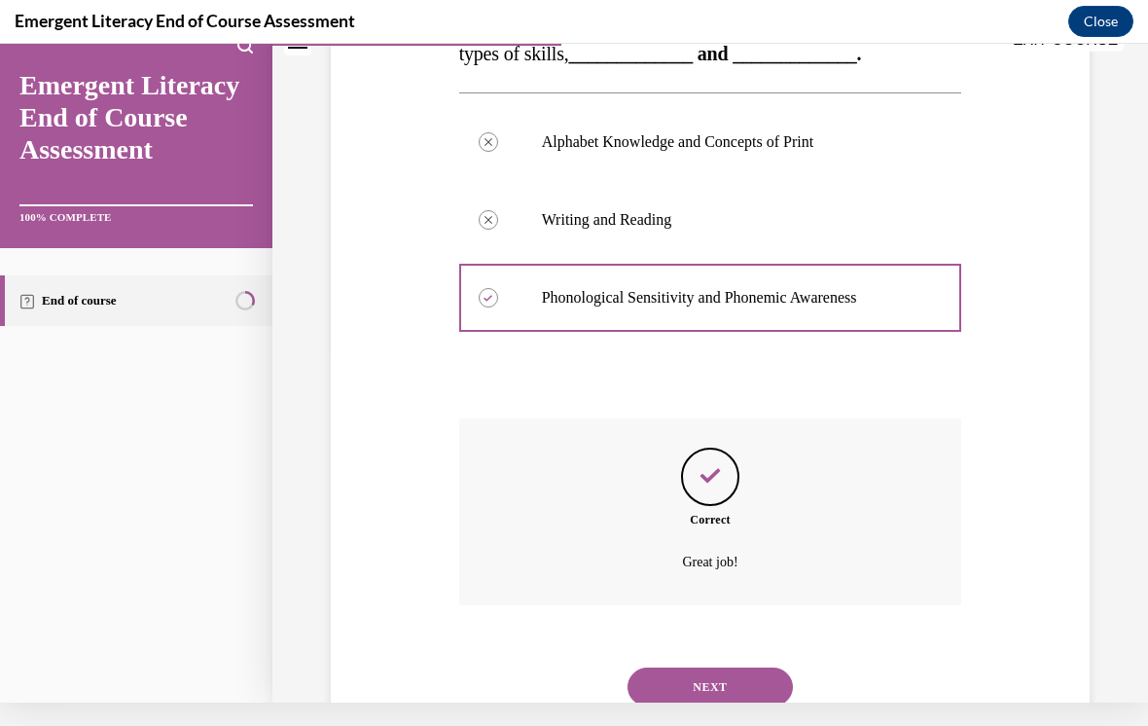
scroll to position [370, 0]
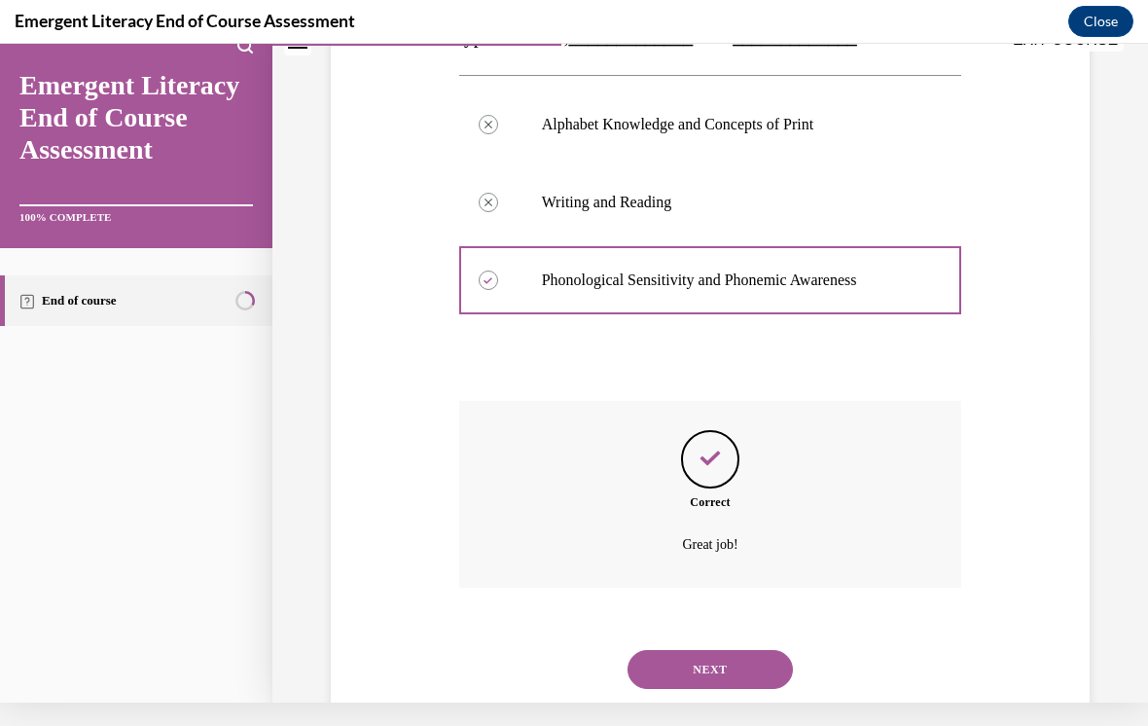
click at [741, 650] on button "NEXT" at bounding box center [710, 669] width 165 height 39
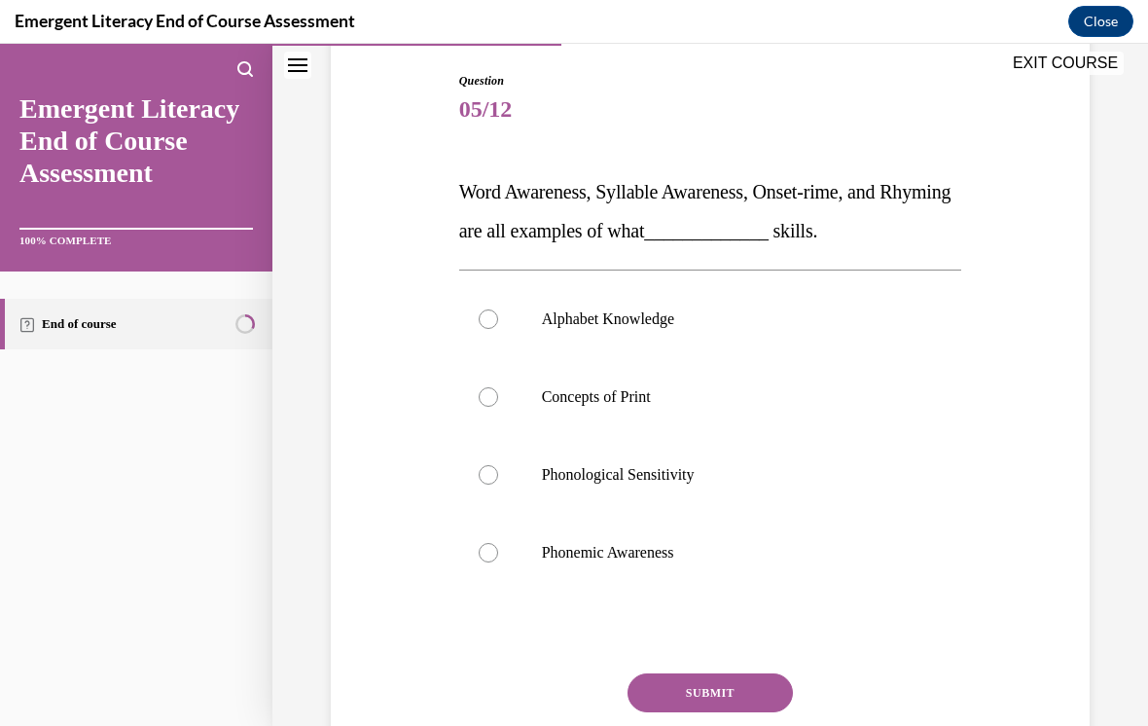
scroll to position [200, 0]
click at [469, 481] on label "Phonological Sensitivity" at bounding box center [710, 474] width 503 height 78
click at [479, 481] on input "Phonological Sensitivity" at bounding box center [488, 473] width 19 height 19
radio input "true"
click at [685, 694] on button "SUBMIT" at bounding box center [710, 691] width 165 height 39
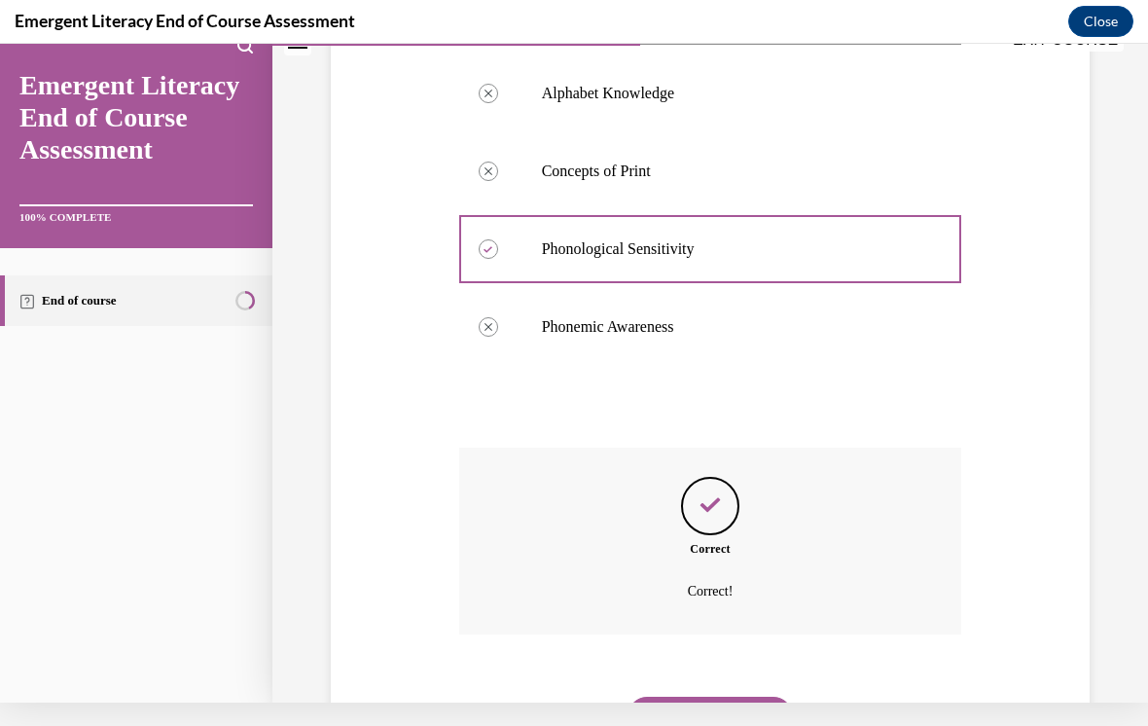
scroll to position [448, 0]
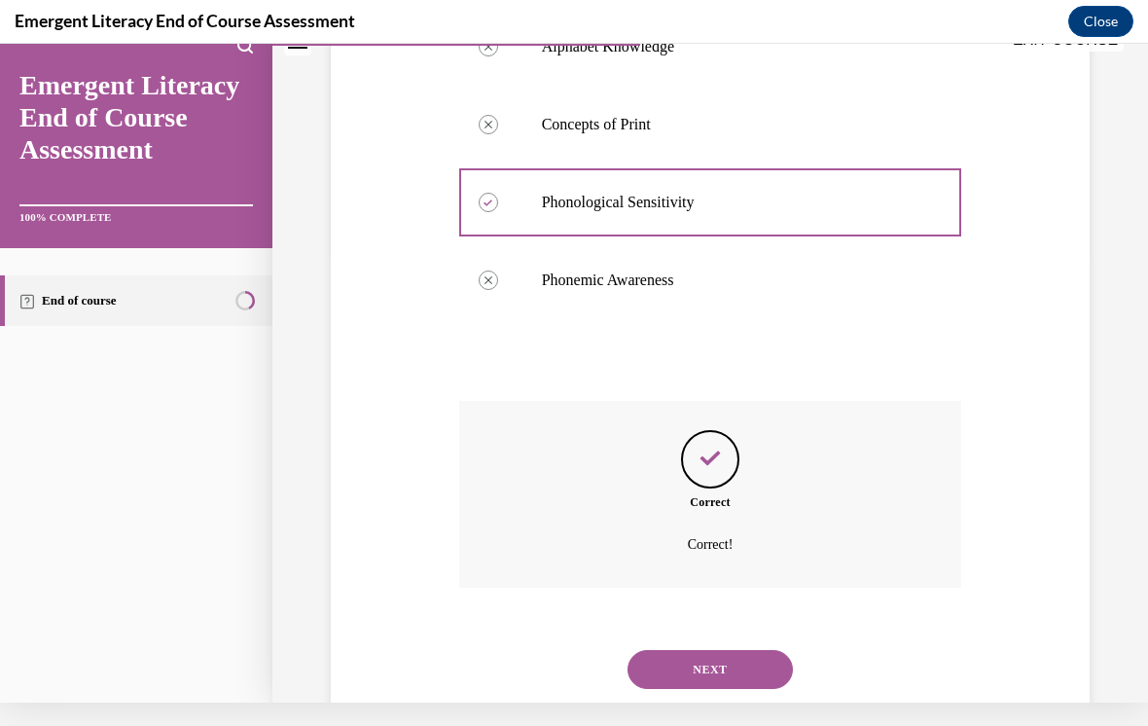
click at [745, 650] on button "NEXT" at bounding box center [710, 669] width 165 height 39
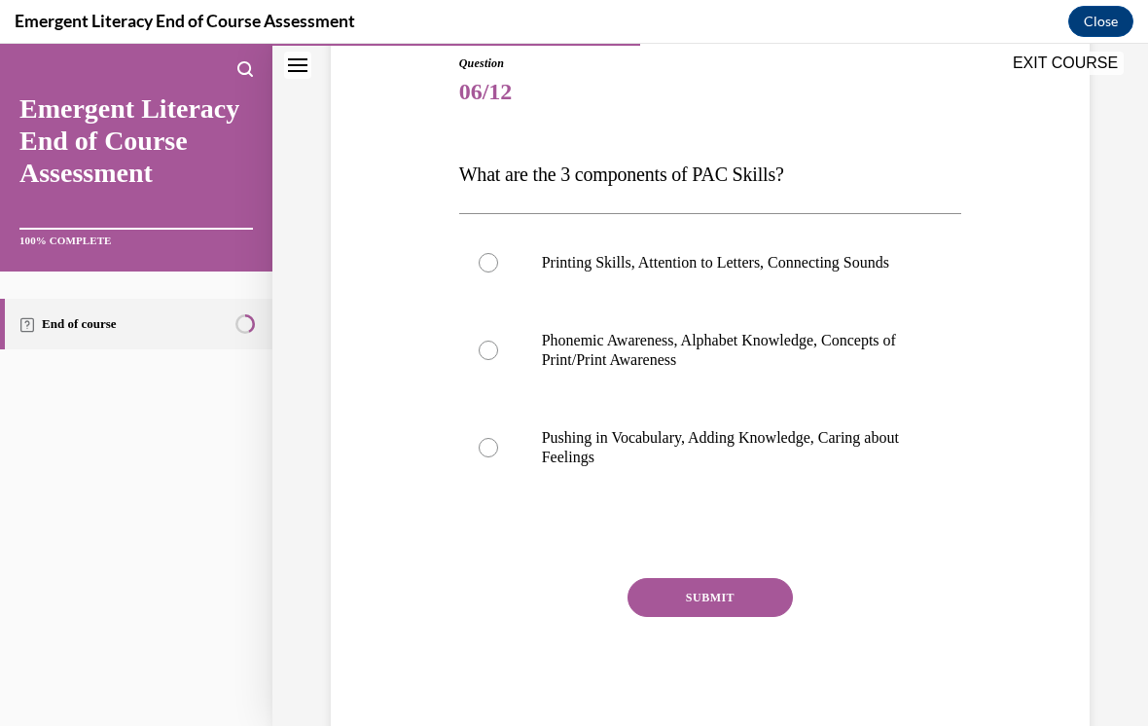
click at [492, 360] on div at bounding box center [488, 350] width 19 height 19
click at [492, 360] on input "Phonemic Awareness, Alphabet Knowledge, Concepts of Print/Print Awareness" at bounding box center [488, 350] width 19 height 19
radio input "true"
click at [739, 617] on button "SUBMIT" at bounding box center [710, 597] width 165 height 39
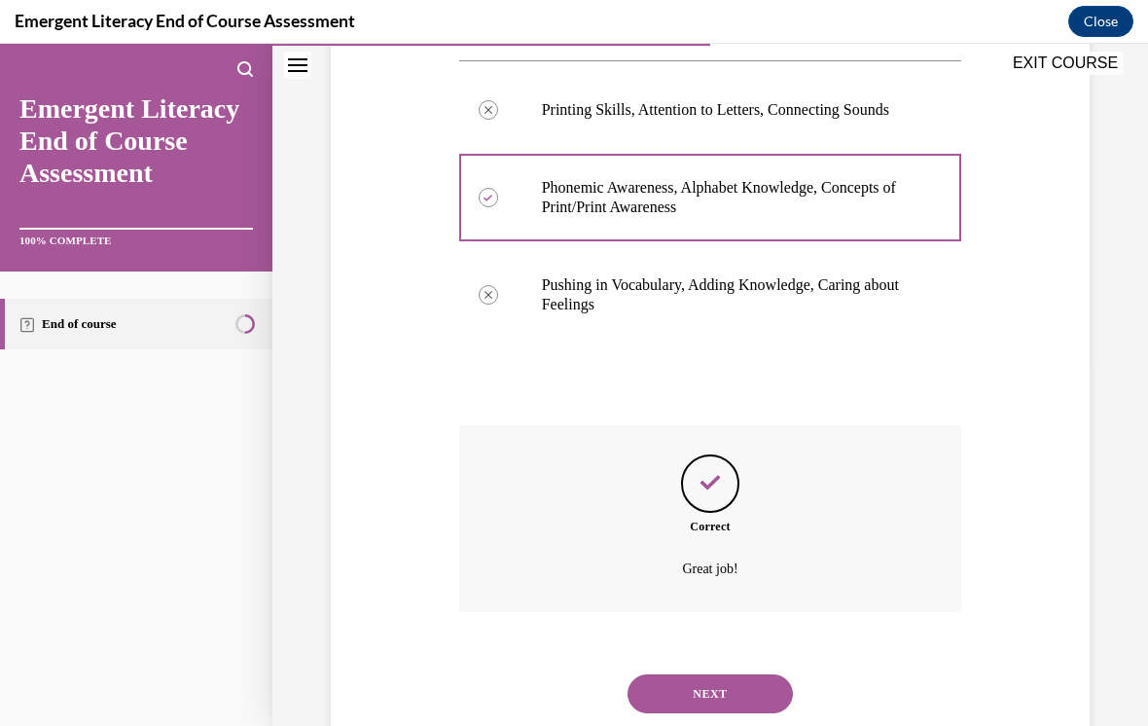
scroll to position [389, 0]
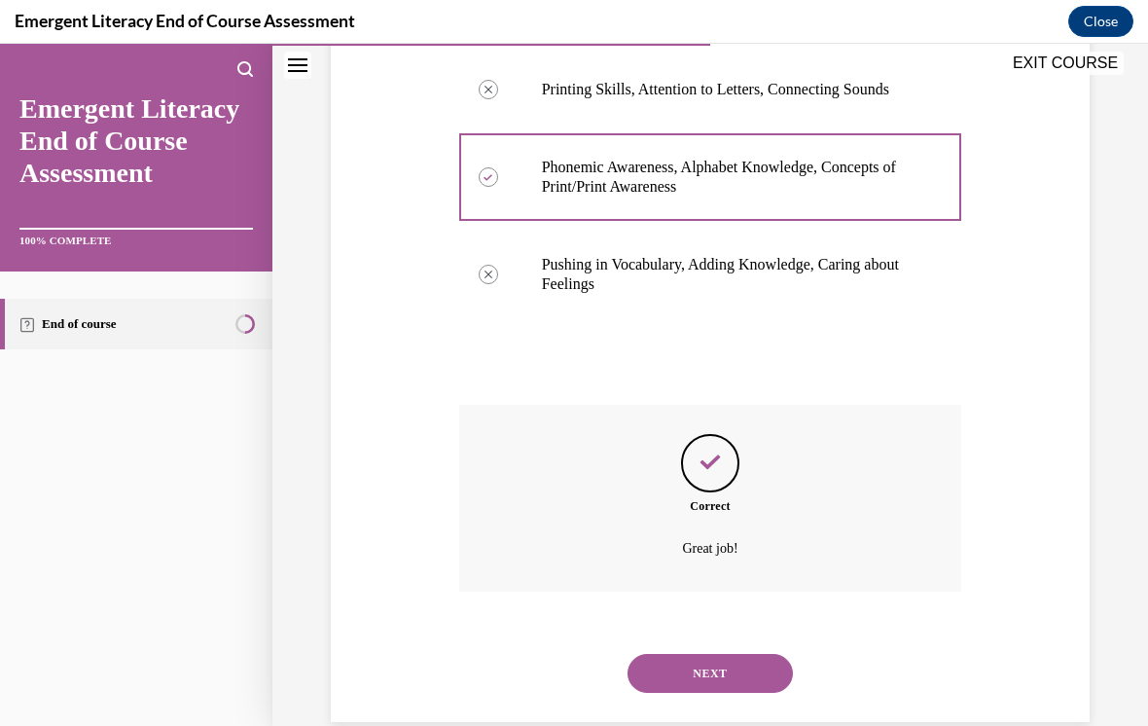
click at [736, 664] on button "NEXT" at bounding box center [710, 673] width 165 height 39
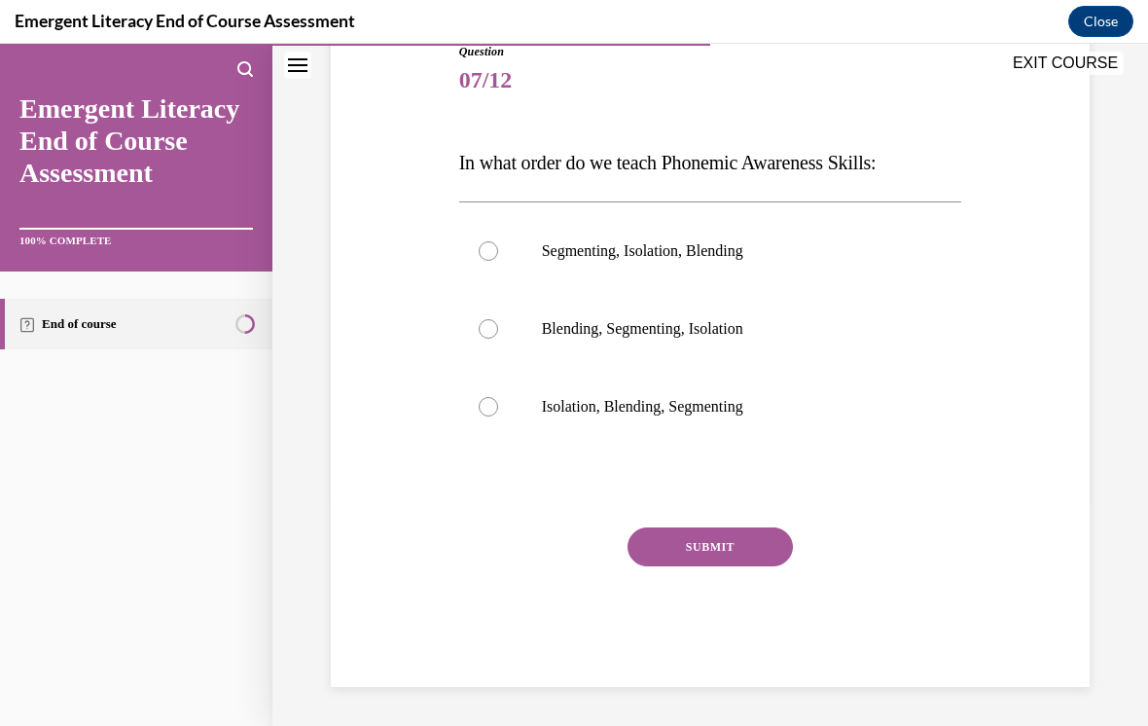
scroll to position [174, 0]
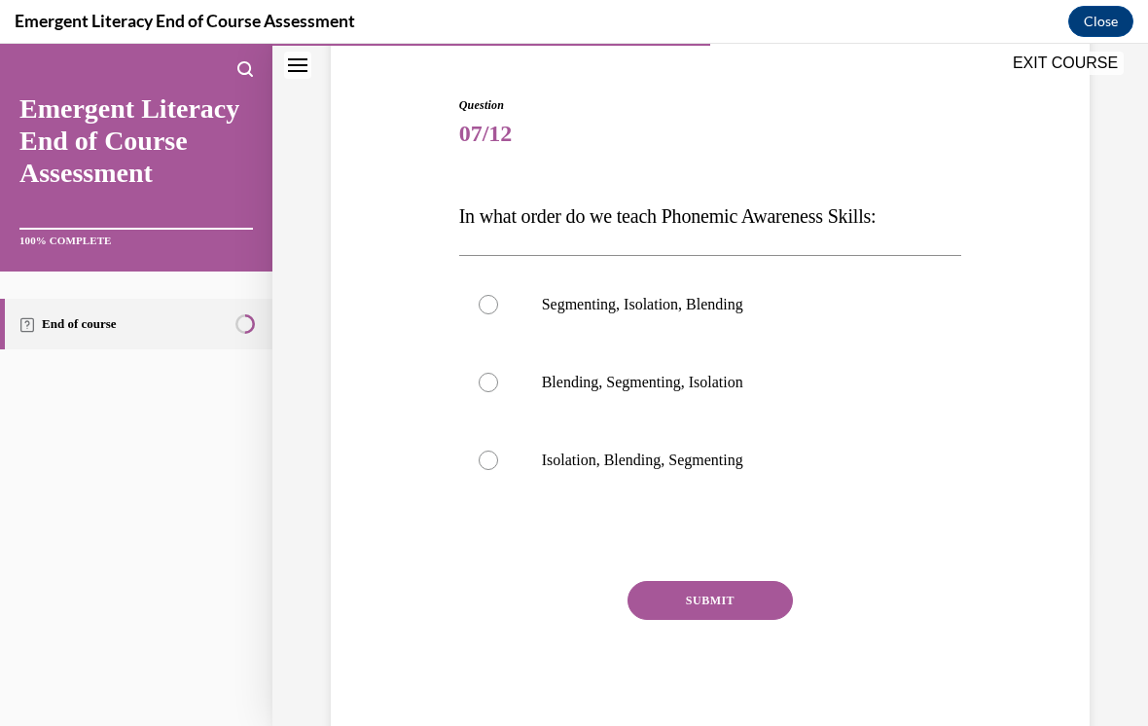
click at [484, 468] on div at bounding box center [488, 460] width 19 height 19
click at [484, 468] on input "Isolation, Blending, Segmenting" at bounding box center [488, 460] width 19 height 19
radio input "true"
click at [731, 601] on button "SUBMIT" at bounding box center [710, 600] width 165 height 39
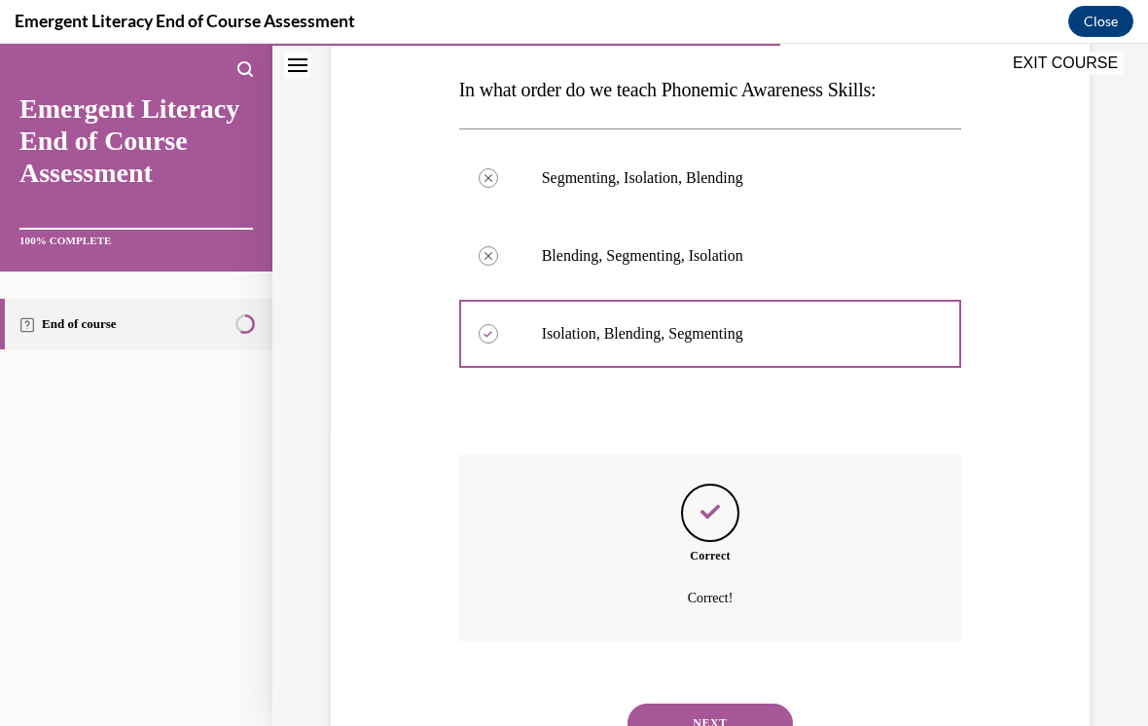
scroll to position [331, 0]
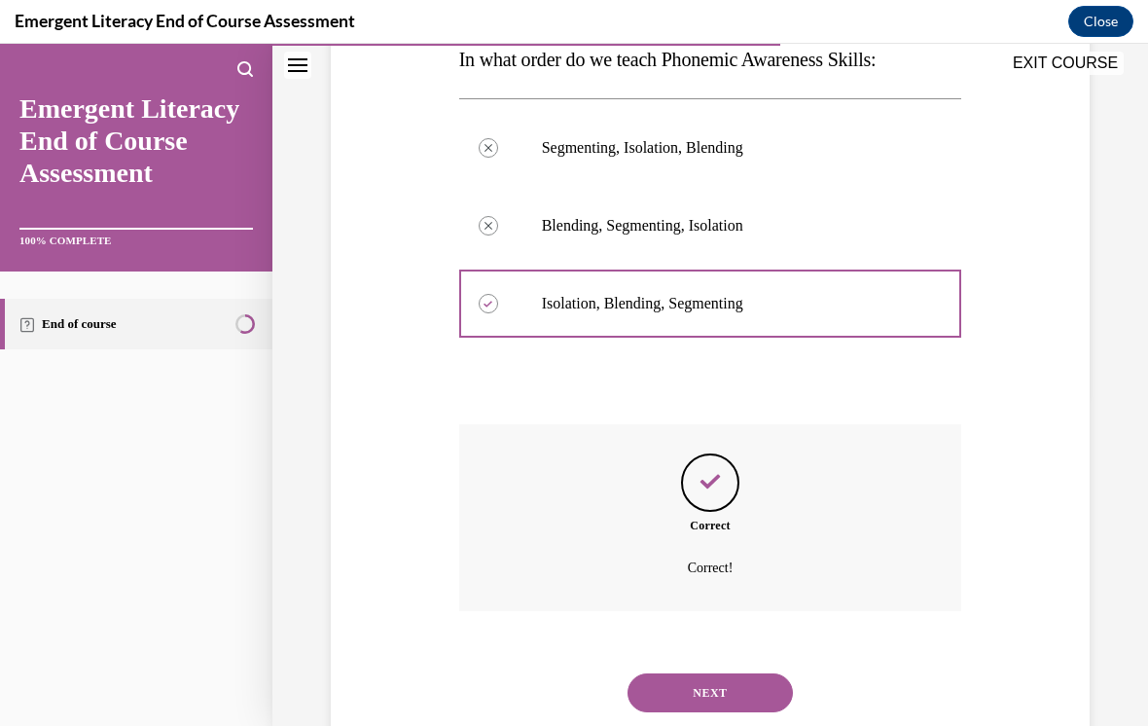
click at [742, 673] on button "NEXT" at bounding box center [710, 692] width 165 height 39
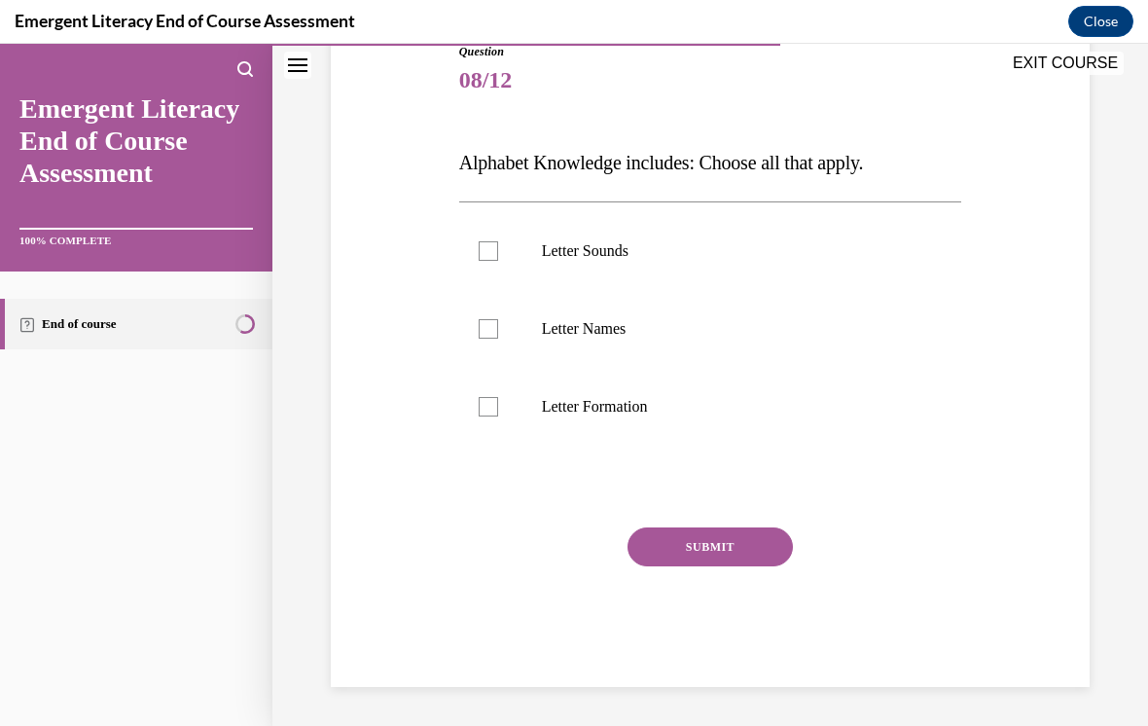
scroll to position [174, 0]
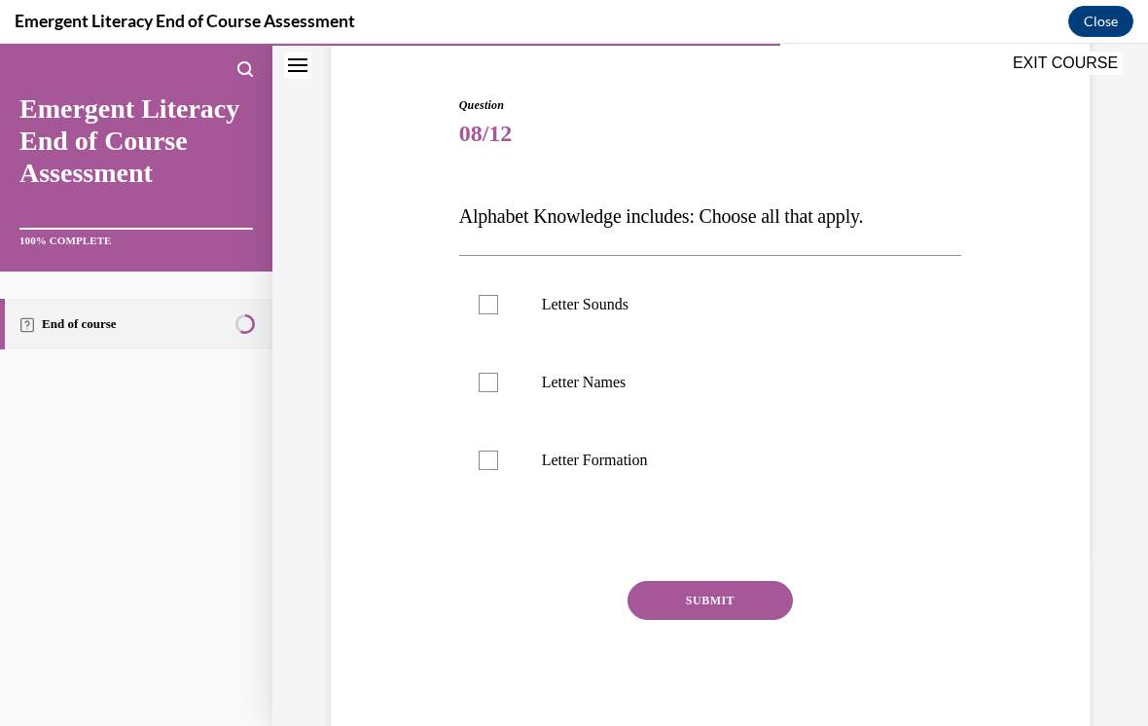
click at [481, 303] on div at bounding box center [488, 304] width 19 height 19
click at [481, 303] on input "Letter Sounds" at bounding box center [488, 304] width 19 height 19
checkbox input "true"
click at [507, 379] on label "Letter Names" at bounding box center [710, 383] width 503 height 78
click at [498, 379] on input "Letter Names" at bounding box center [488, 382] width 19 height 19
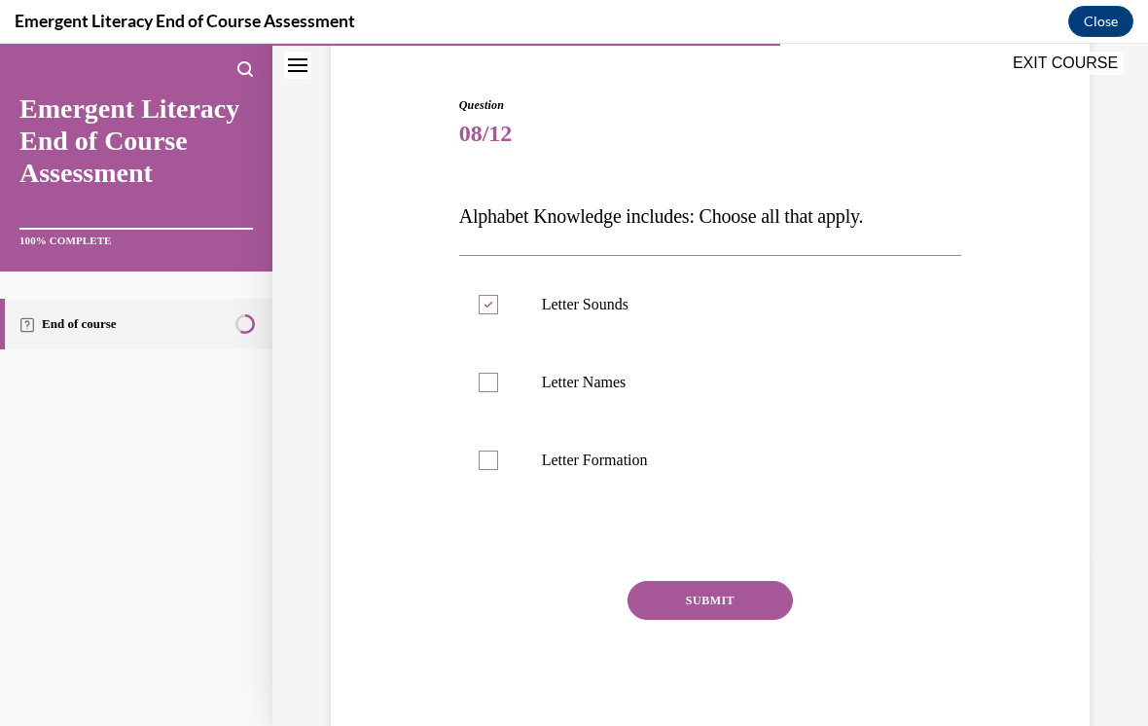
checkbox input "true"
click at [489, 479] on label "Letter Formation" at bounding box center [710, 460] width 503 height 78
click at [489, 470] on input "Letter Formation" at bounding box center [488, 460] width 19 height 19
checkbox input "true"
click at [730, 607] on button "SUBMIT" at bounding box center [710, 600] width 165 height 39
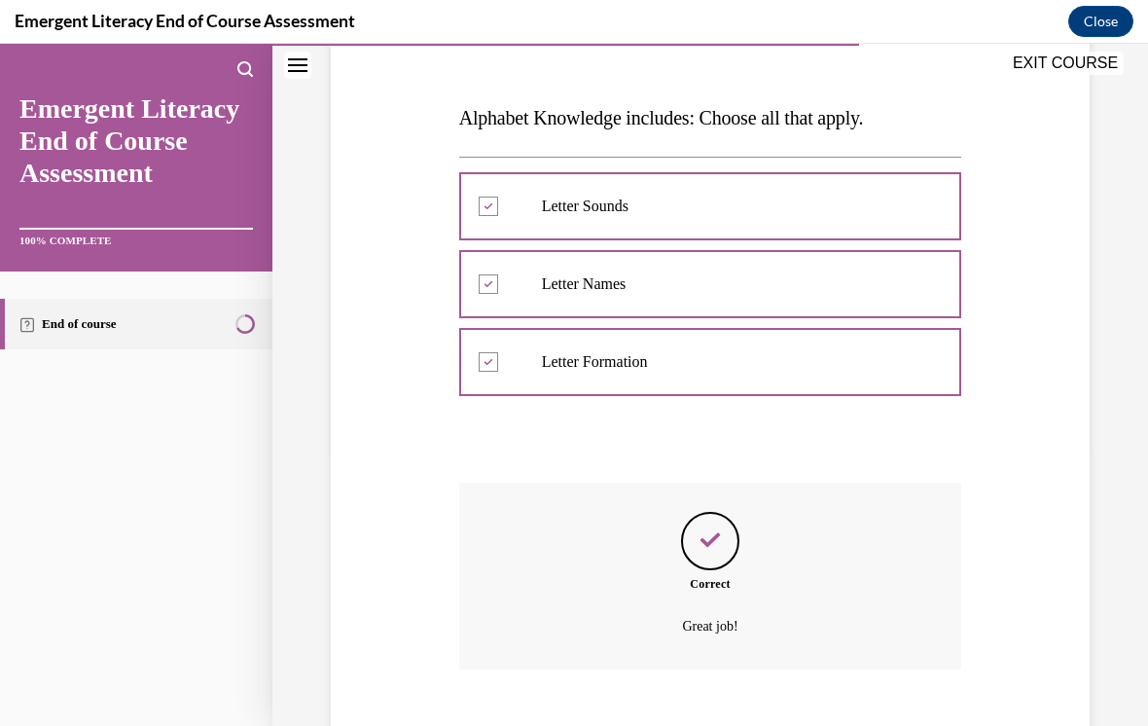
scroll to position [331, 0]
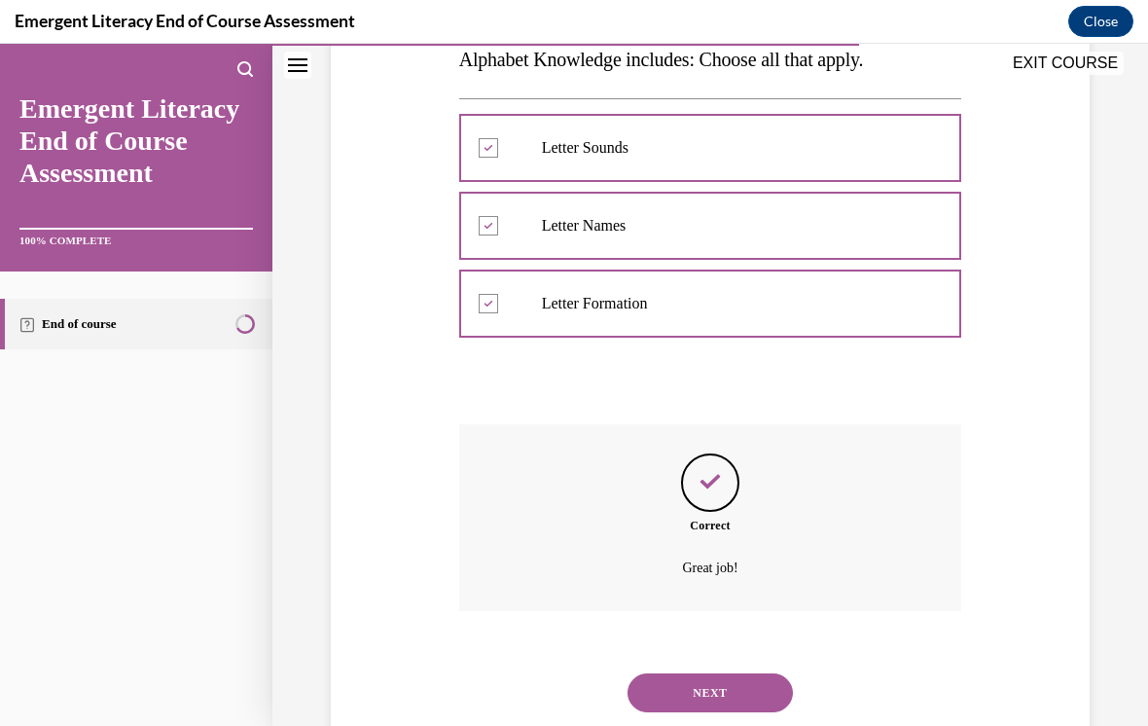
click at [742, 673] on button "NEXT" at bounding box center [710, 692] width 165 height 39
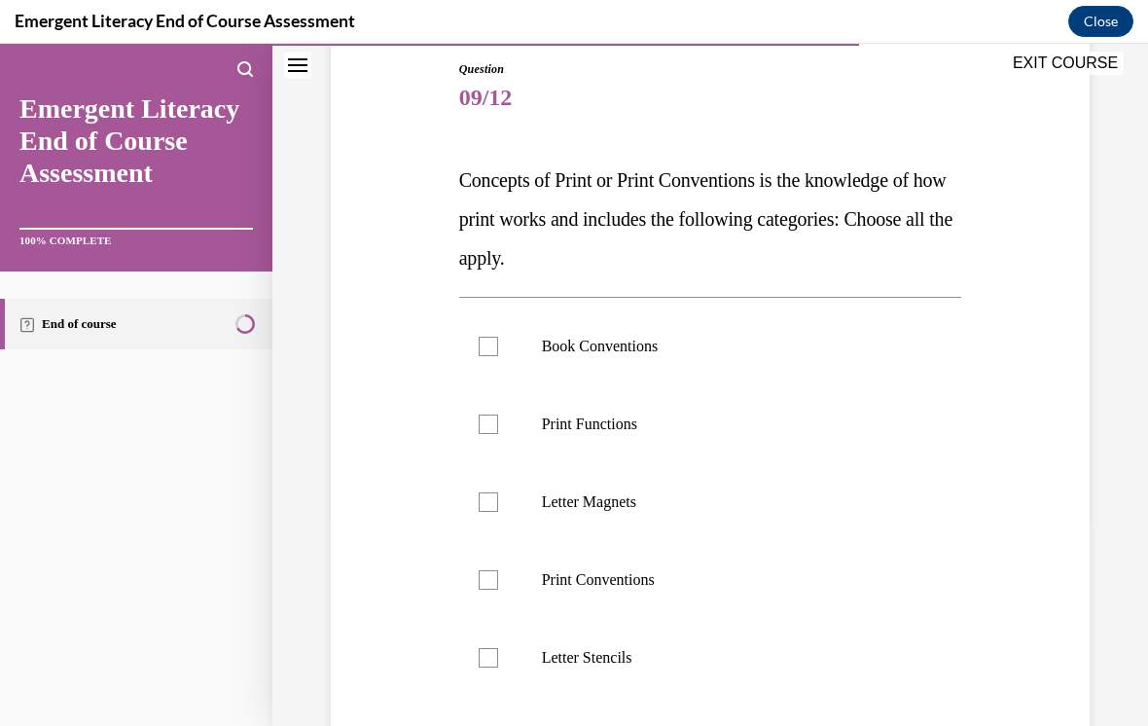
scroll to position [210, 0]
click at [502, 342] on label "Book Conventions" at bounding box center [710, 347] width 503 height 78
click at [498, 342] on input "Book Conventions" at bounding box center [488, 346] width 19 height 19
checkbox input "true"
click at [503, 416] on label "Print Functions" at bounding box center [710, 424] width 503 height 78
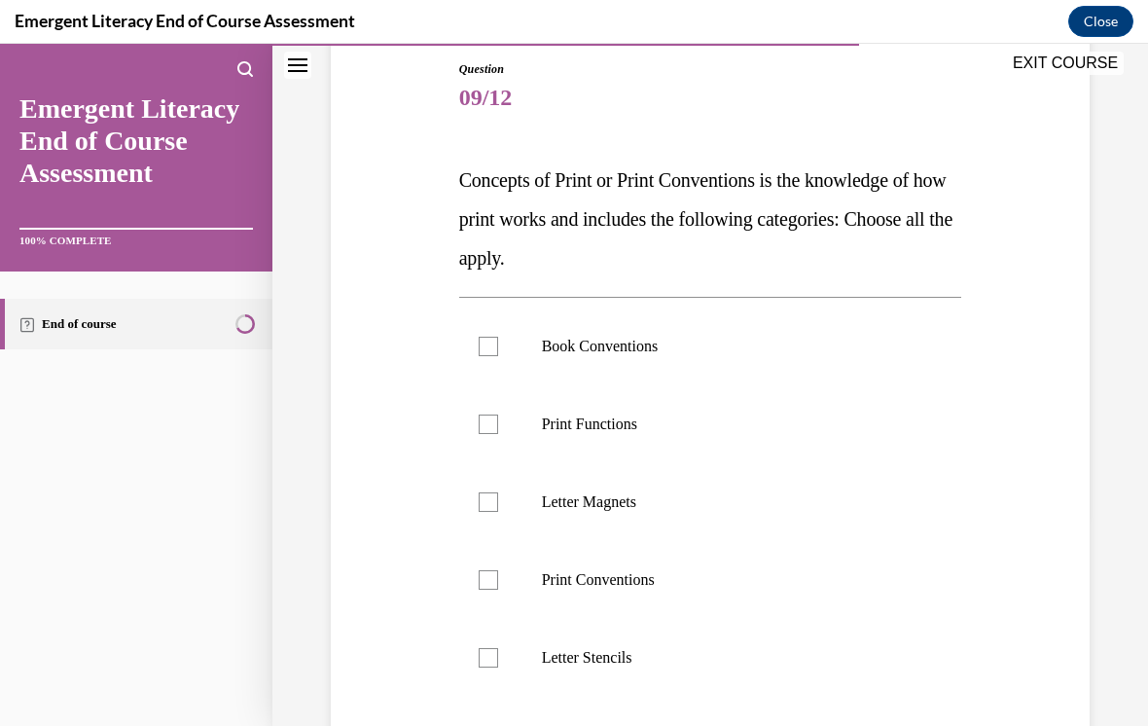
click at [498, 416] on input "Print Functions" at bounding box center [488, 424] width 19 height 19
checkbox input "true"
click at [480, 531] on label "Letter Magnets" at bounding box center [710, 502] width 503 height 78
click at [480, 512] on input "Letter Magnets" at bounding box center [488, 501] width 19 height 19
checkbox input "true"
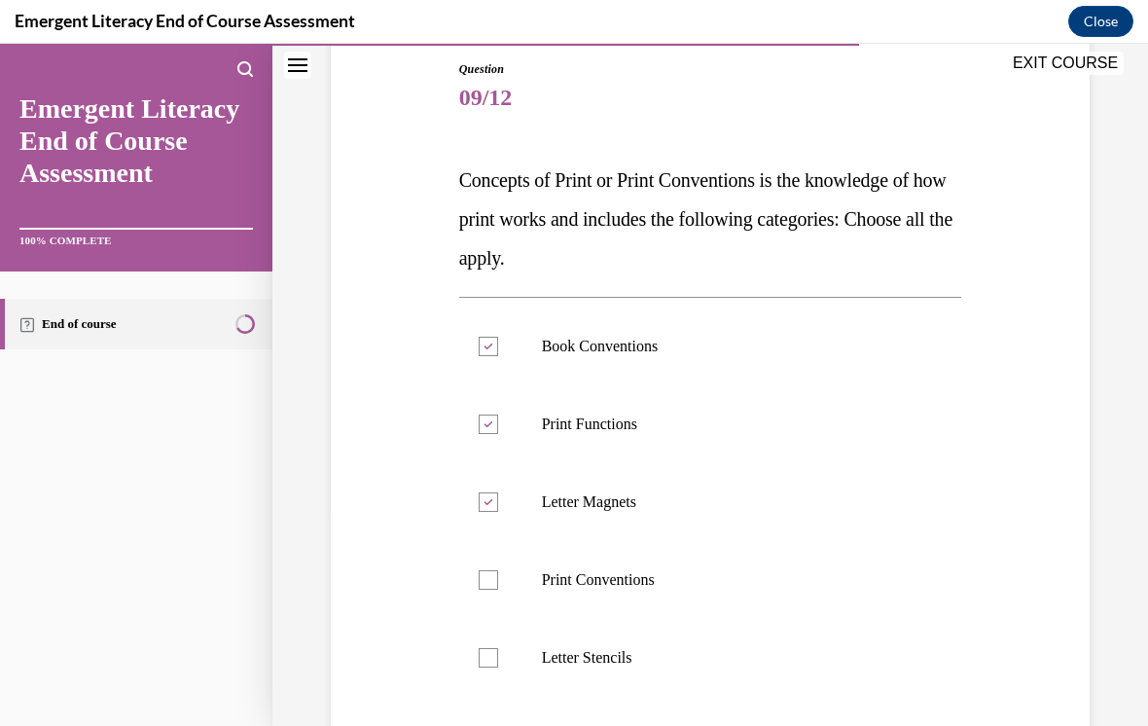
click at [482, 586] on div at bounding box center [488, 579] width 19 height 19
click at [482, 586] on input "Print Conventions" at bounding box center [488, 579] width 19 height 19
checkbox input "true"
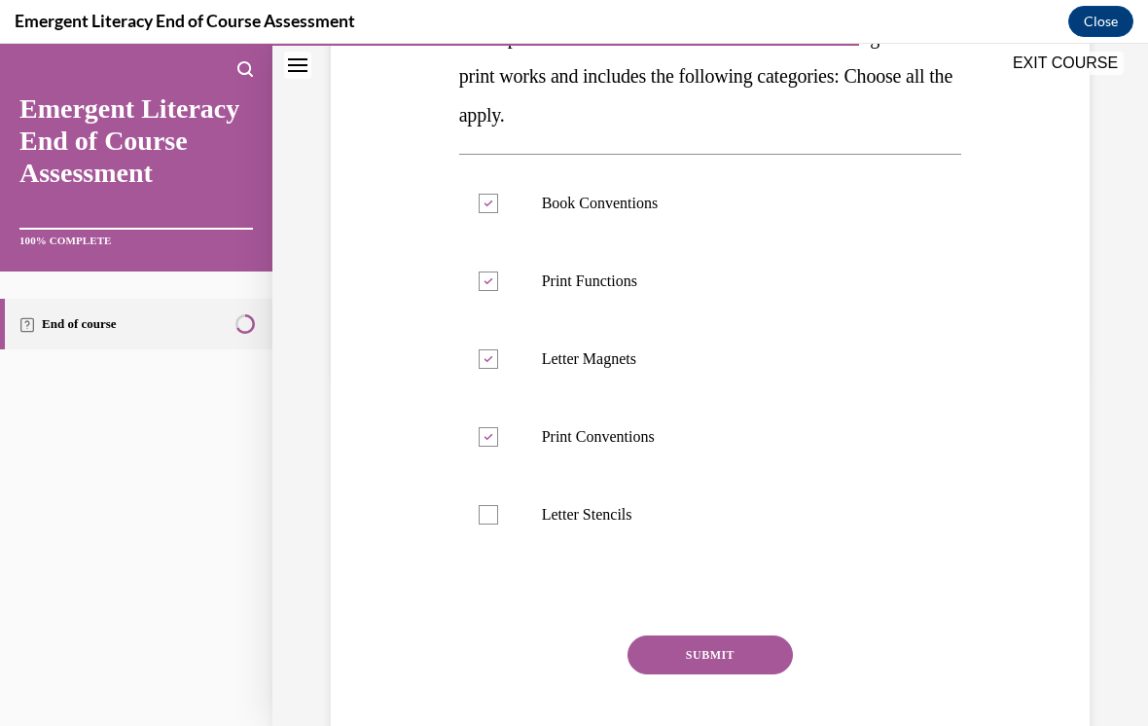
click at [733, 652] on button "SUBMIT" at bounding box center [710, 655] width 165 height 39
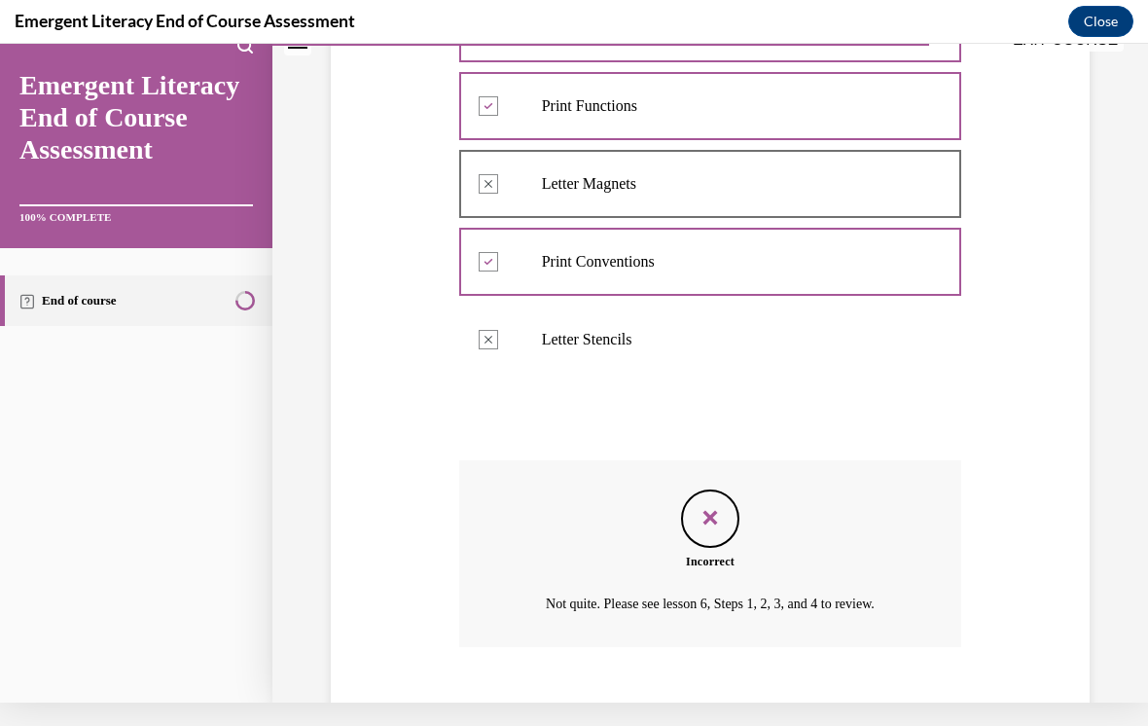
scroll to position [564, 0]
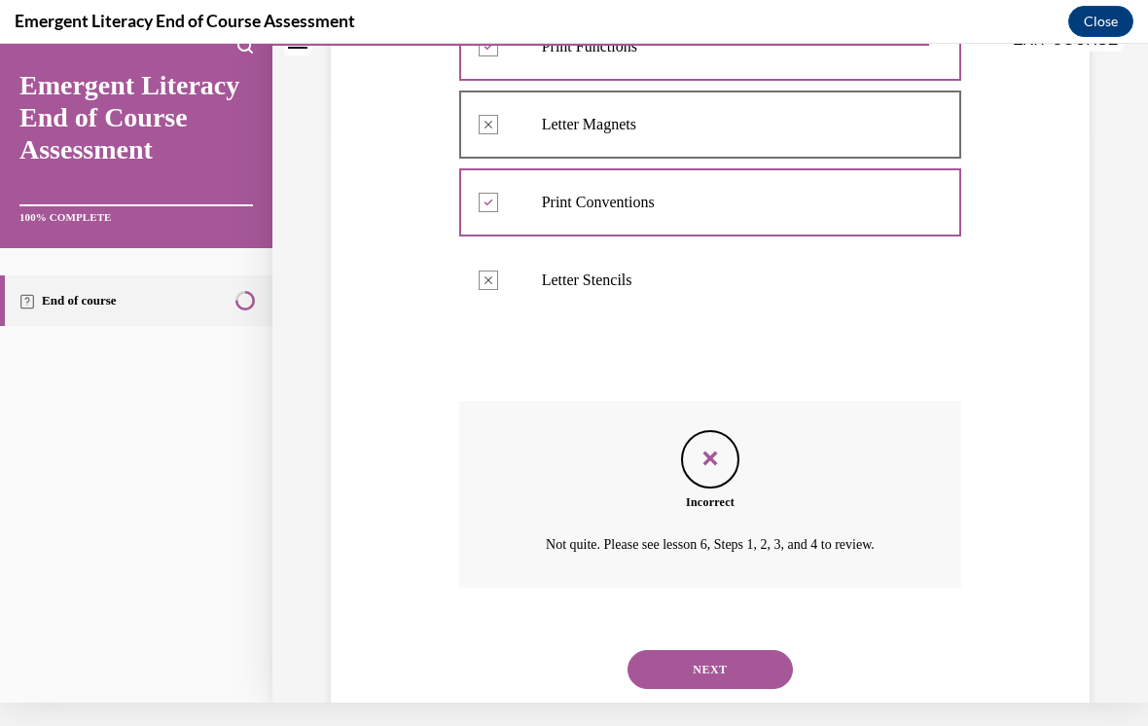
click at [740, 650] on button "NEXT" at bounding box center [710, 669] width 165 height 39
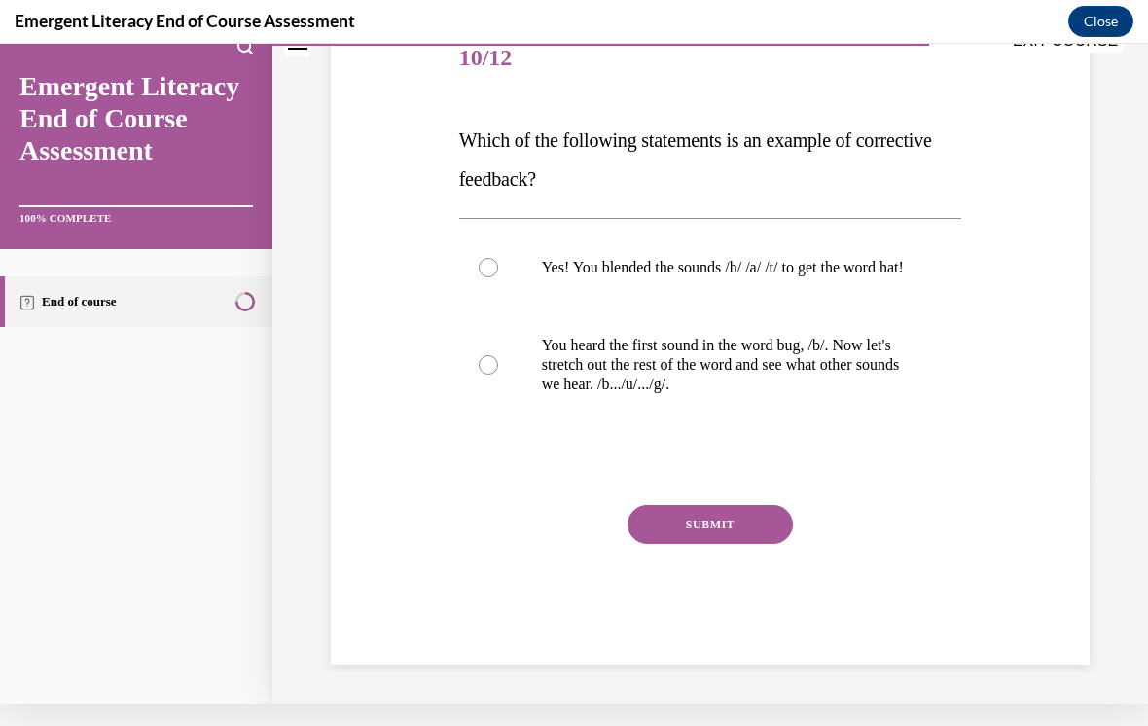
scroll to position [194, 0]
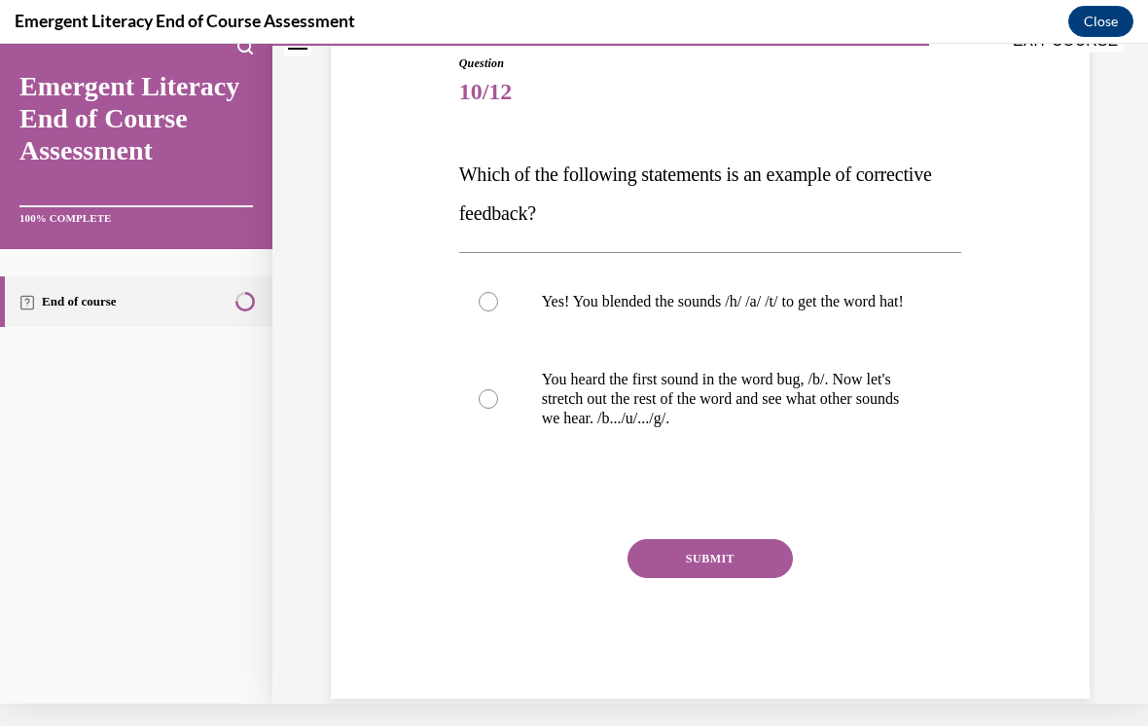
click at [489, 409] on div at bounding box center [488, 398] width 19 height 19
click at [489, 409] on input "You heard the first sound in the word bug, /b/. Now let's stretch out the rest …" at bounding box center [488, 398] width 19 height 19
radio input "true"
click at [739, 567] on button "SUBMIT" at bounding box center [710, 558] width 165 height 39
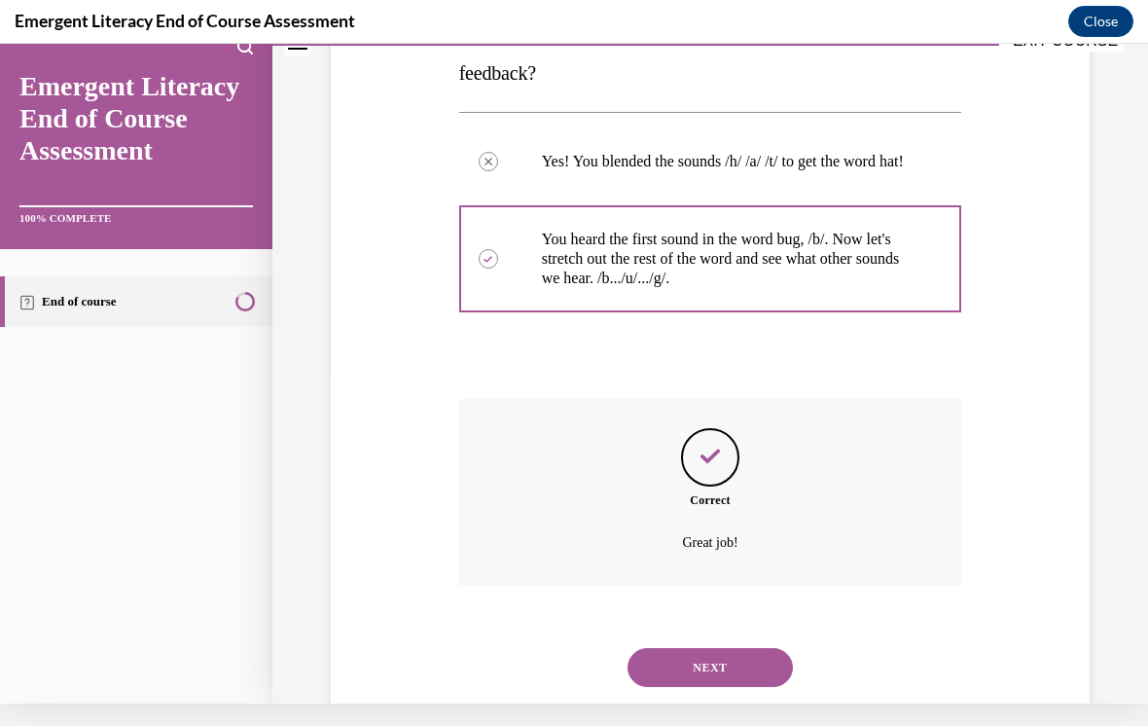
scroll to position [350, 0]
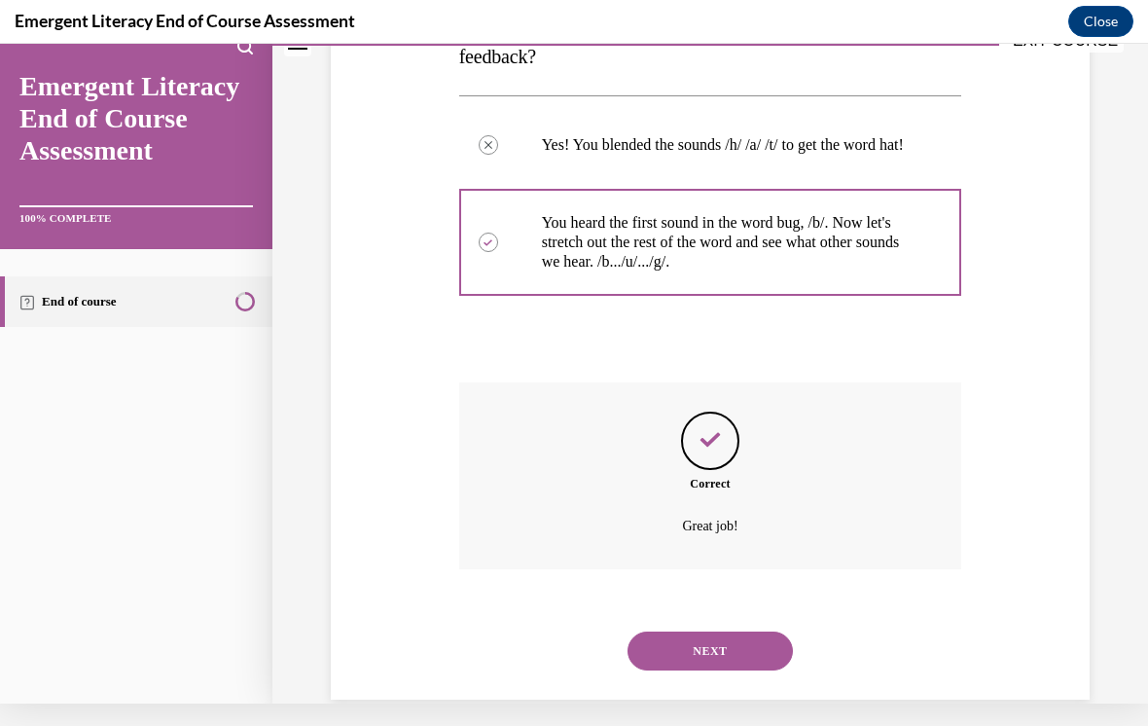
click at [757, 632] on button "NEXT" at bounding box center [710, 651] width 165 height 39
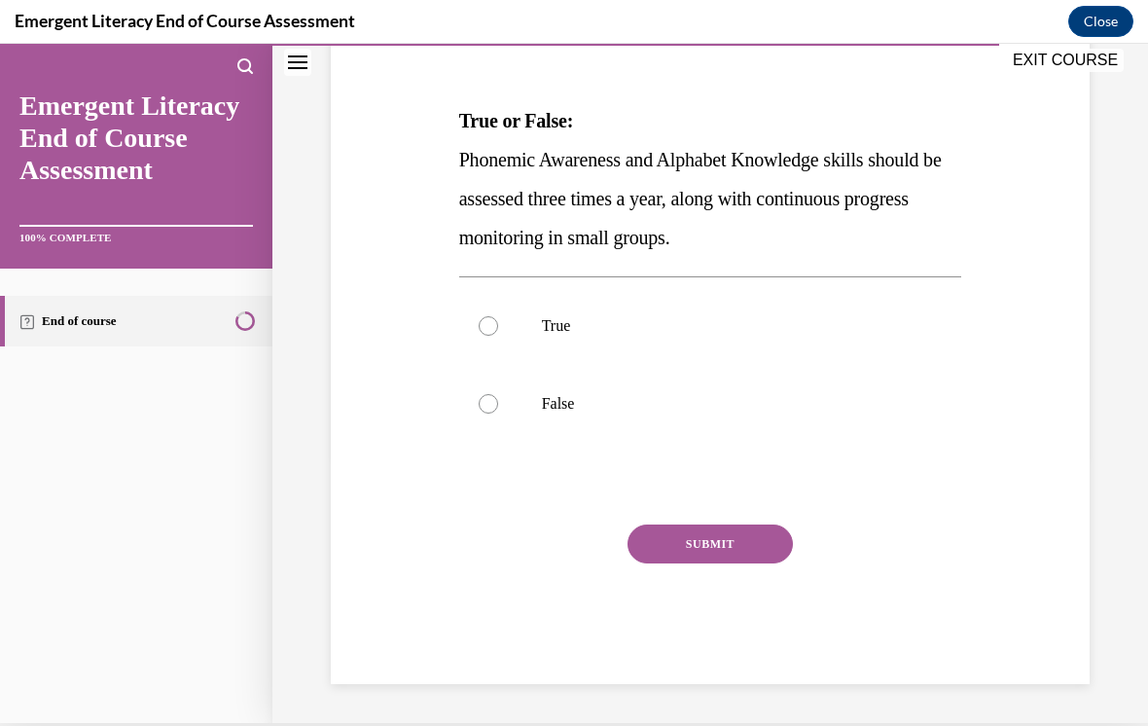
scroll to position [213, 0]
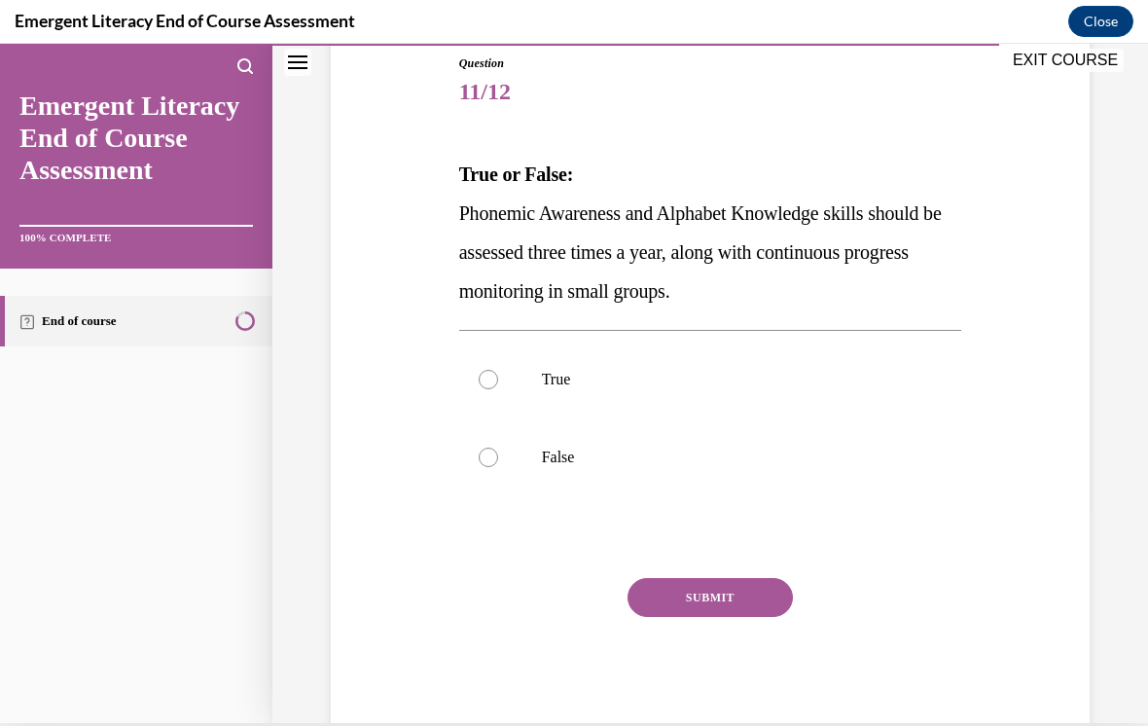
click at [477, 386] on label "True" at bounding box center [710, 380] width 503 height 78
click at [479, 386] on input "True" at bounding box center [488, 379] width 19 height 19
radio input "true"
click at [717, 595] on button "SUBMIT" at bounding box center [710, 597] width 165 height 39
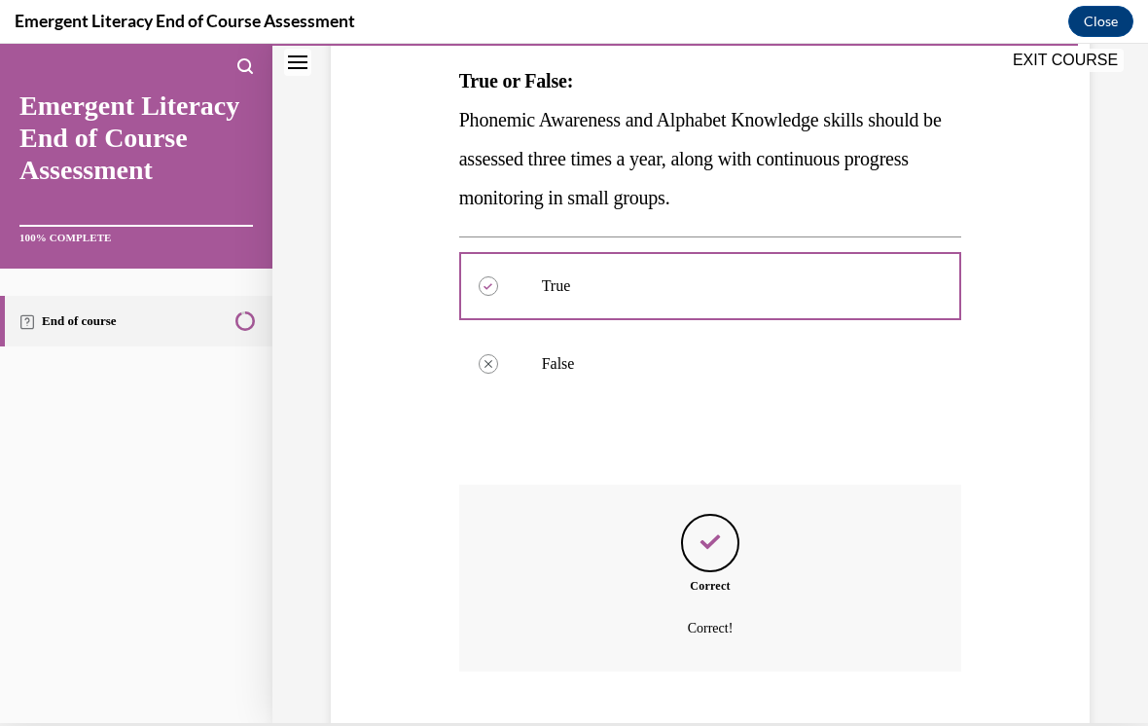
scroll to position [370, 0]
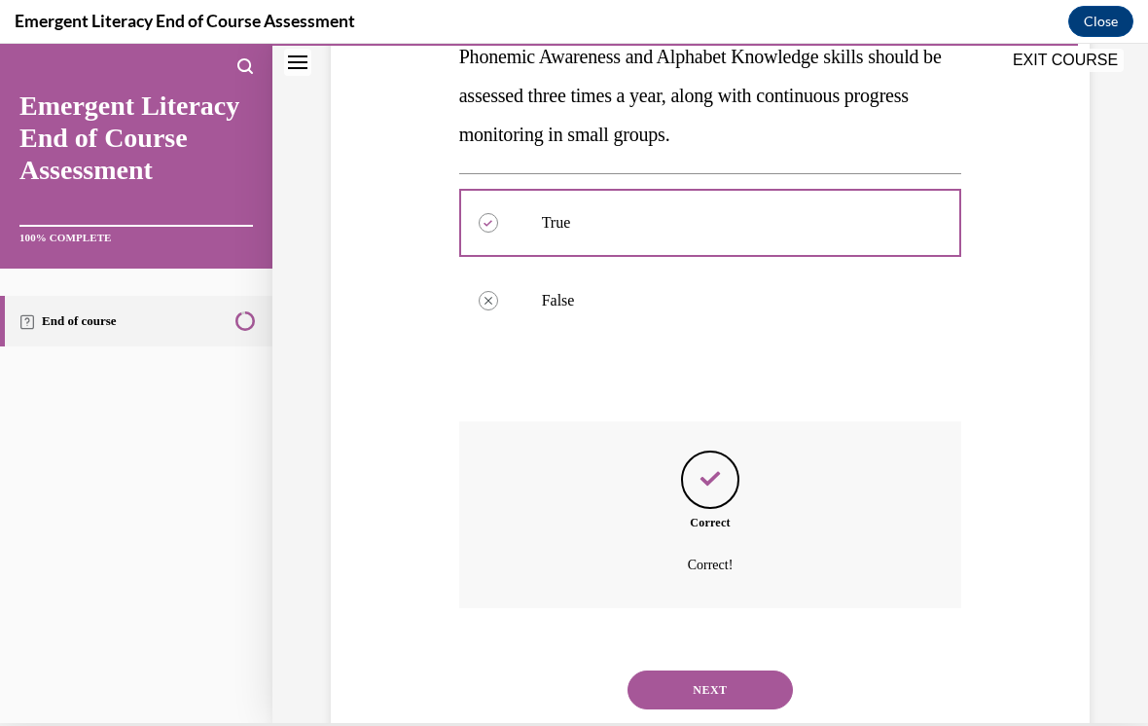
click at [749, 671] on button "NEXT" at bounding box center [710, 690] width 165 height 39
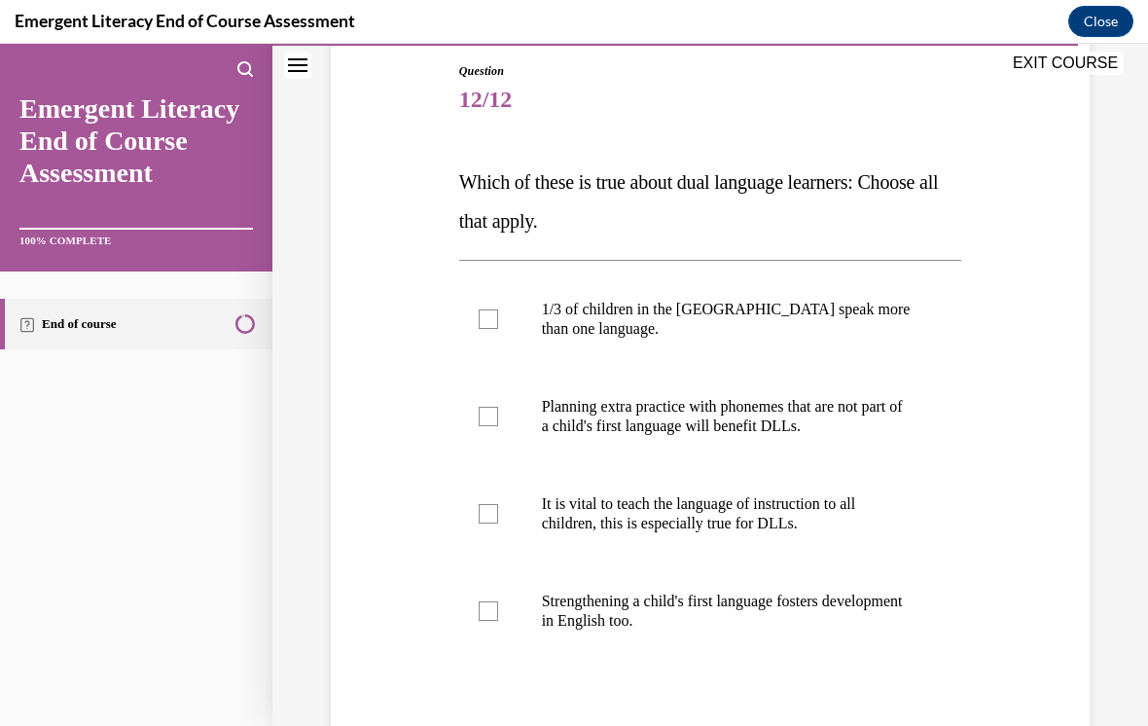
scroll to position [215, 0]
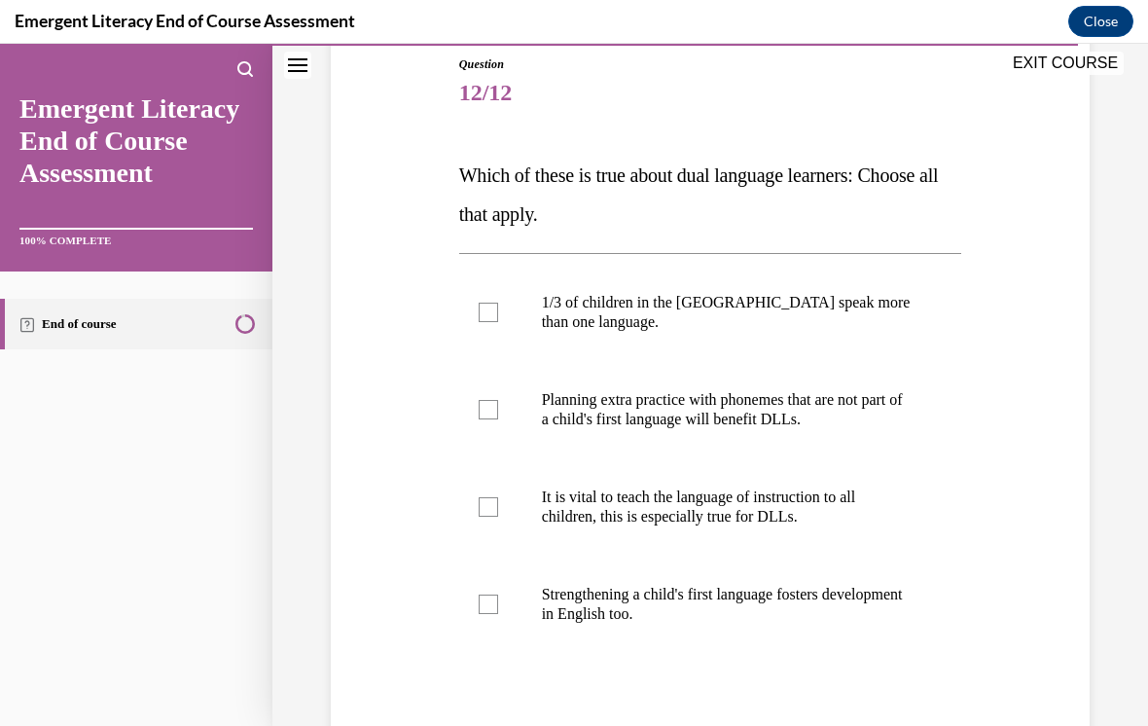
click at [488, 309] on div at bounding box center [488, 312] width 19 height 19
click at [488, 309] on input "1/3 of children in the US speak more than one language." at bounding box center [488, 312] width 19 height 19
checkbox input "true"
click at [491, 402] on div at bounding box center [488, 409] width 19 height 19
click at [491, 402] on input "Planning extra practice with phonemes that are not part of a child's first lang…" at bounding box center [488, 409] width 19 height 19
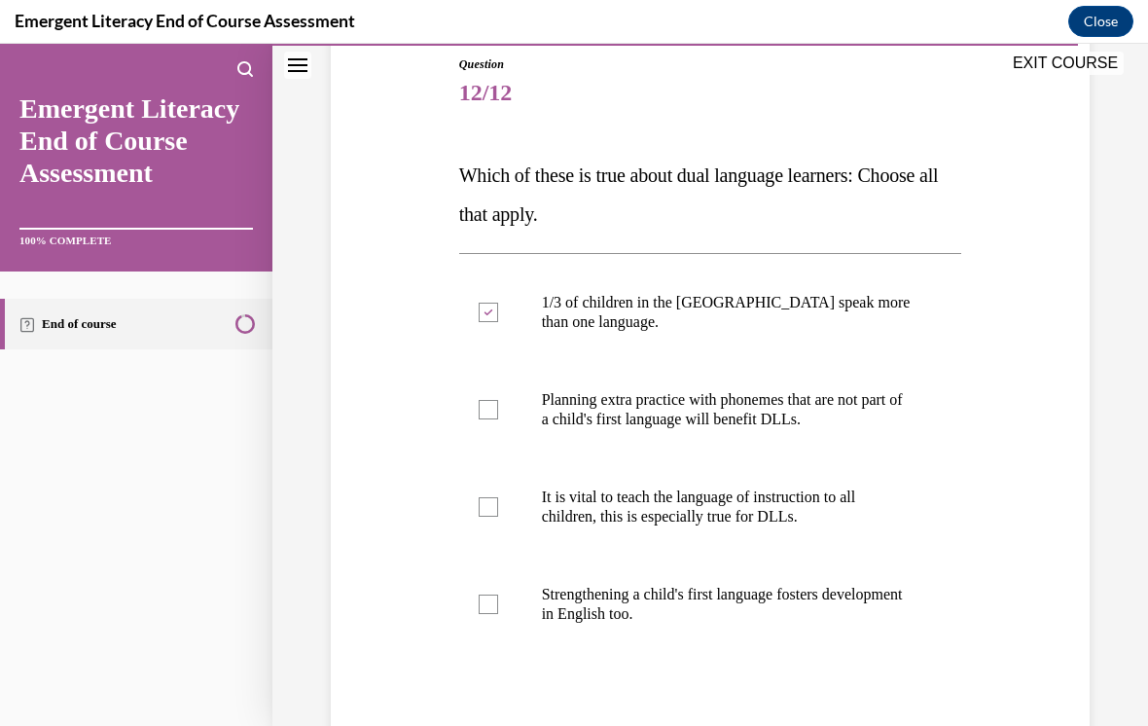
checkbox input "true"
click at [499, 488] on label "It is vital to teach the language of instruction to all children, this is espec…" at bounding box center [710, 506] width 503 height 97
click at [498, 497] on input "It is vital to teach the language of instruction to all children, this is espec…" at bounding box center [488, 506] width 19 height 19
checkbox input "true"
click at [494, 603] on div at bounding box center [488, 604] width 19 height 19
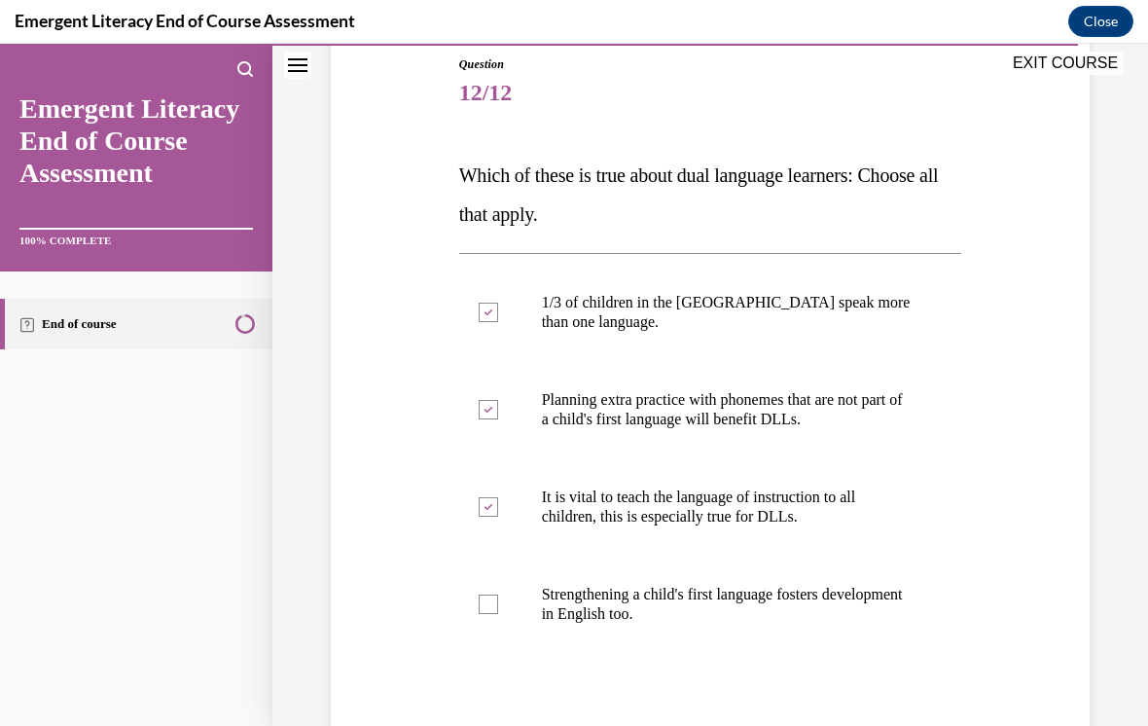
click at [494, 603] on input "Strengthening a child's first language fosters development in English too." at bounding box center [488, 604] width 19 height 19
checkbox input "true"
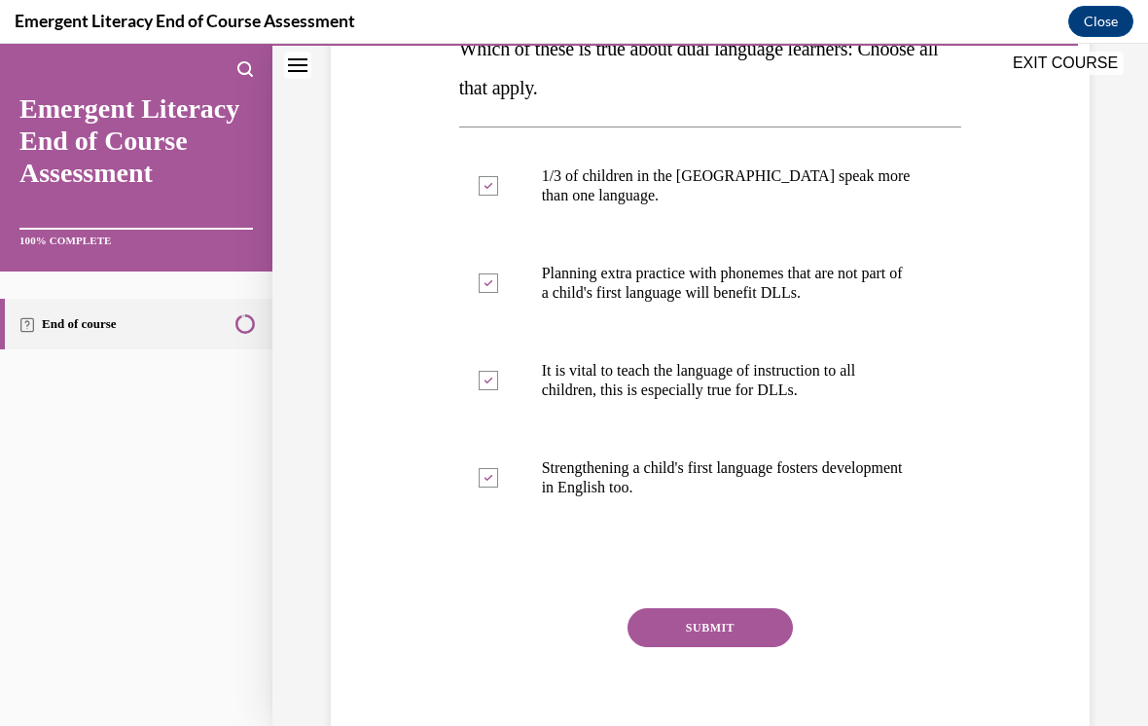
click at [727, 618] on button "SUBMIT" at bounding box center [710, 627] width 165 height 39
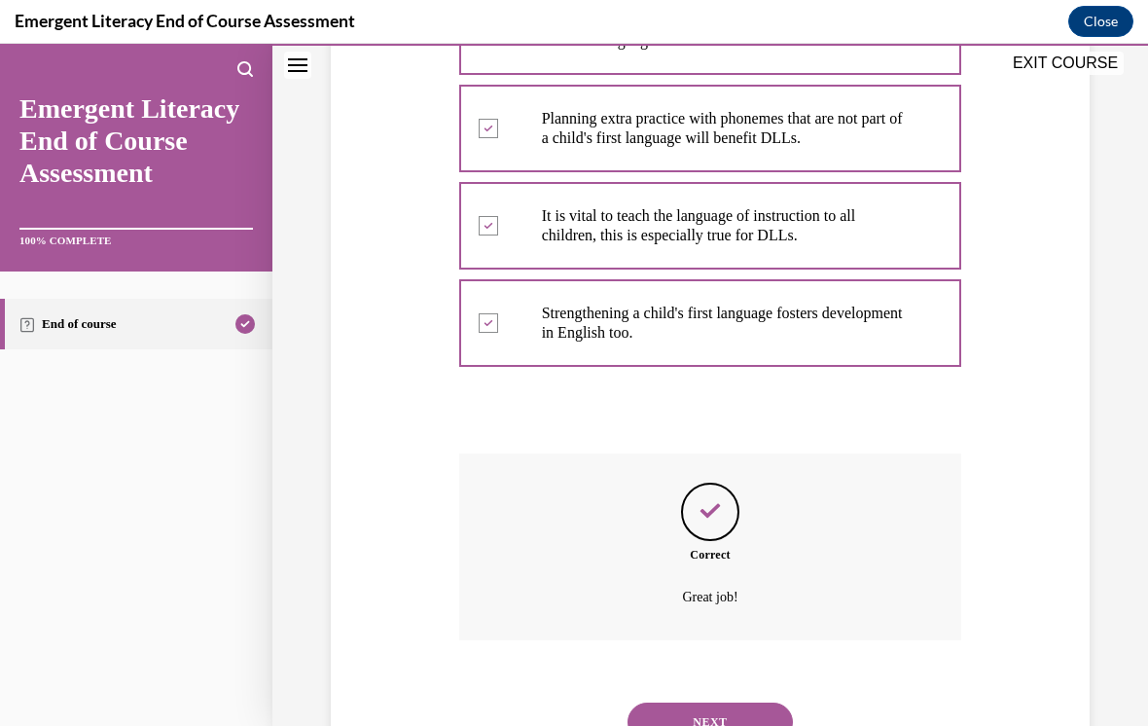
scroll to position [526, 0]
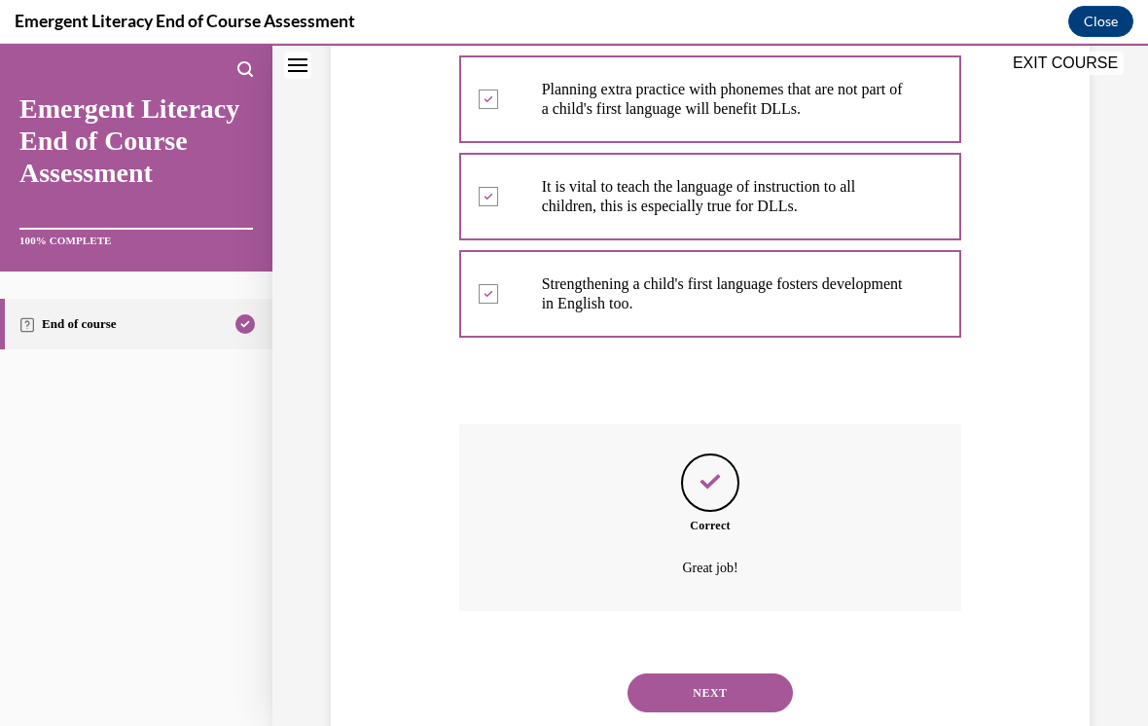
click at [725, 673] on button "NEXT" at bounding box center [710, 692] width 165 height 39
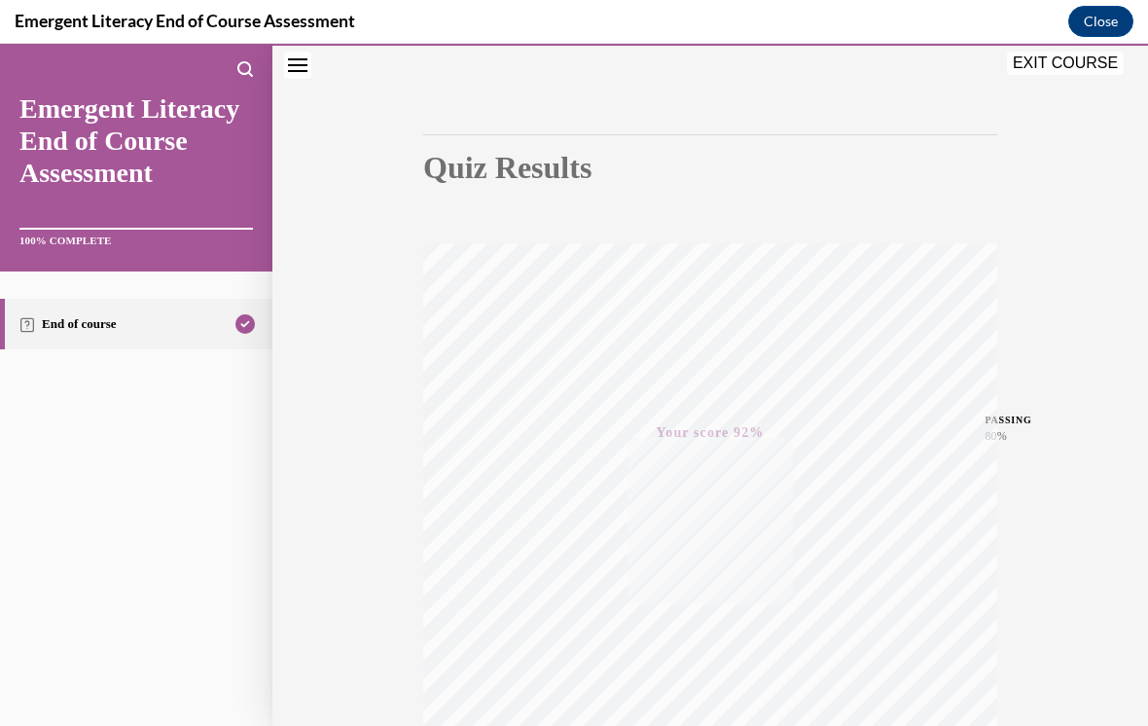
scroll to position [36, 0]
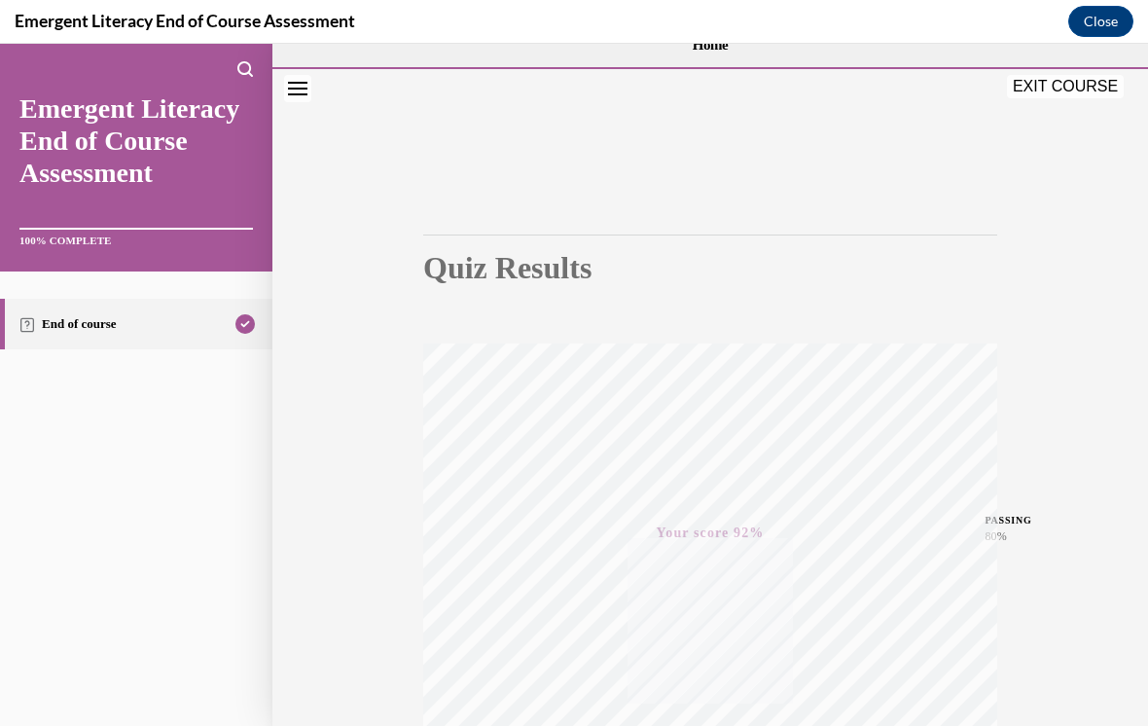
click at [1083, 83] on button "EXIT COURSE" at bounding box center [1065, 86] width 117 height 23
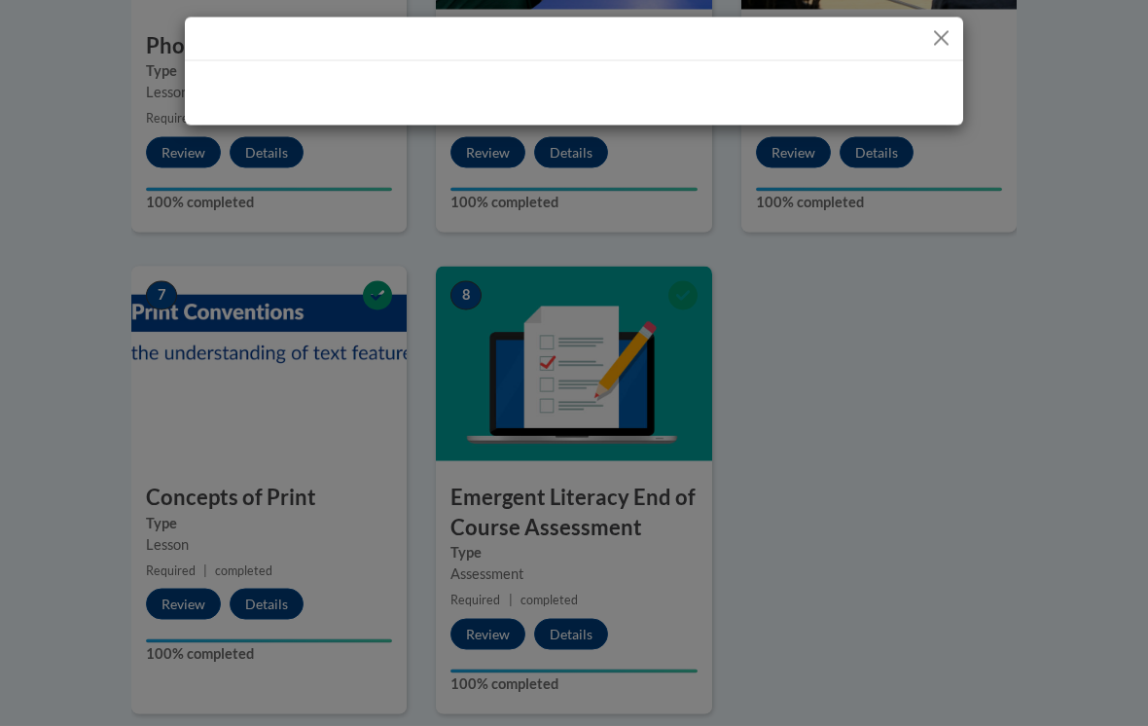
scroll to position [1323, 0]
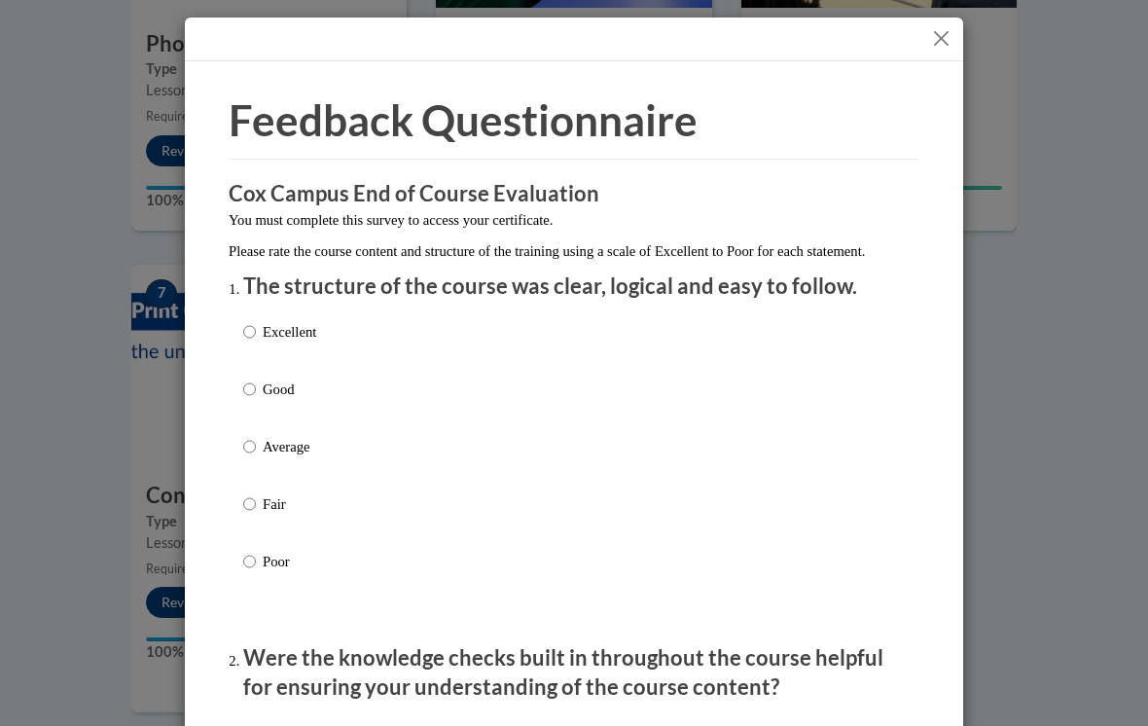
click at [249, 391] on input "Good" at bounding box center [249, 389] width 13 height 21
radio input "true"
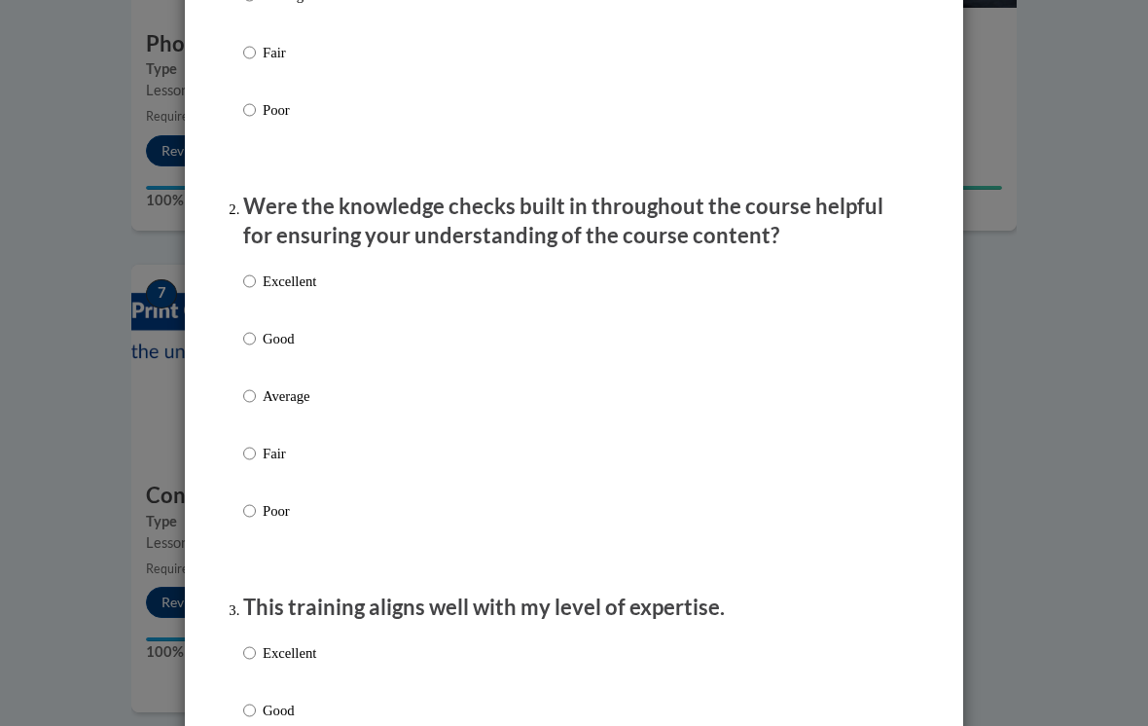
scroll to position [484, 0]
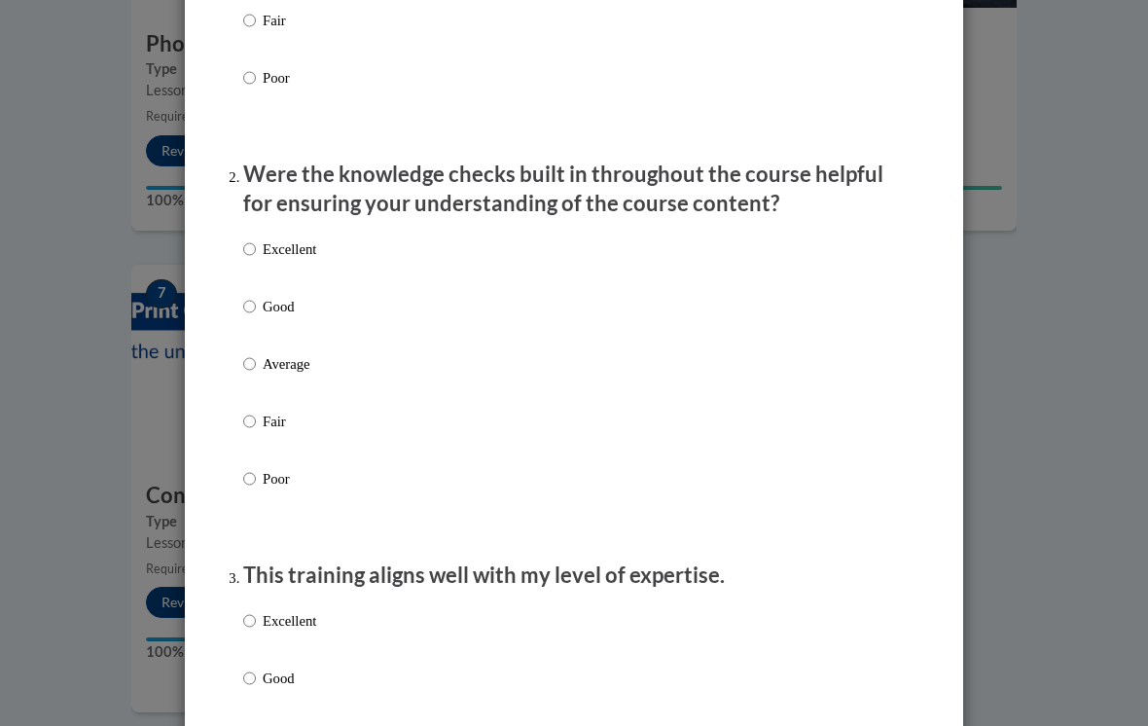
click at [254, 306] on input "Good" at bounding box center [249, 306] width 13 height 21
radio input "true"
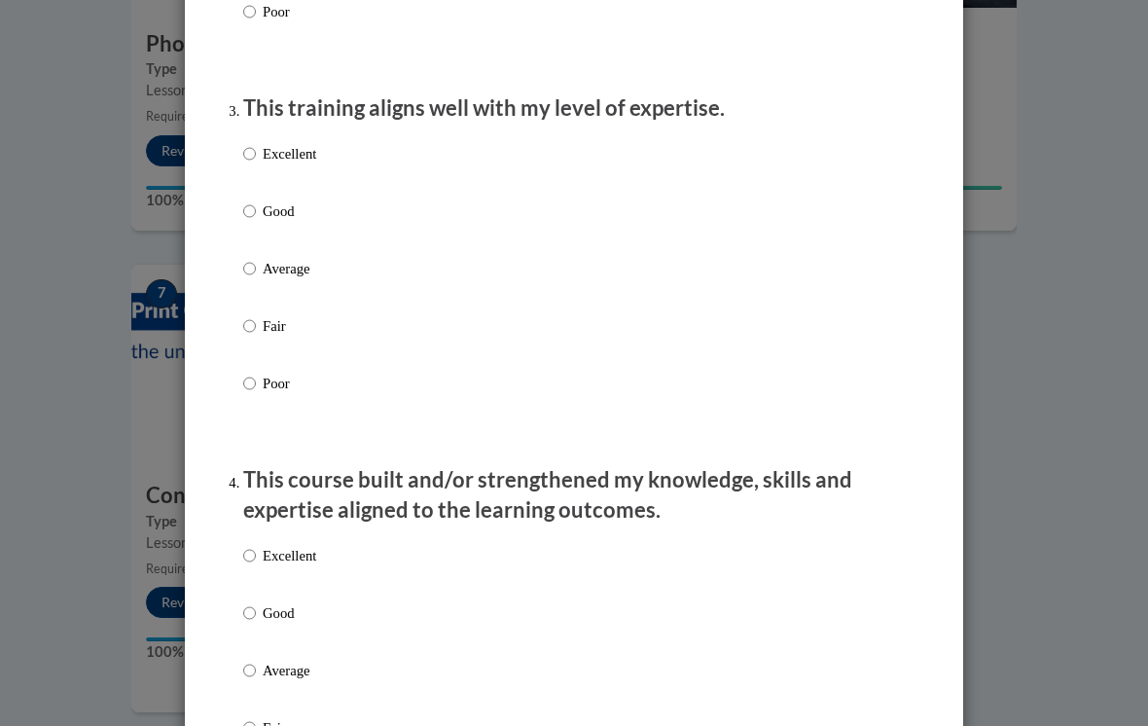
scroll to position [949, 0]
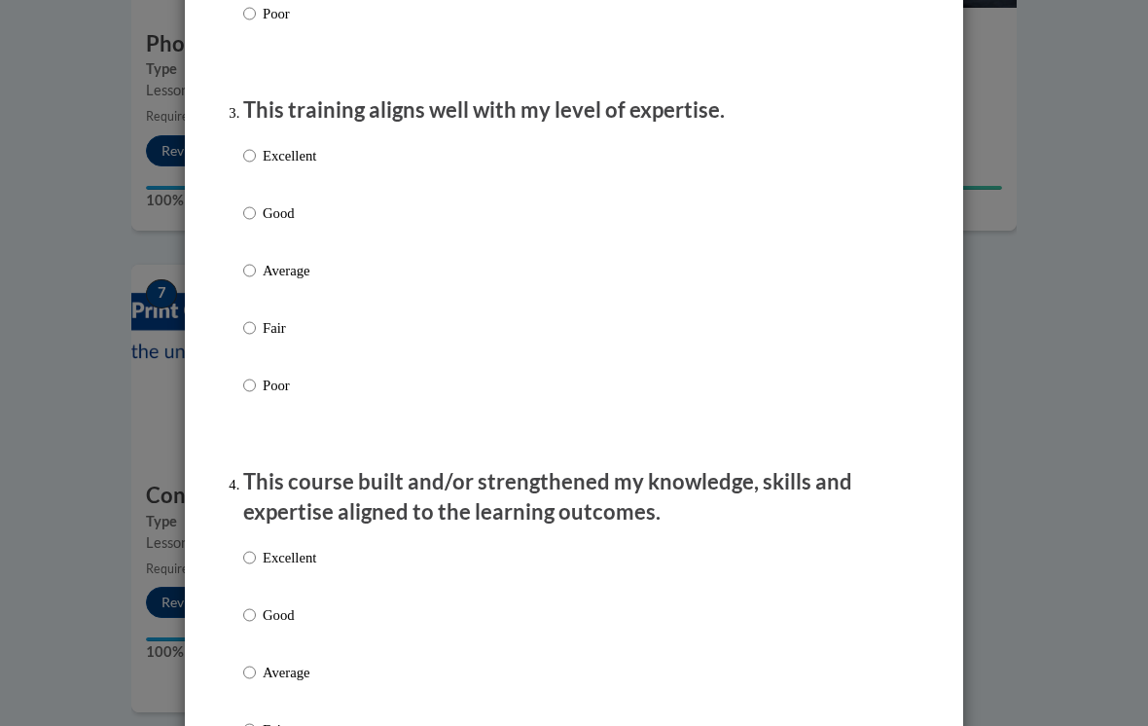
click at [253, 211] on input "Good" at bounding box center [249, 212] width 13 height 21
radio input "true"
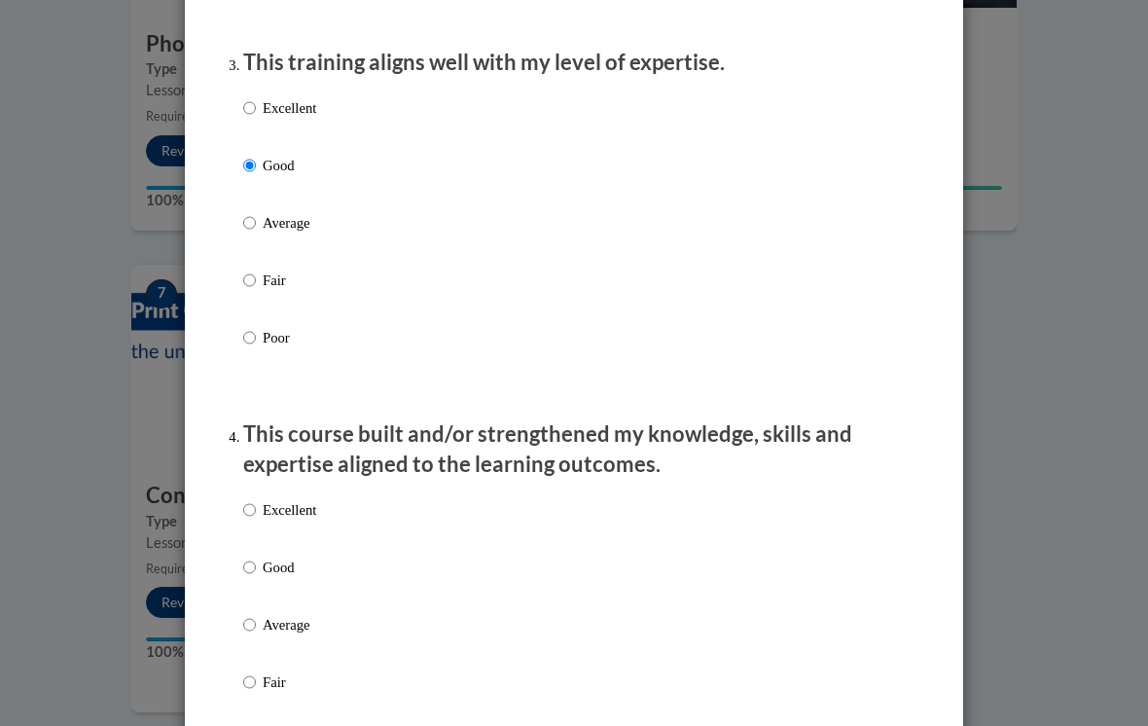
scroll to position [1068, 0]
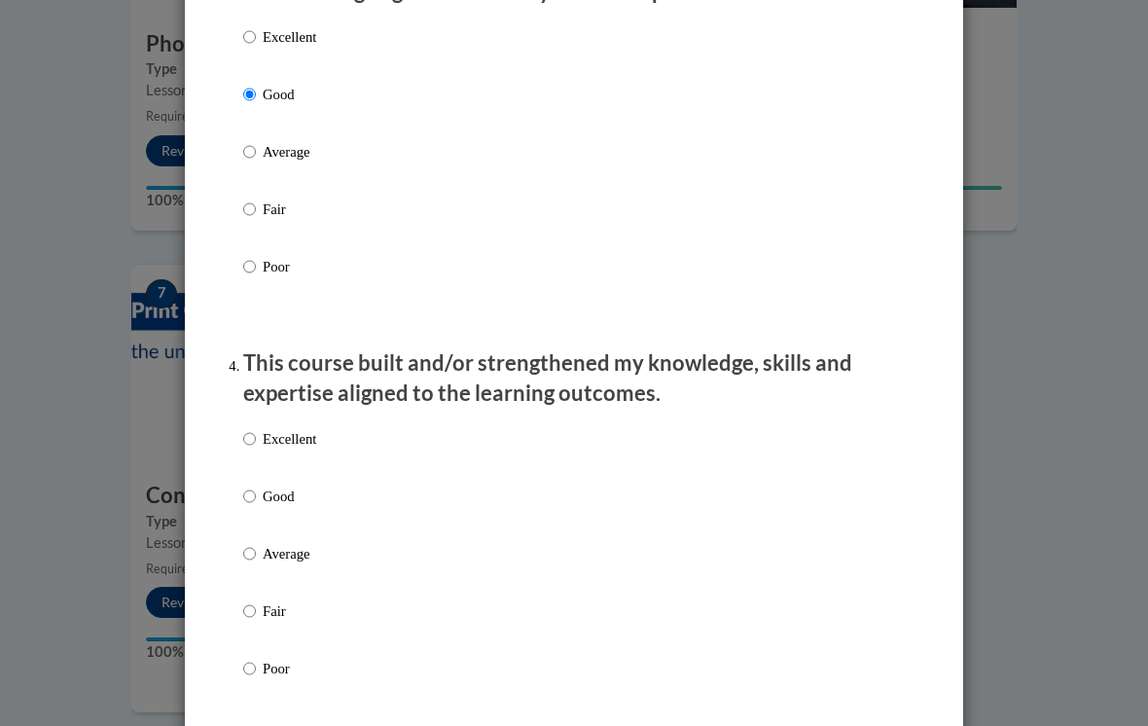
click at [256, 493] on input "Good" at bounding box center [249, 496] width 13 height 21
radio input "true"
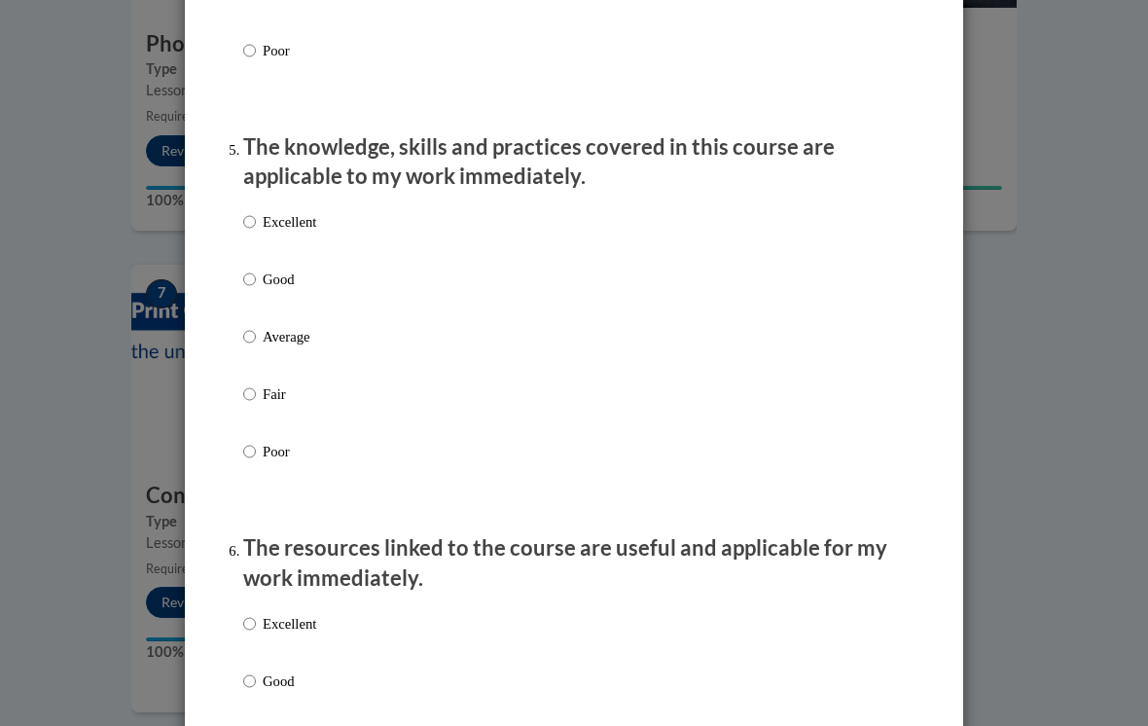
scroll to position [1687, 0]
click at [246, 273] on input "Good" at bounding box center [249, 278] width 13 height 21
radio input "true"
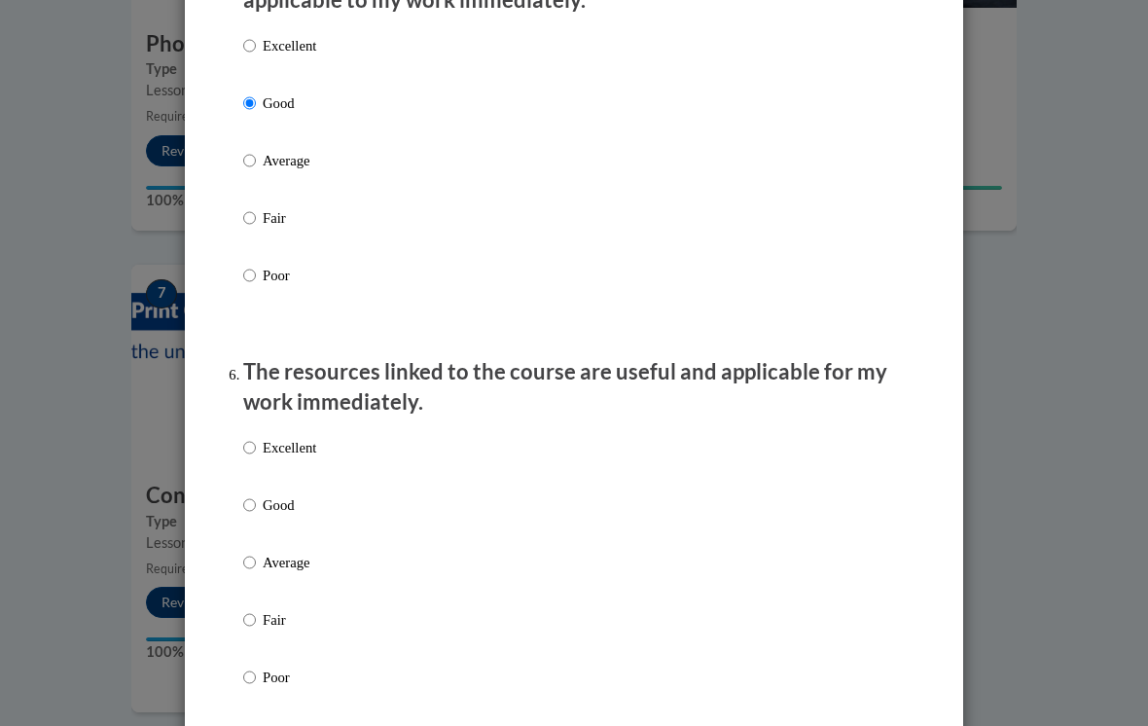
click at [252, 494] on input "Good" at bounding box center [249, 504] width 13 height 21
radio input "true"
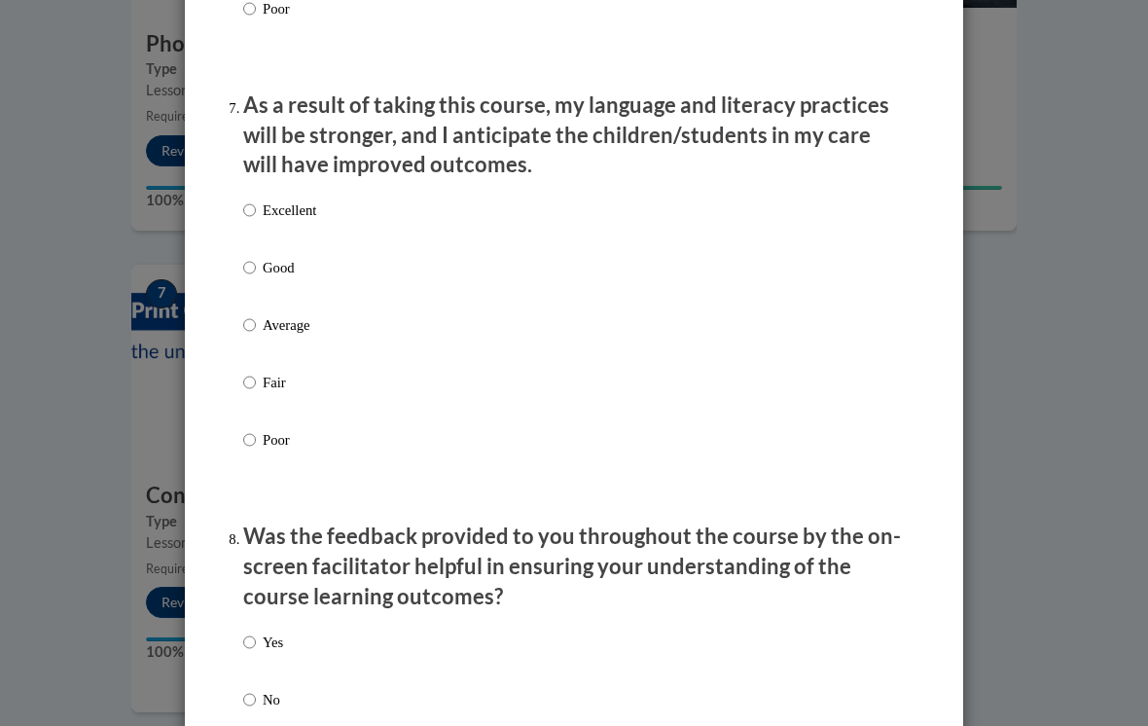
scroll to position [2553, 0]
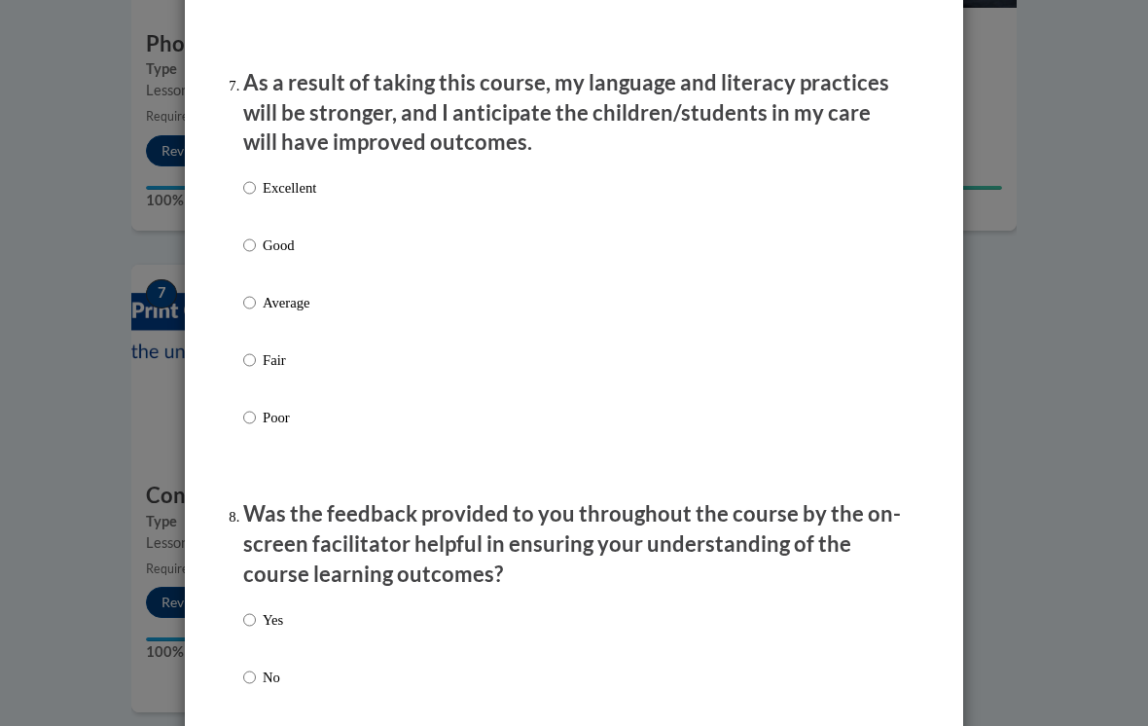
click at [249, 236] on input "Good" at bounding box center [249, 245] width 13 height 21
radio input "true"
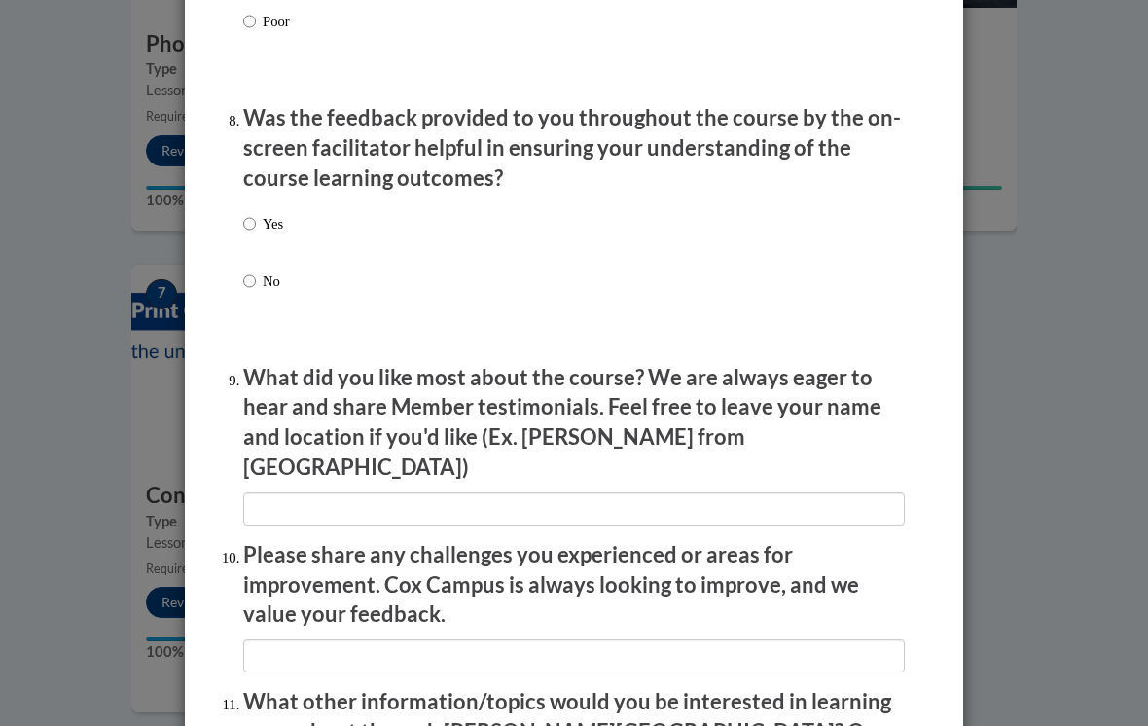
scroll to position [2960, 0]
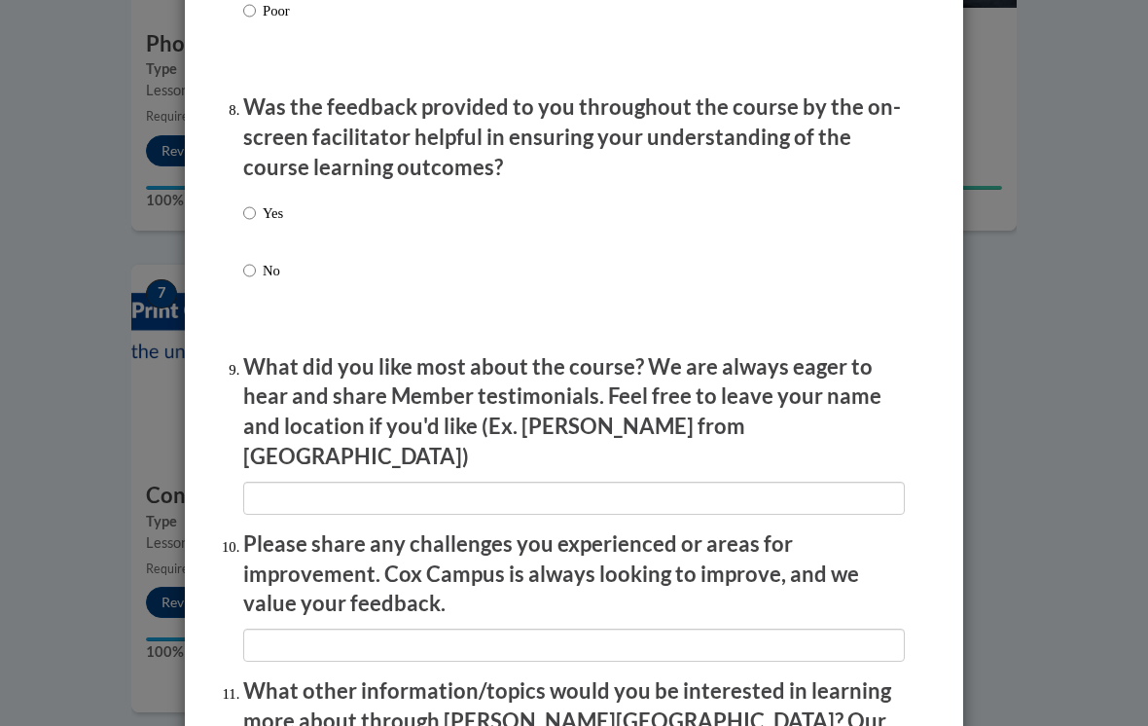
click at [261, 202] on label "Yes" at bounding box center [263, 228] width 40 height 53
click at [256, 202] on input "Yes" at bounding box center [249, 212] width 13 height 21
radio input "true"
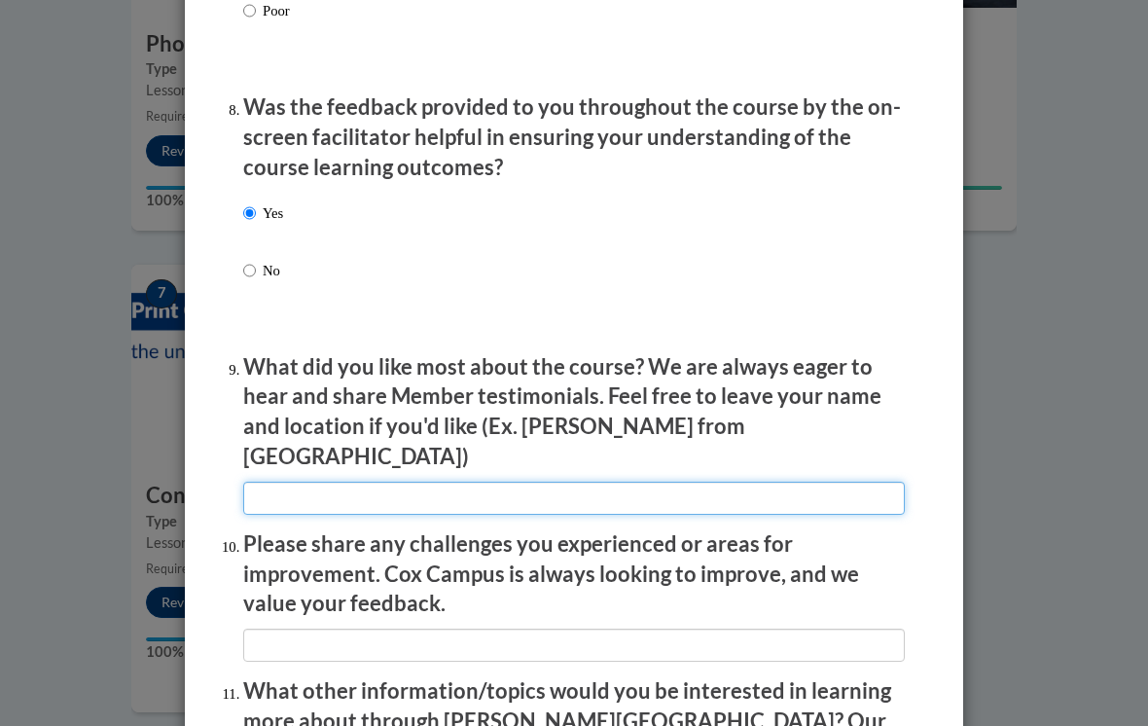
click at [446, 482] on input "textbox" at bounding box center [574, 498] width 662 height 33
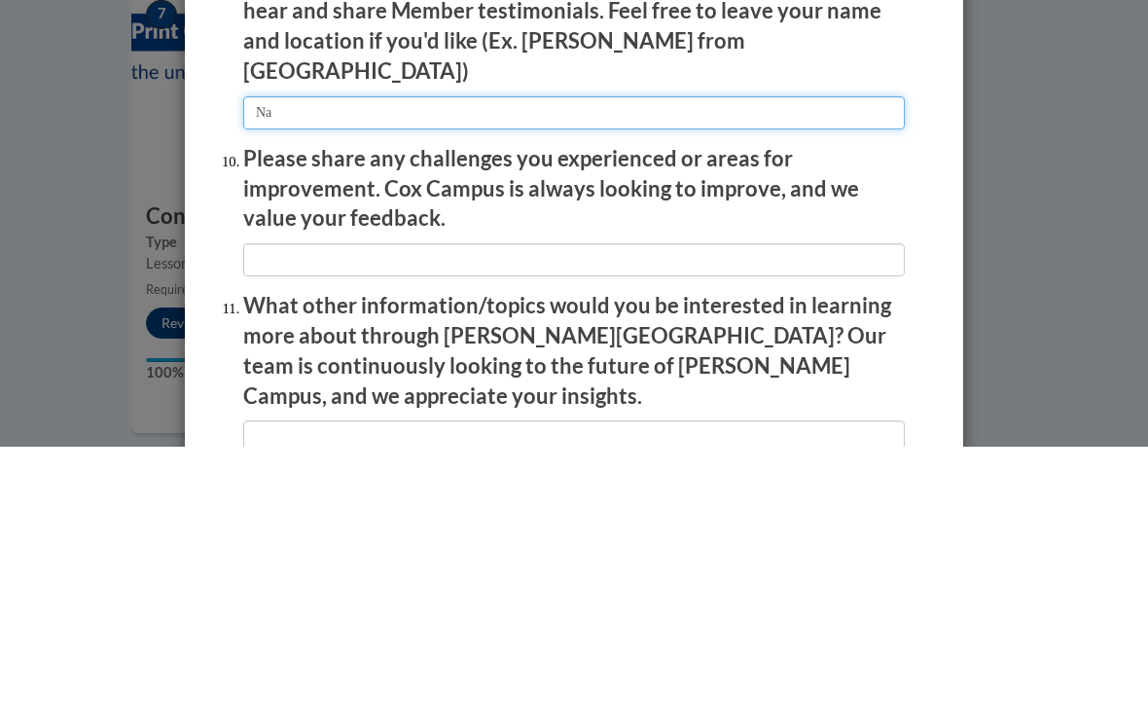
scroll to position [3065, 0]
type input "Na"
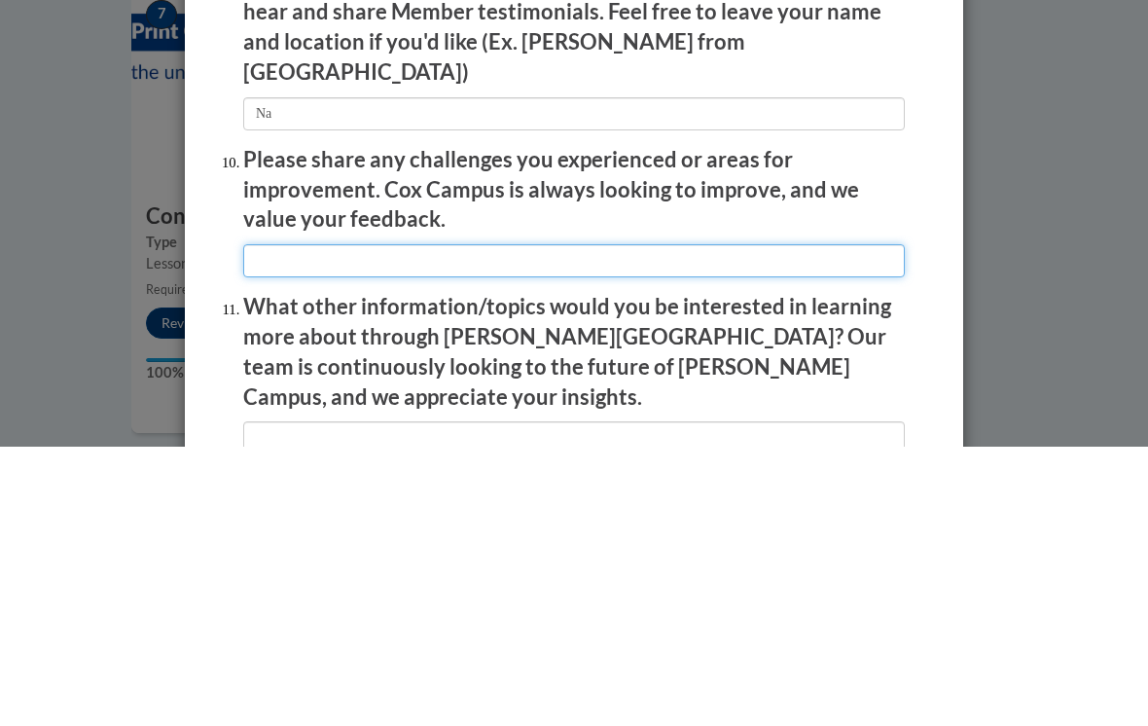
click at [454, 524] on input "textbox" at bounding box center [574, 540] width 662 height 33
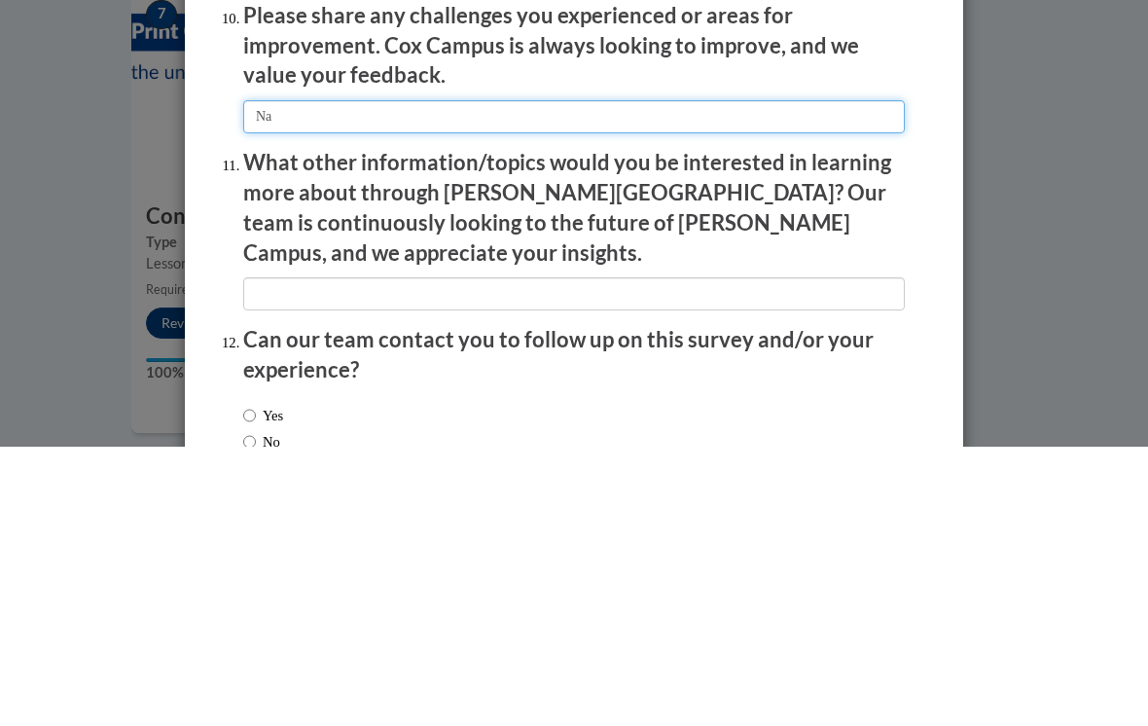
scroll to position [3230, 0]
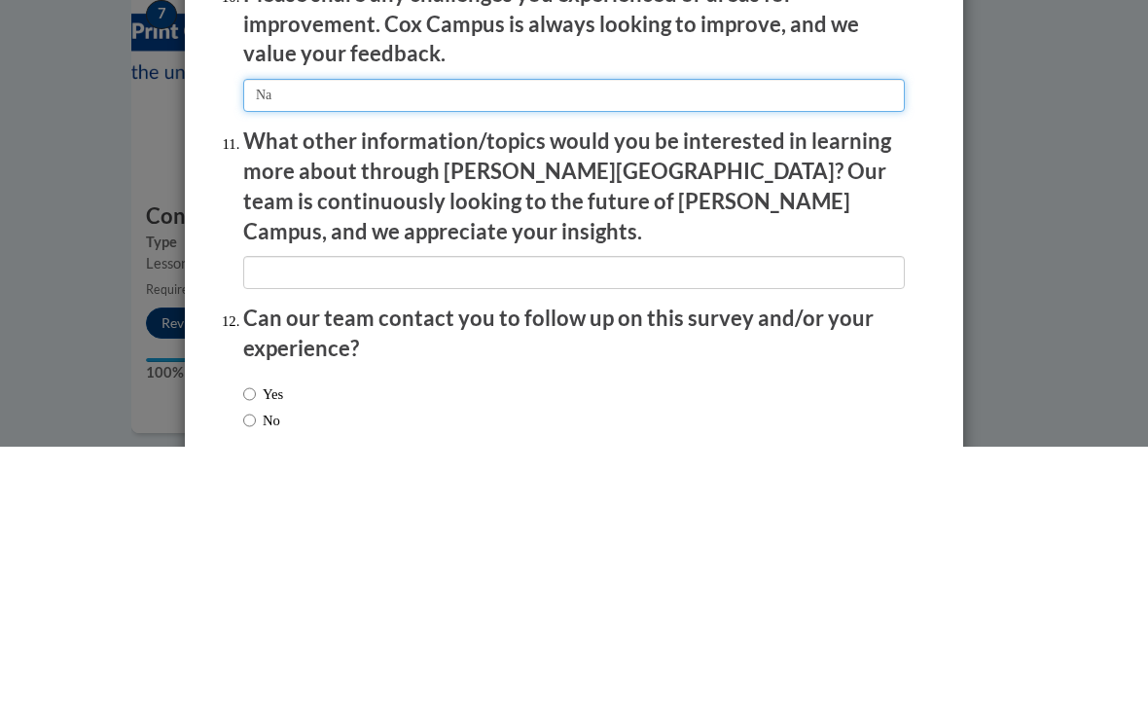
type input "Na"
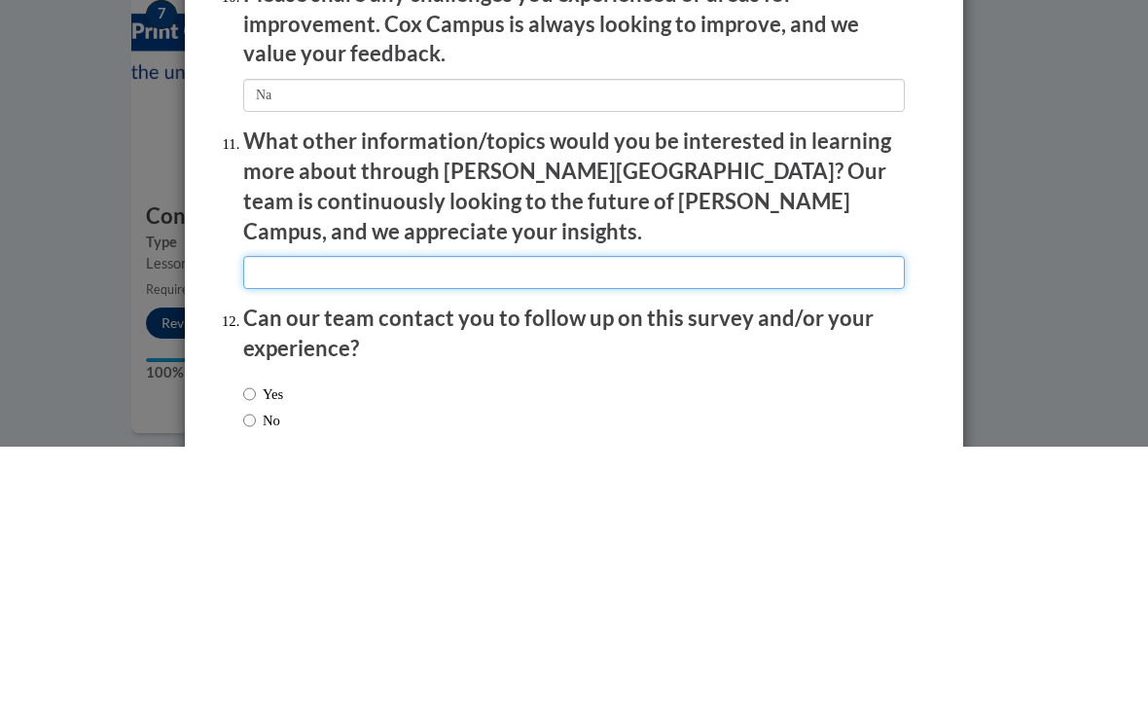
click at [510, 535] on input "textbox" at bounding box center [574, 551] width 662 height 33
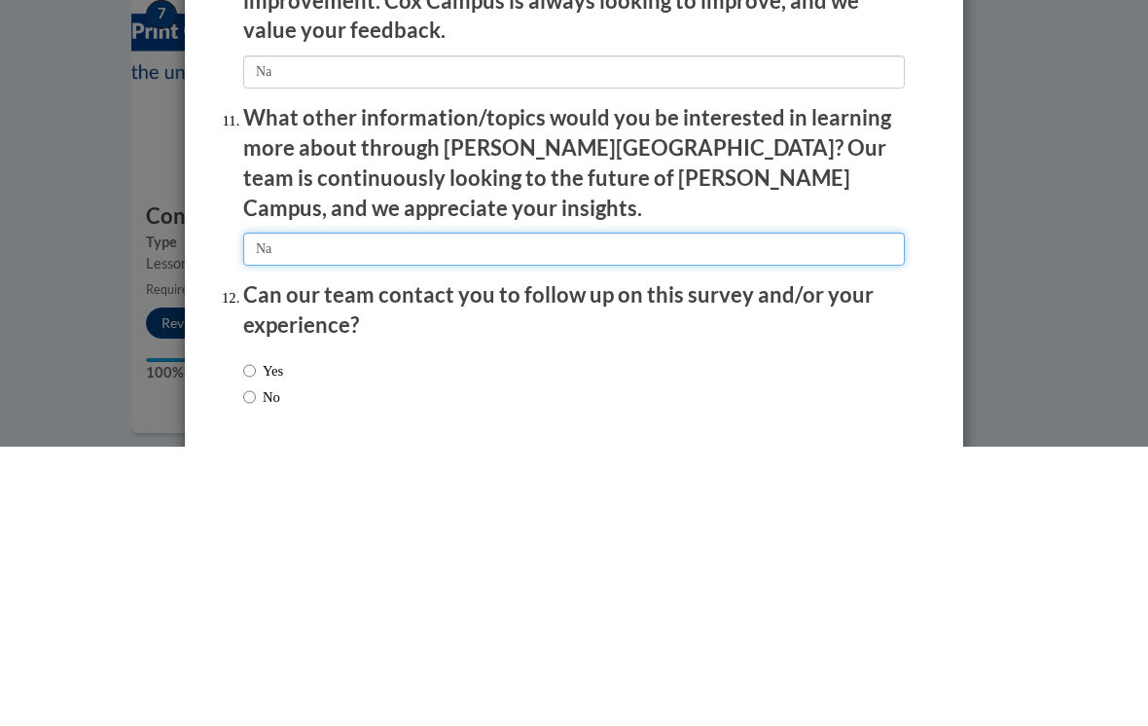
scroll to position [3253, 0]
type input "Na"
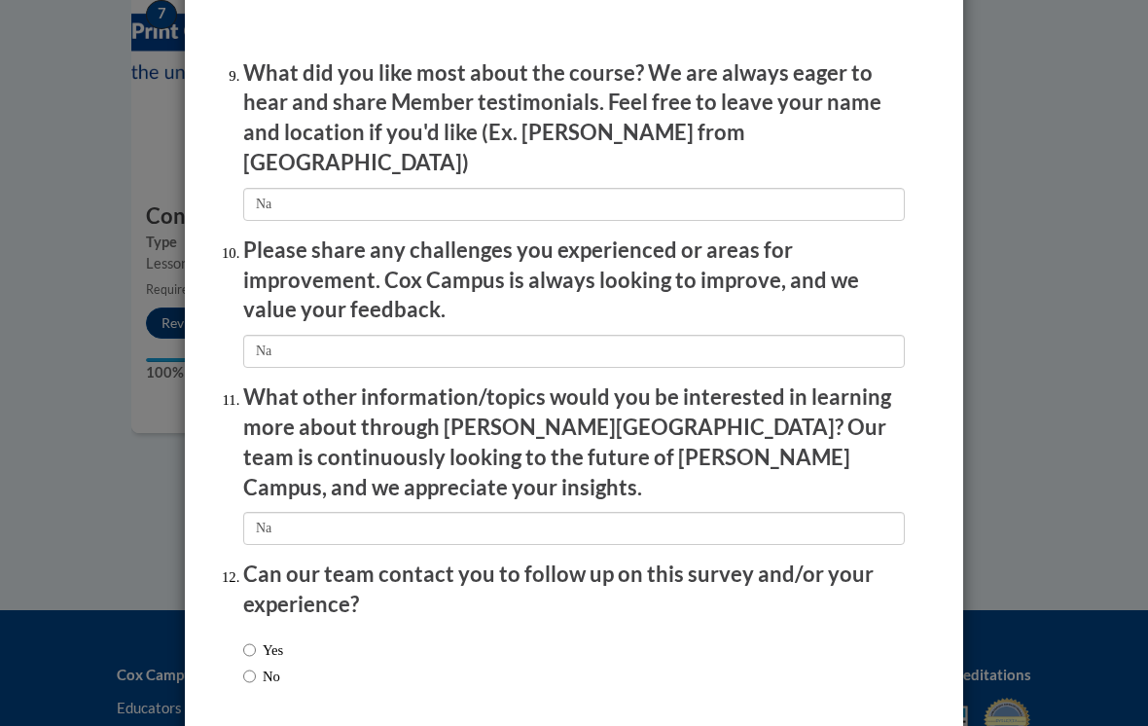
click at [256, 666] on input "No" at bounding box center [249, 676] width 13 height 21
radio input "true"
